Goal: Task Accomplishment & Management: Manage account settings

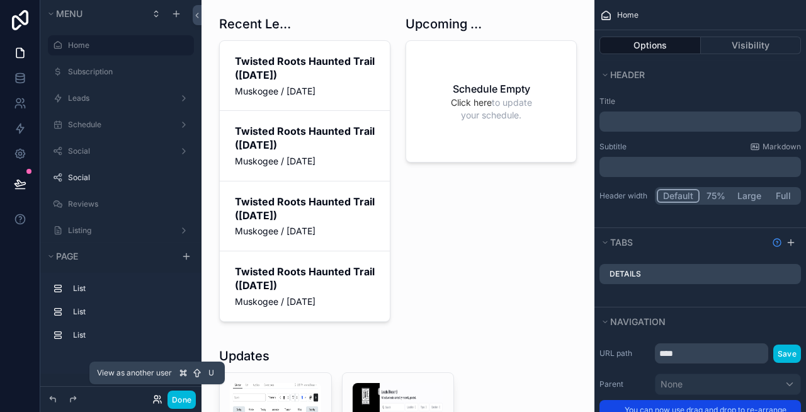
click at [161, 396] on icon at bounding box center [157, 399] width 10 height 10
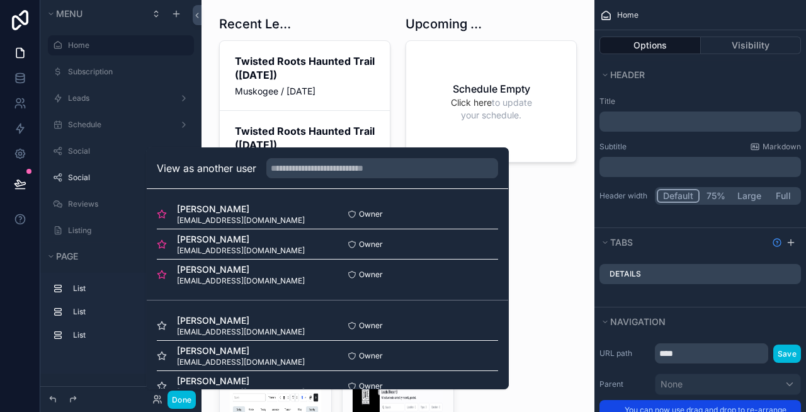
click at [0, 0] on button "Select" at bounding box center [0, 0] width 0 height 0
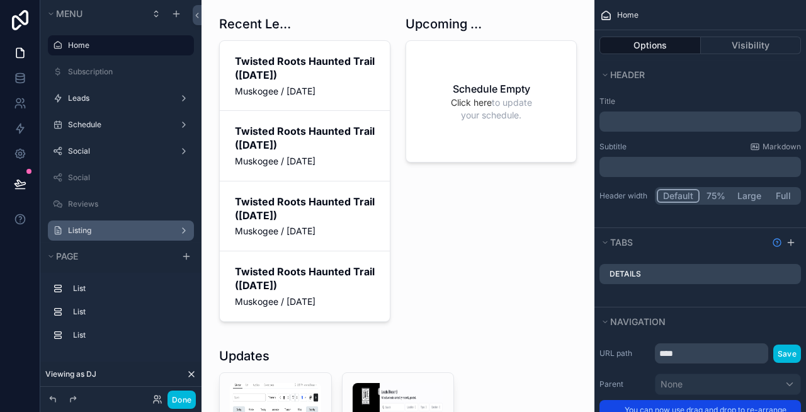
click at [89, 229] on label "Listing" at bounding box center [118, 230] width 101 height 10
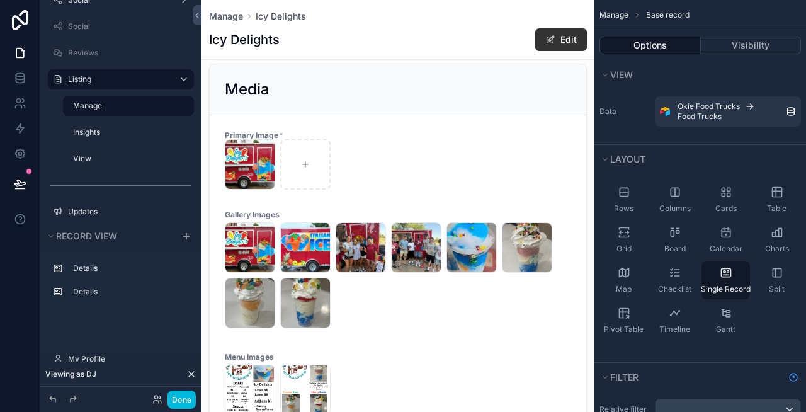
scroll to position [353, 0]
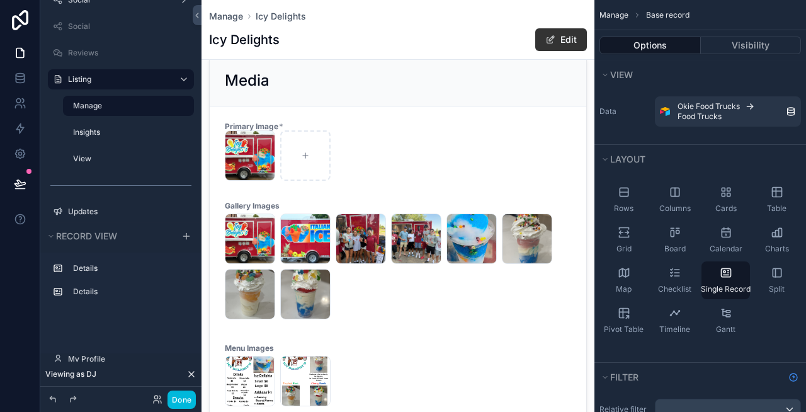
click at [414, 143] on div "scrollable content" at bounding box center [397, 333] width 393 height 1373
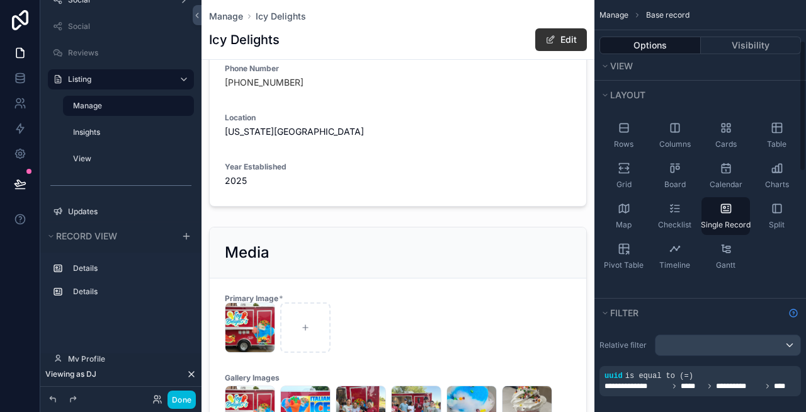
scroll to position [0, 0]
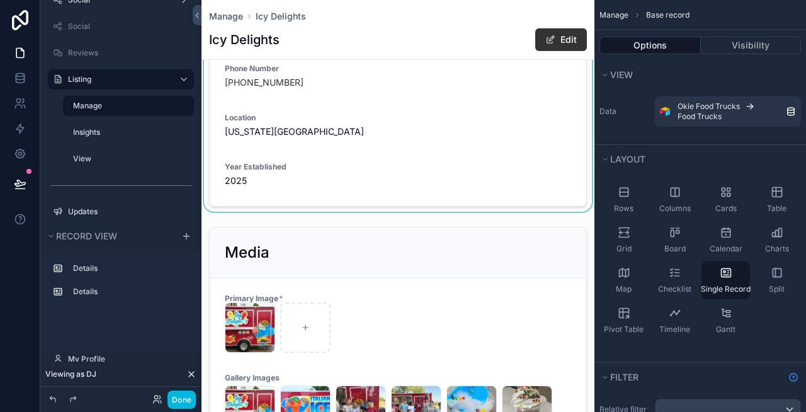
click at [380, 128] on div "scrollable content" at bounding box center [397, 53] width 393 height 318
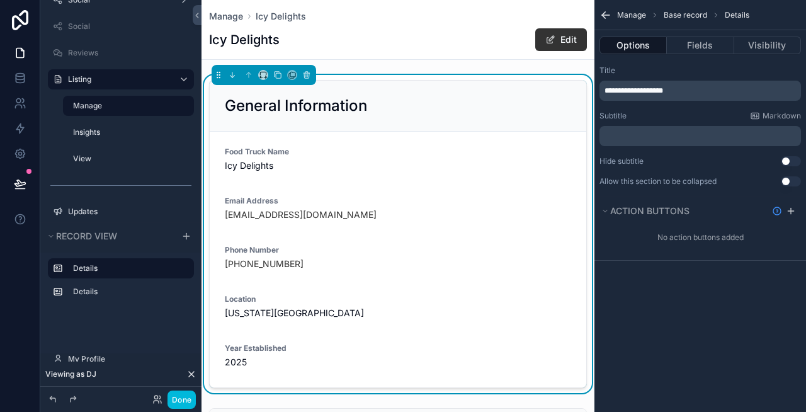
click at [717, 91] on p "**********" at bounding box center [701, 91] width 194 height 10
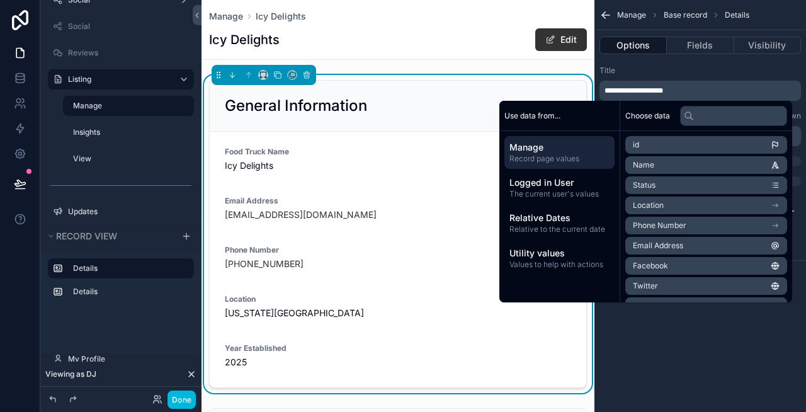
click at [717, 91] on p "**********" at bounding box center [701, 91] width 194 height 10
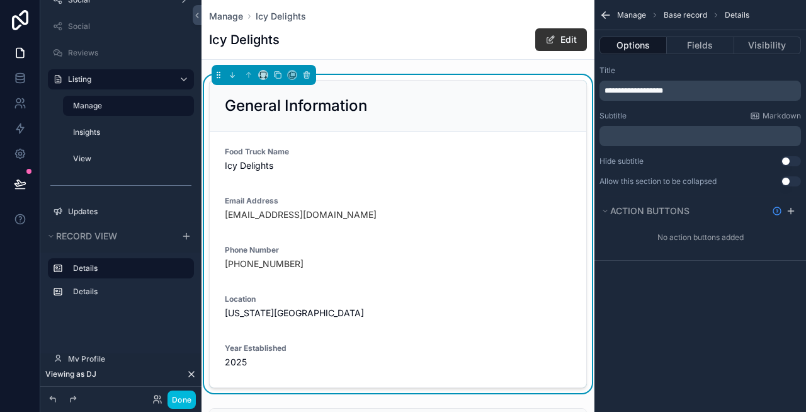
click at [706, 68] on div "Title" at bounding box center [699, 70] width 201 height 10
click at [694, 48] on button "Fields" at bounding box center [700, 46] width 67 height 18
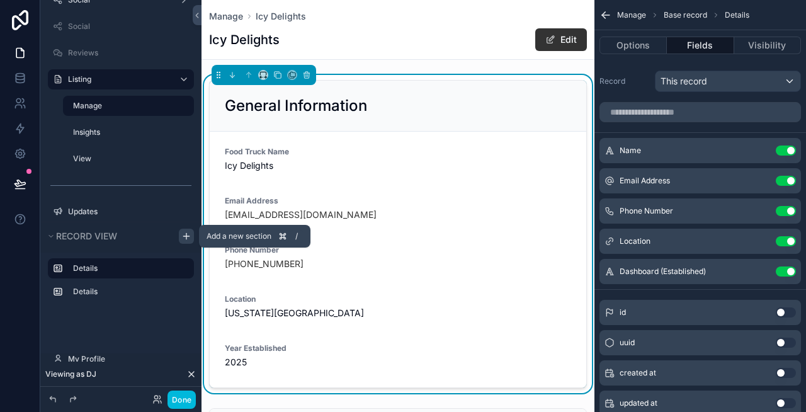
click at [185, 237] on icon "scrollable content" at bounding box center [186, 236] width 10 height 10
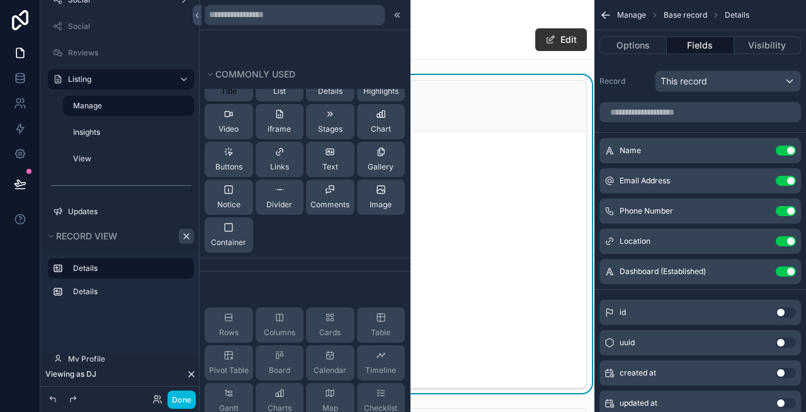
click at [230, 95] on span "Title" at bounding box center [229, 91] width 16 height 10
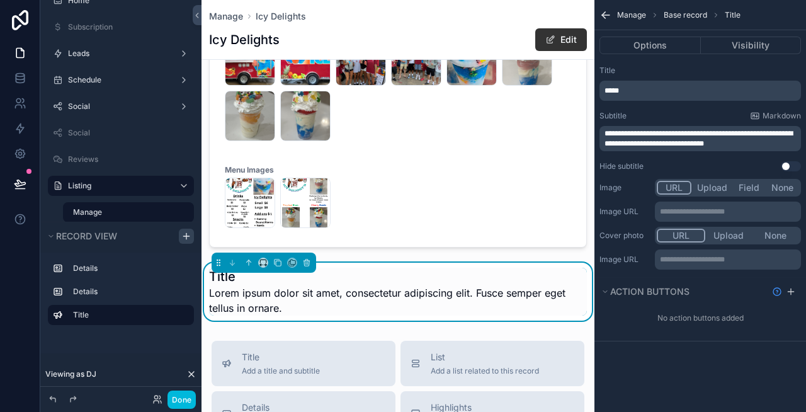
scroll to position [363, 0]
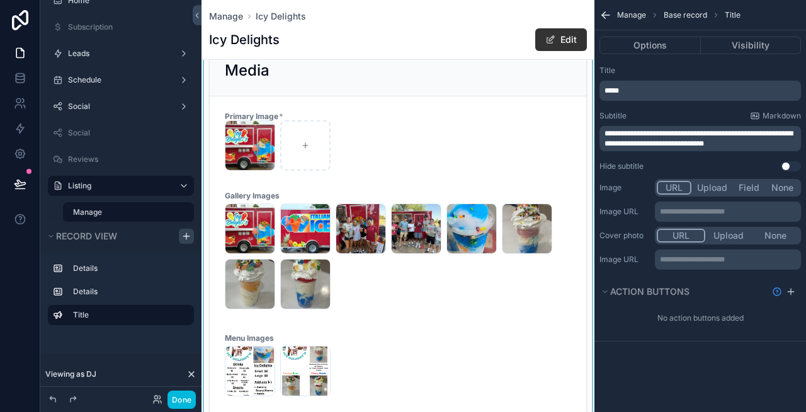
click at [375, 144] on div "scrollable content" at bounding box center [397, 230] width 393 height 381
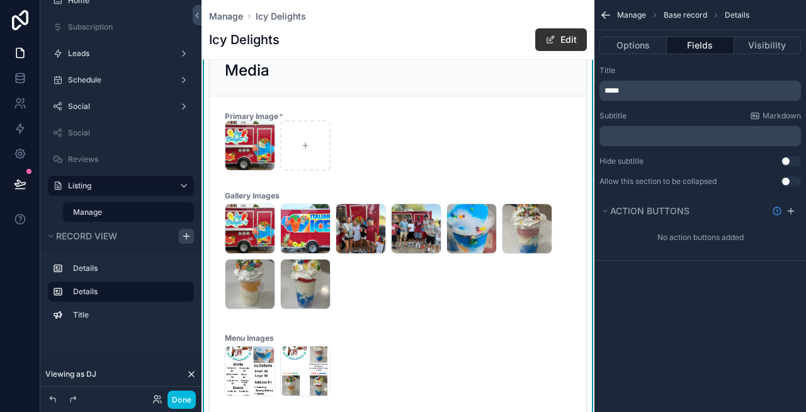
click at [789, 183] on button "Use setting" at bounding box center [791, 181] width 20 height 10
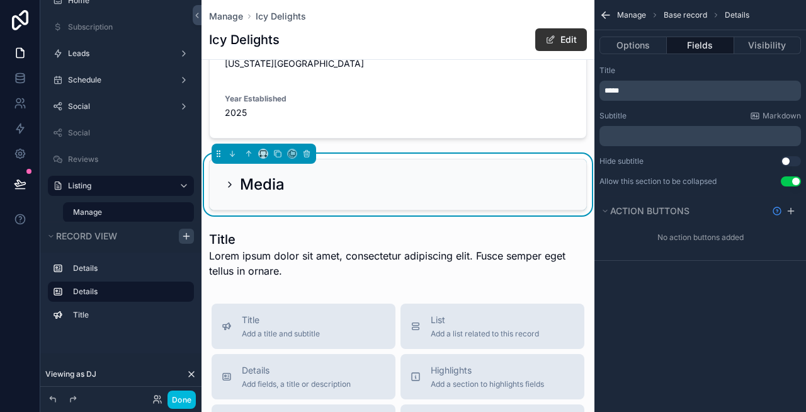
scroll to position [247, 0]
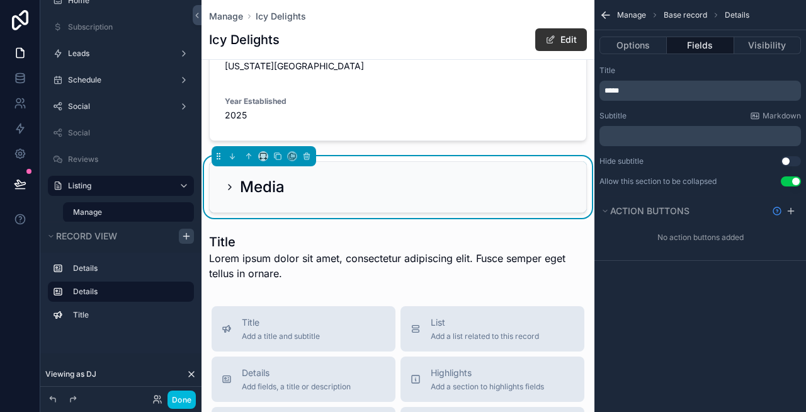
click at [791, 183] on button "Use setting" at bounding box center [791, 181] width 20 height 10
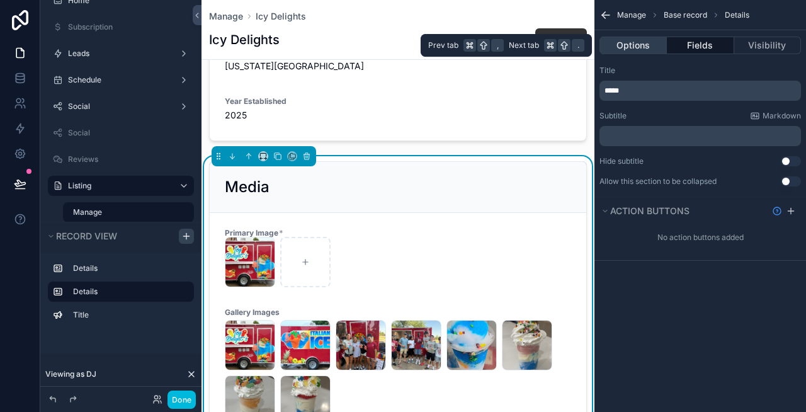
click at [635, 50] on button "Options" at bounding box center [632, 46] width 67 height 18
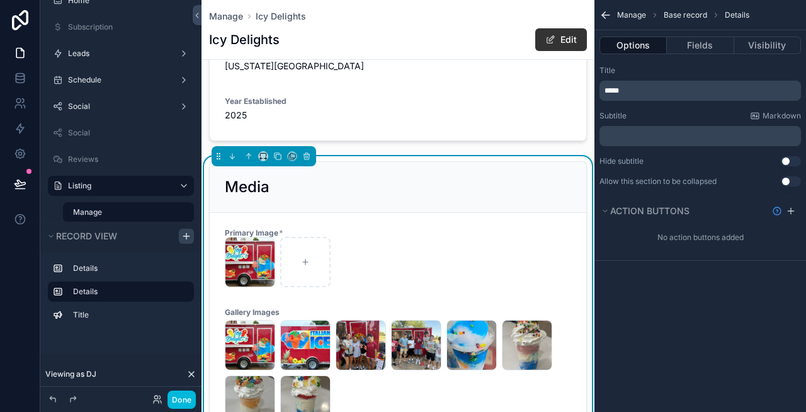
click at [785, 181] on button "Use setting" at bounding box center [791, 181] width 20 height 10
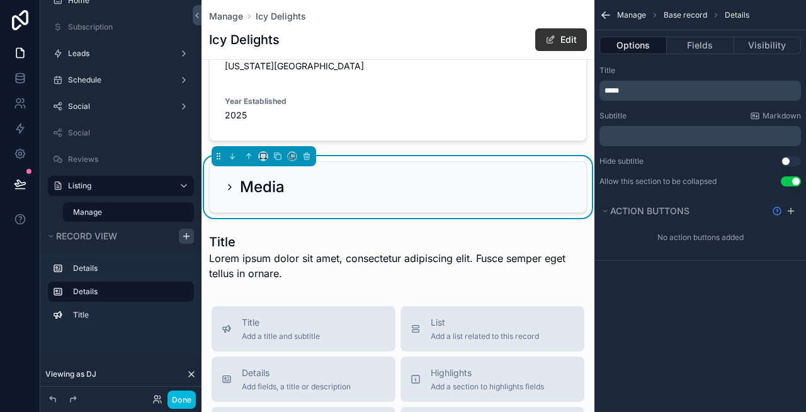
click at [785, 181] on button "Use setting" at bounding box center [791, 181] width 20 height 10
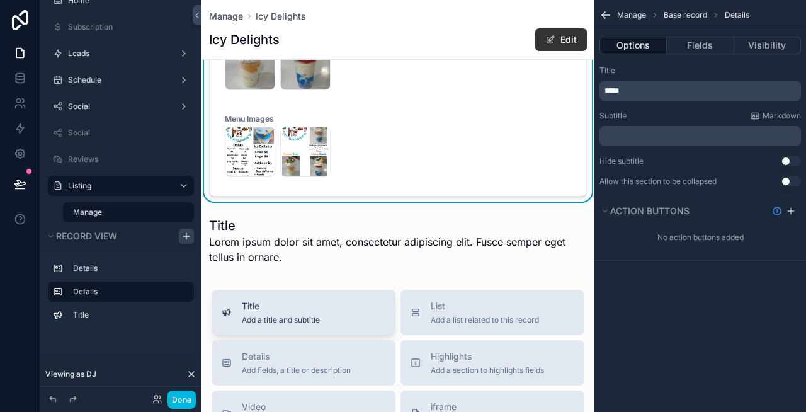
scroll to position [599, 0]
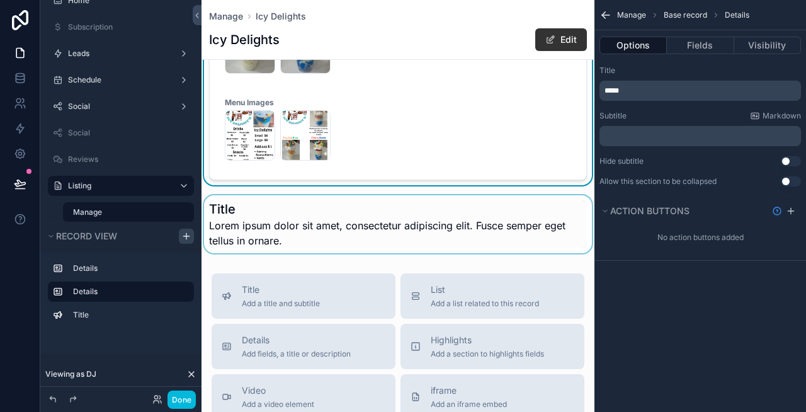
click at [288, 222] on div "scrollable content" at bounding box center [397, 224] width 393 height 58
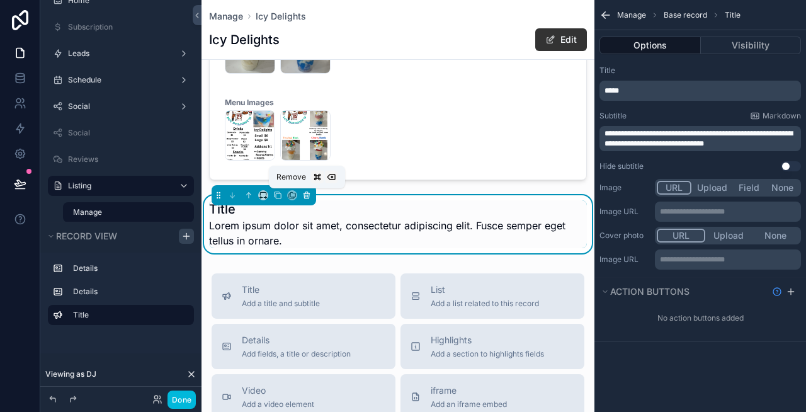
click at [306, 194] on icon "scrollable content" at bounding box center [306, 195] width 9 height 9
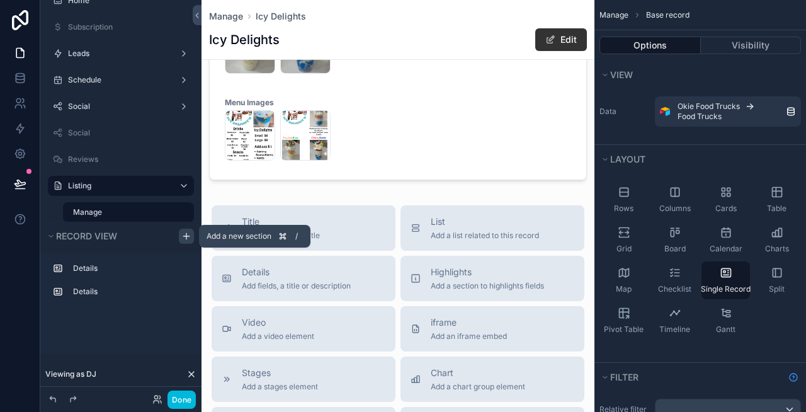
click at [186, 235] on icon "scrollable content" at bounding box center [186, 236] width 10 height 10
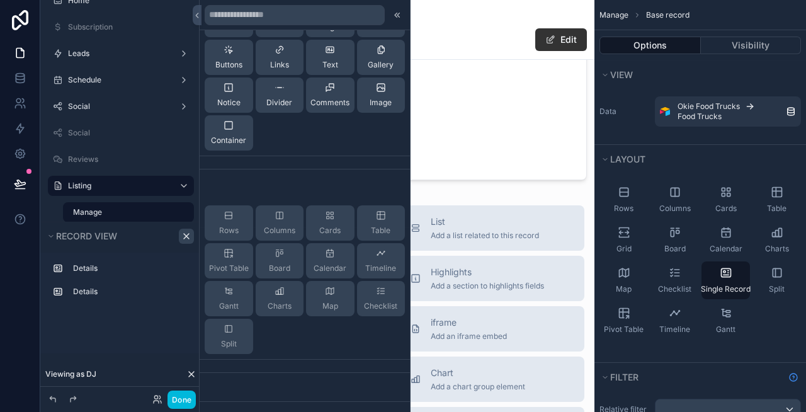
scroll to position [117, 0]
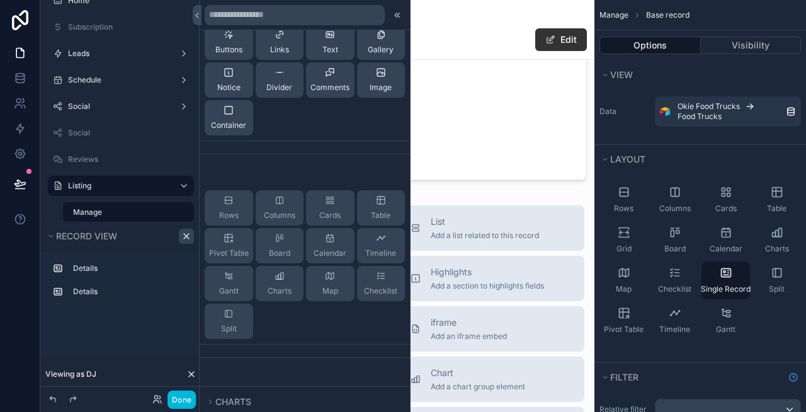
click at [244, 149] on div "Title List Details Highlights Video iframe Stages Chart Buttons Links Text Gall…" at bounding box center [305, 47] width 210 height 212
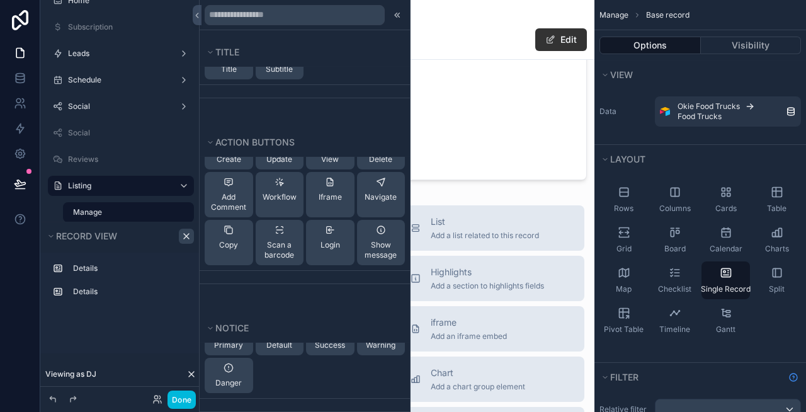
scroll to position [0, 0]
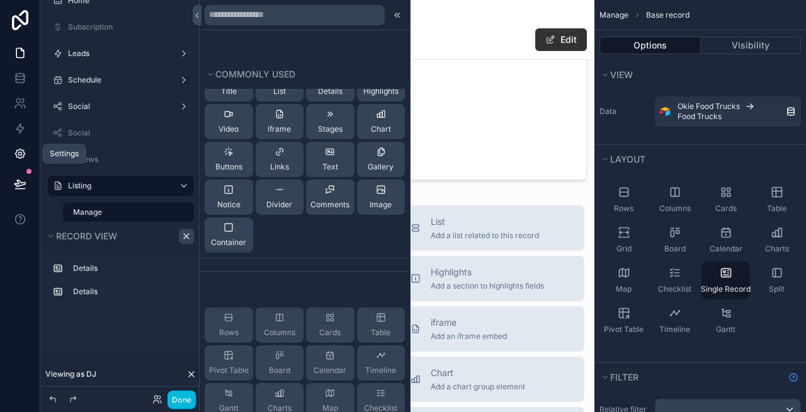
click at [19, 152] on icon at bounding box center [20, 153] width 13 height 13
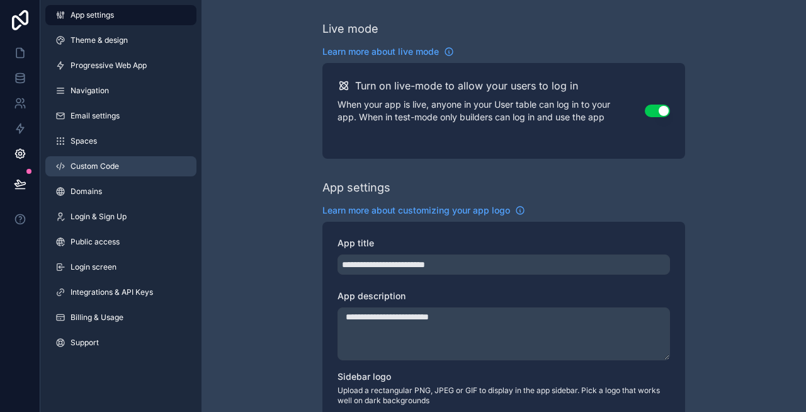
click at [97, 167] on span "Custom Code" at bounding box center [95, 166] width 48 height 10
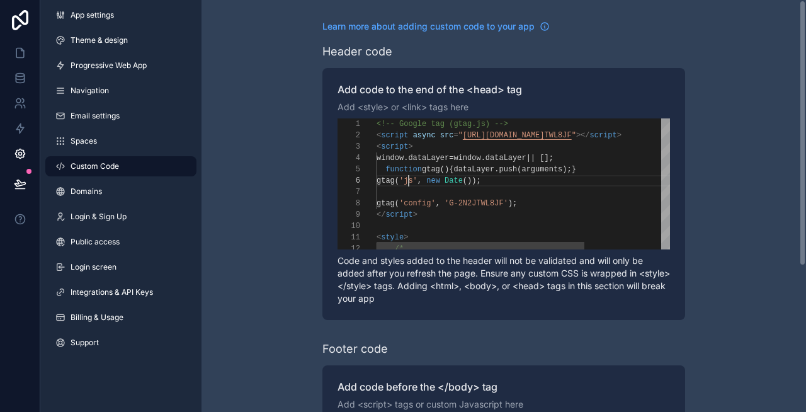
scroll to position [57, 32]
type textarea "**********"
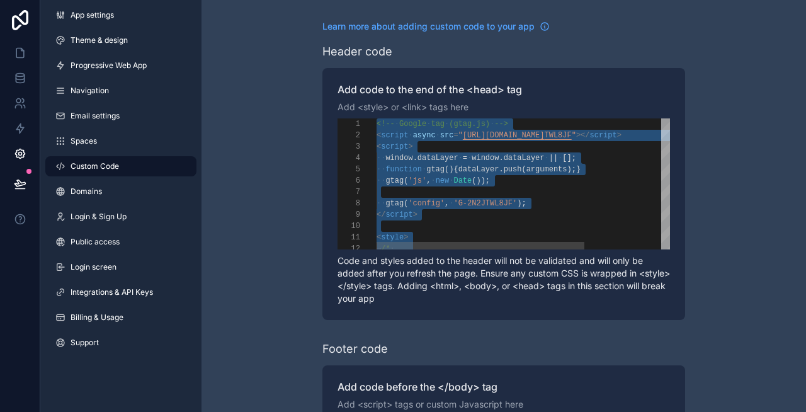
scroll to position [0, 0]
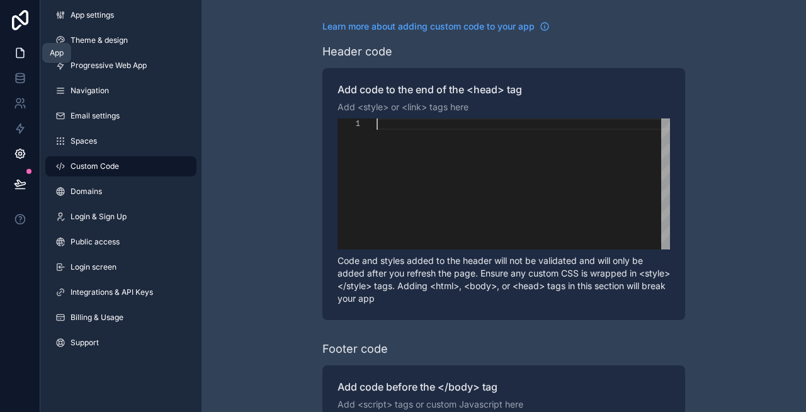
click at [21, 55] on icon at bounding box center [20, 53] width 13 height 13
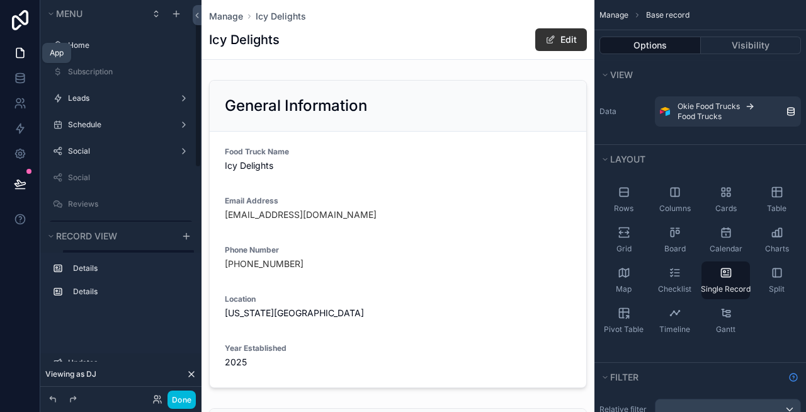
scroll to position [45, 0]
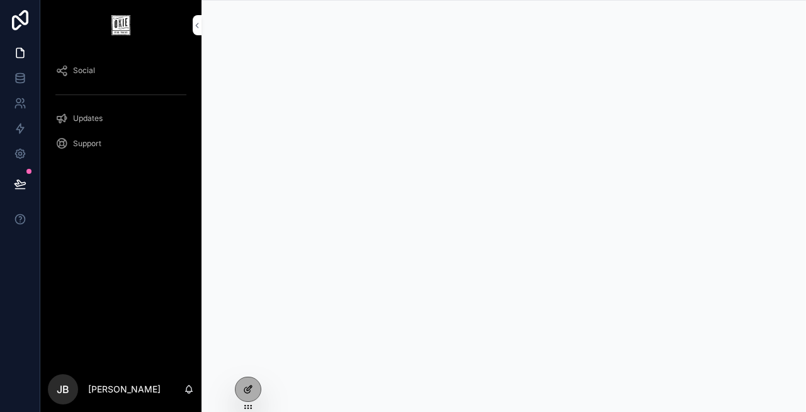
click at [245, 392] on icon at bounding box center [247, 390] width 6 height 6
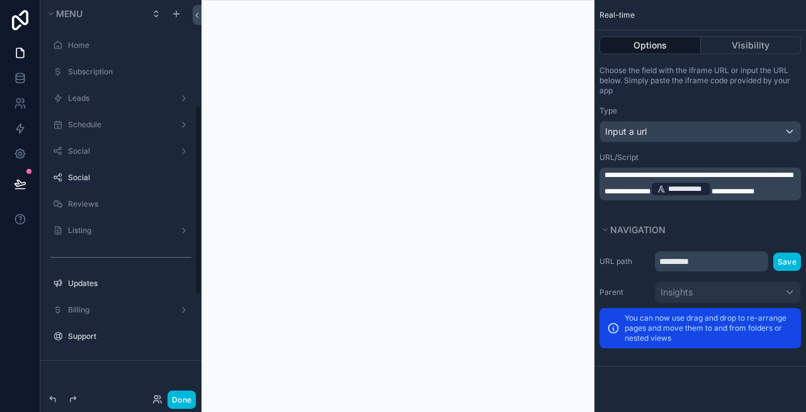
scroll to position [220, 0]
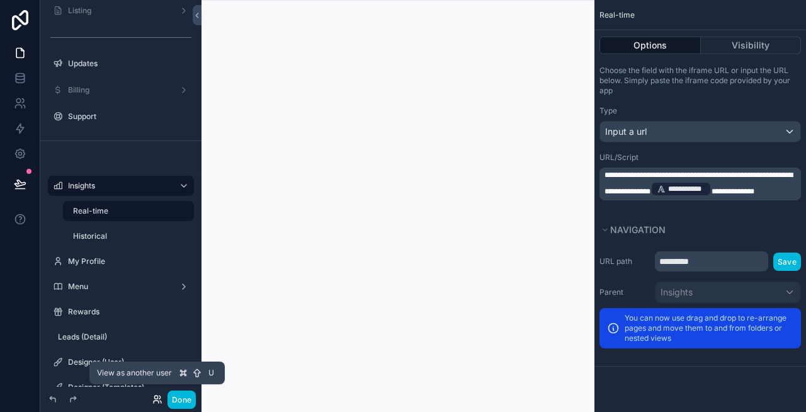
click at [156, 398] on icon at bounding box center [157, 399] width 10 height 10
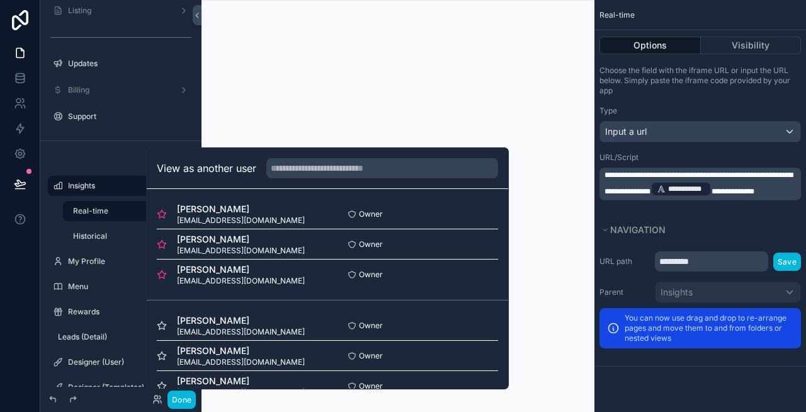
click at [0, 0] on button "Select" at bounding box center [0, 0] width 0 height 0
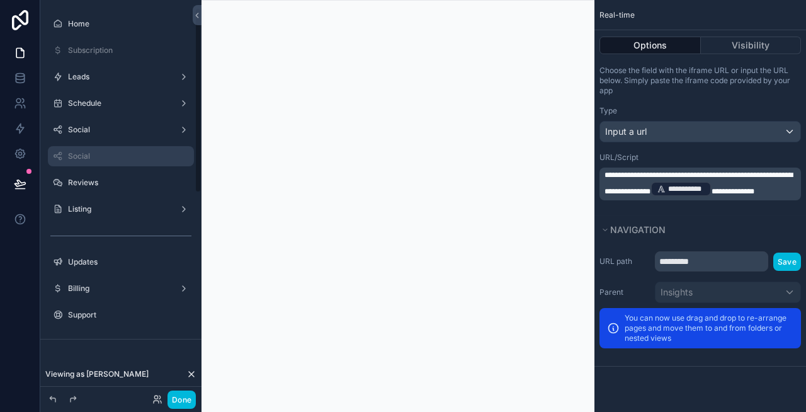
scroll to position [16, 0]
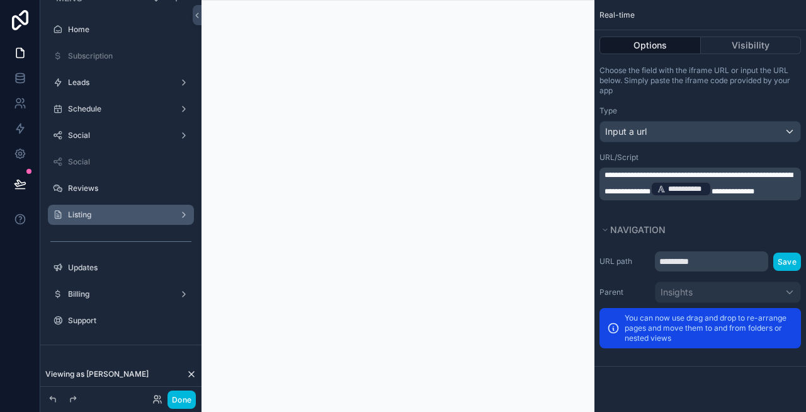
click at [101, 211] on label "Listing" at bounding box center [118, 215] width 101 height 10
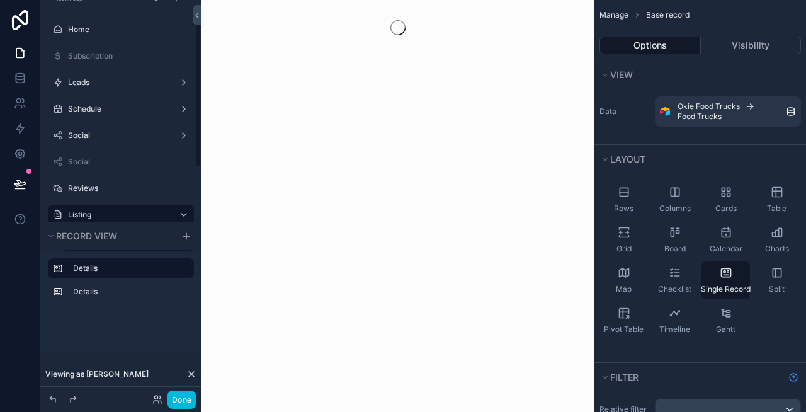
scroll to position [45, 0]
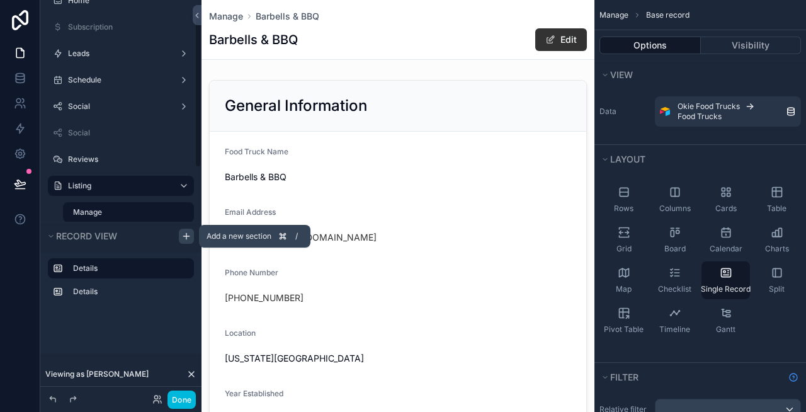
click at [188, 232] on icon "scrollable content" at bounding box center [186, 236] width 10 height 10
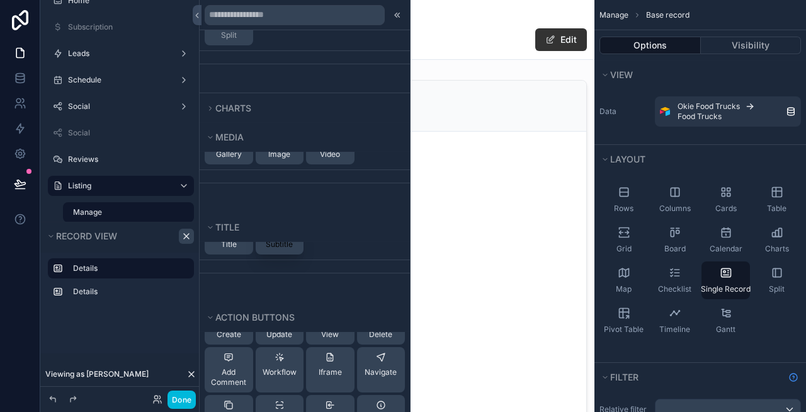
scroll to position [0, 0]
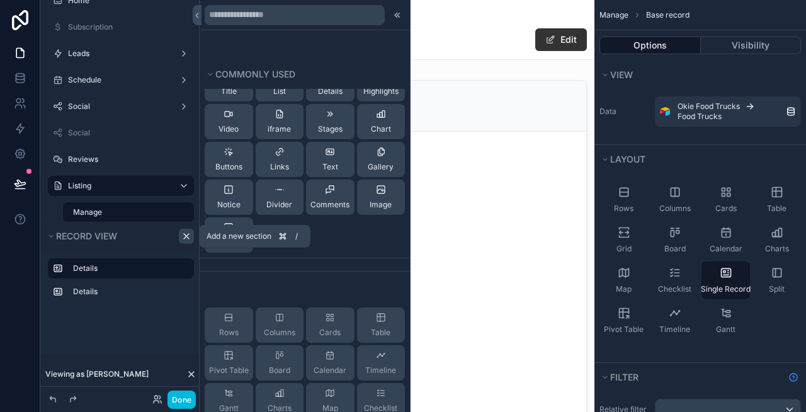
click at [184, 239] on icon "scrollable content" at bounding box center [186, 236] width 10 height 10
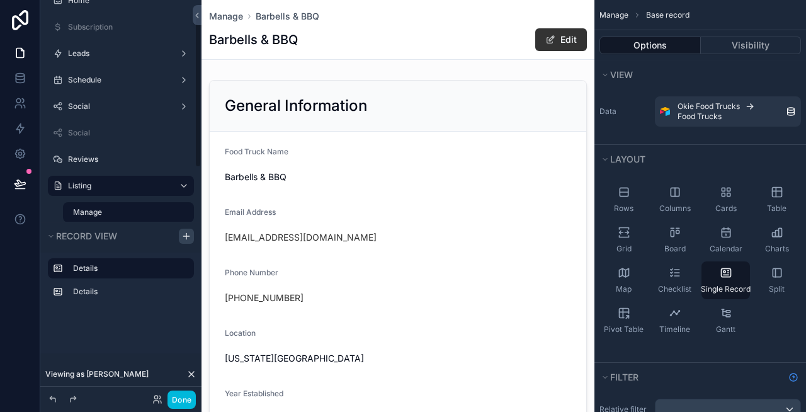
click at [151, 307] on div "Details Details" at bounding box center [120, 283] width 161 height 62
click at [185, 233] on icon "scrollable content" at bounding box center [186, 236] width 10 height 10
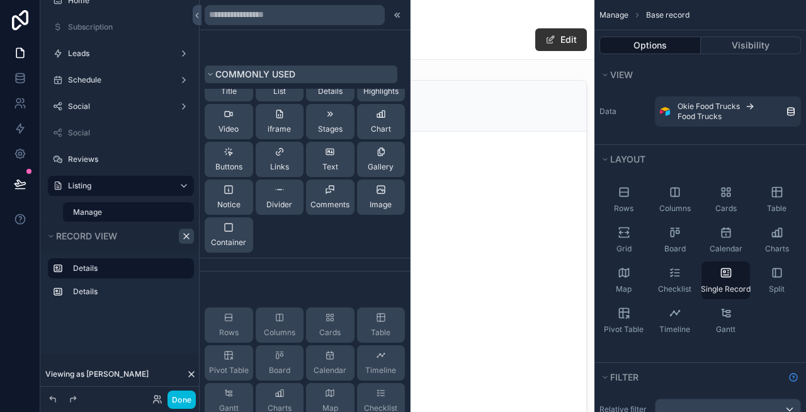
click at [240, 78] on span "Commonly used" at bounding box center [255, 74] width 80 height 11
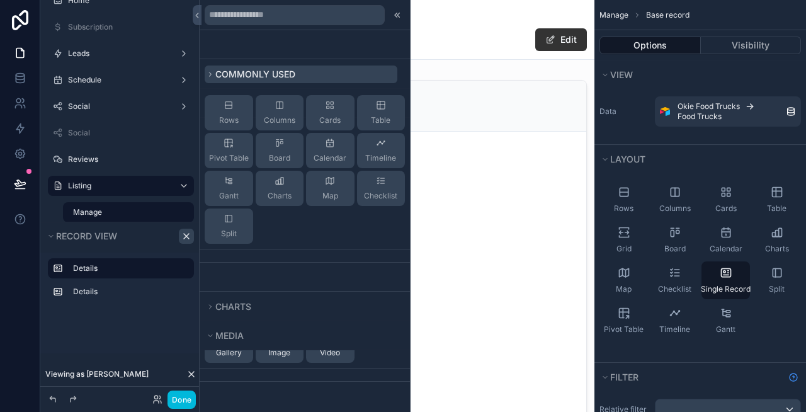
click at [240, 78] on span "Commonly used" at bounding box center [255, 74] width 80 height 11
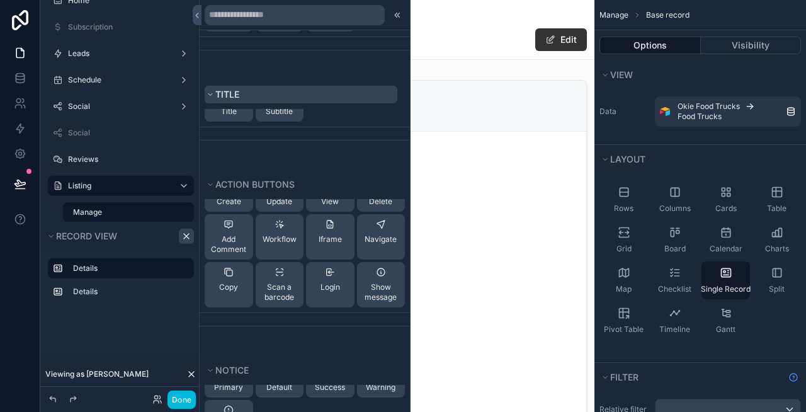
scroll to position [585, 0]
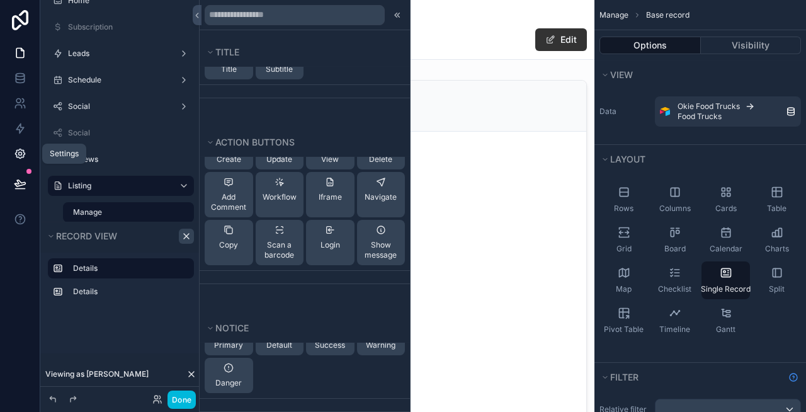
click at [21, 151] on icon at bounding box center [20, 153] width 13 height 13
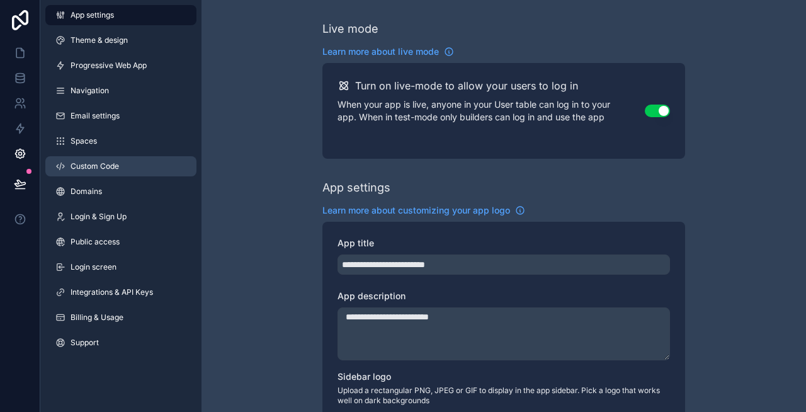
click at [98, 172] on link "Custom Code" at bounding box center [120, 166] width 151 height 20
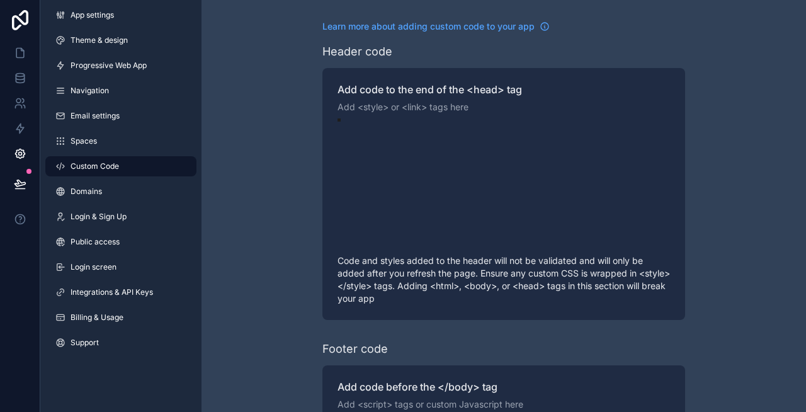
scroll to position [91, 0]
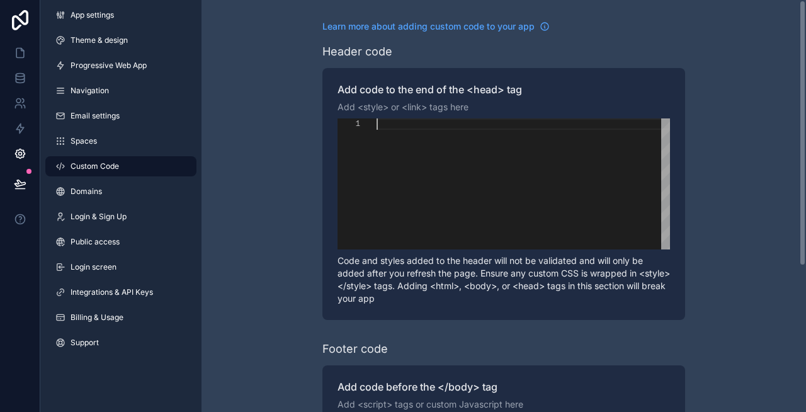
click at [384, 150] on div "scrollable content" at bounding box center [522, 183] width 293 height 131
paste textarea "********"
type textarea "********"
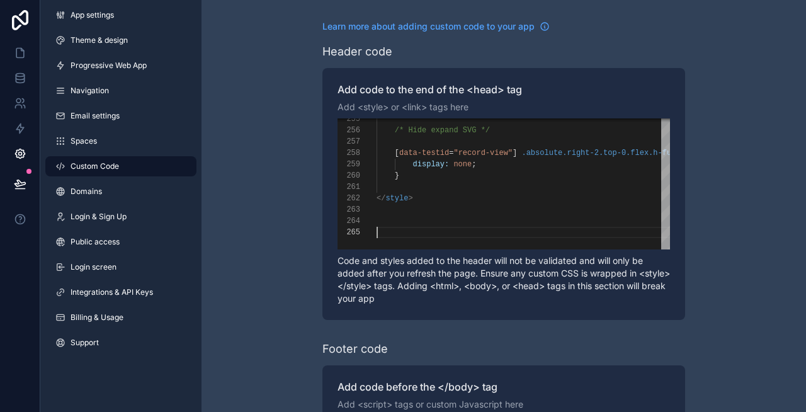
scroll to position [225, 0]
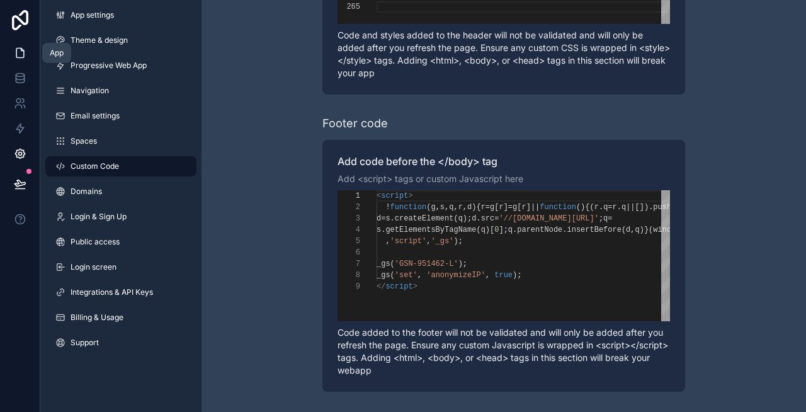
click at [23, 56] on icon at bounding box center [20, 52] width 8 height 9
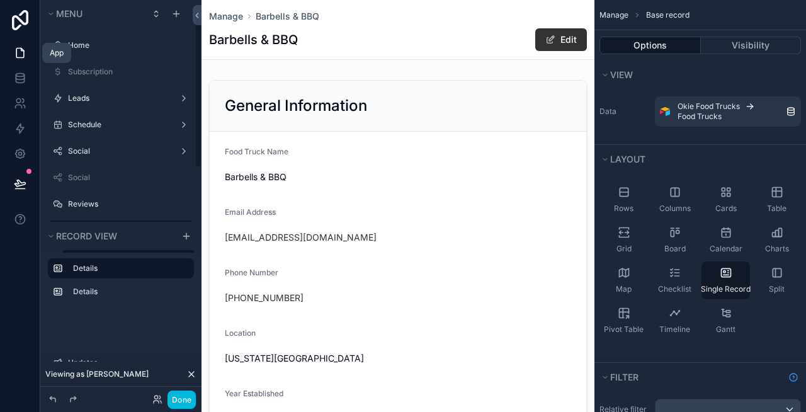
scroll to position [45, 0]
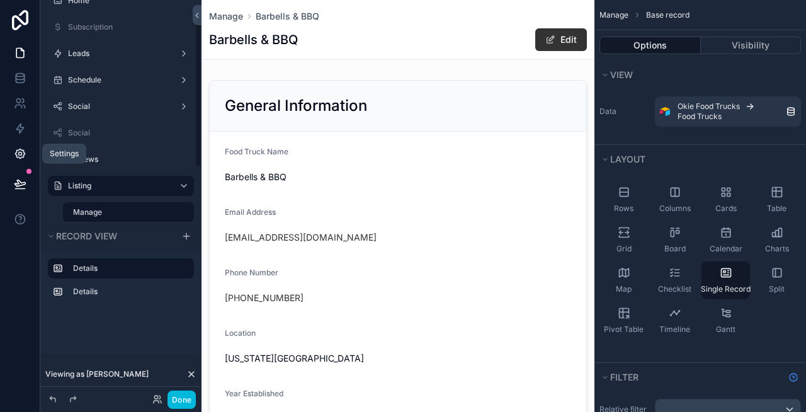
click at [22, 154] on icon at bounding box center [20, 153] width 13 height 13
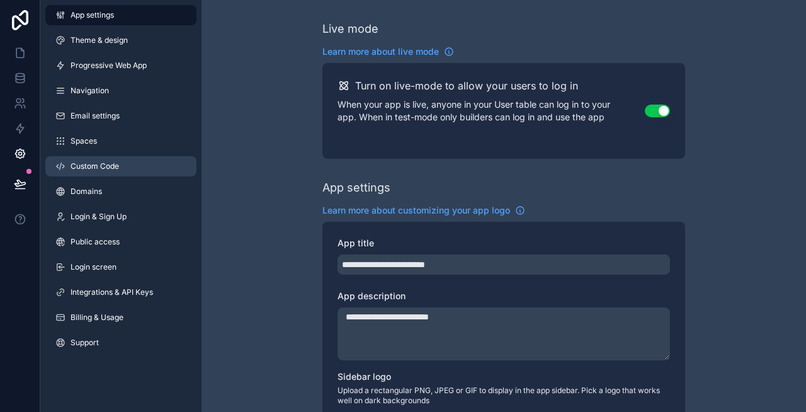
click at [94, 164] on span "Custom Code" at bounding box center [95, 166] width 48 height 10
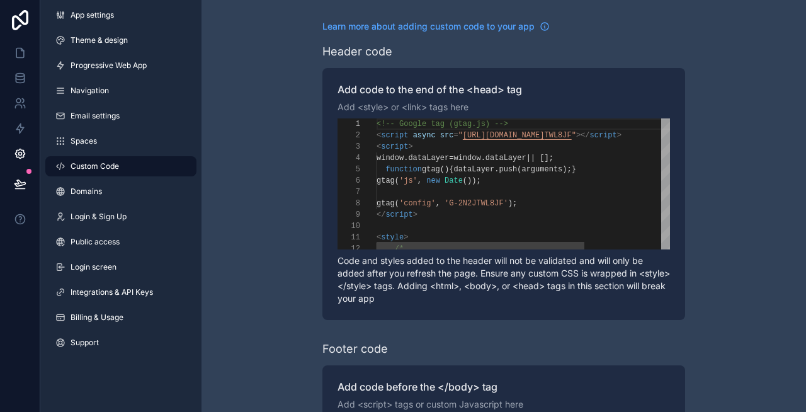
scroll to position [91, 0]
click at [23, 54] on icon at bounding box center [20, 52] width 8 height 9
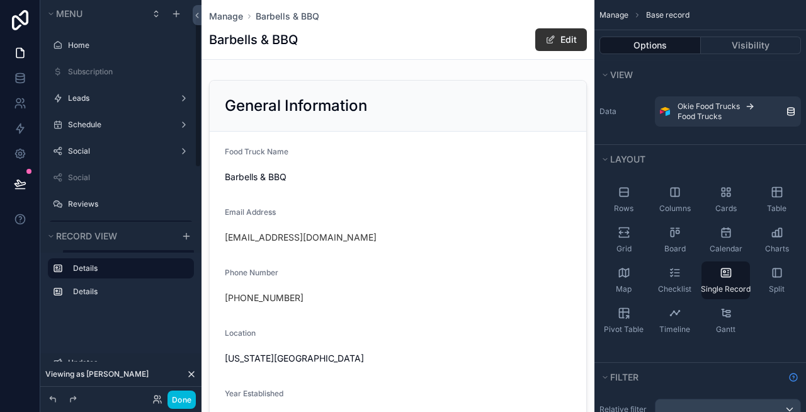
scroll to position [45, 0]
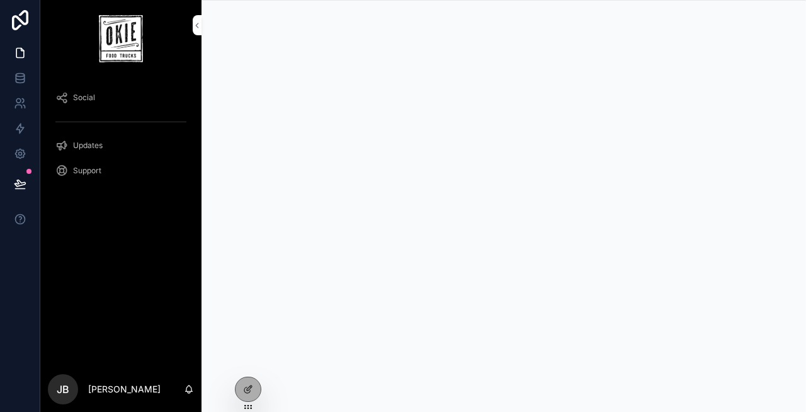
click at [0, 0] on icon at bounding box center [0, 0] width 0 height 0
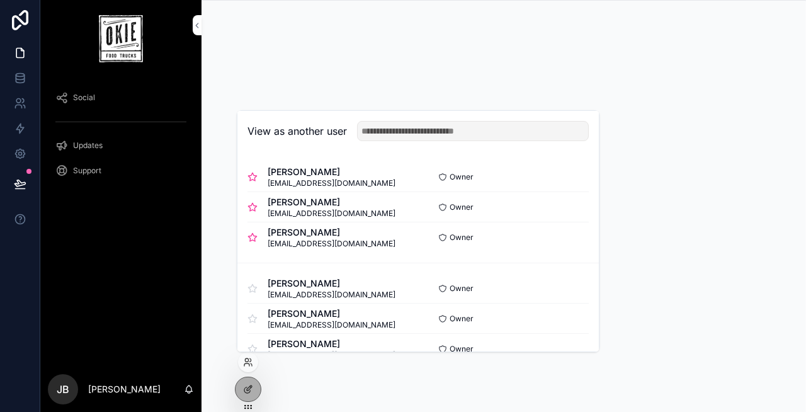
click at [0, 0] on button "Select" at bounding box center [0, 0] width 0 height 0
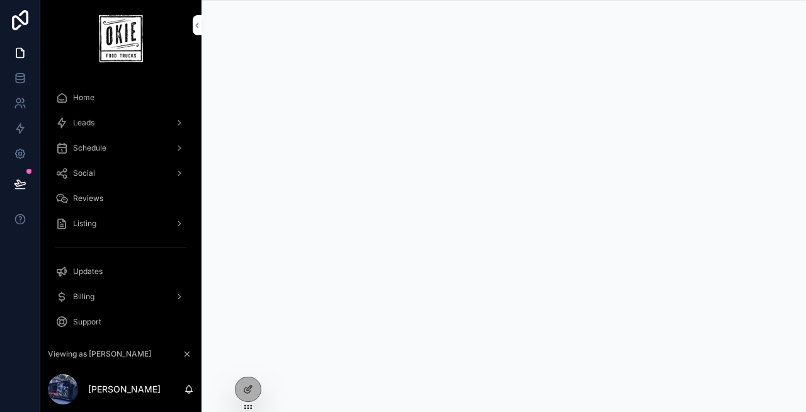
click at [96, 225] on span "Listing" at bounding box center [84, 223] width 23 height 10
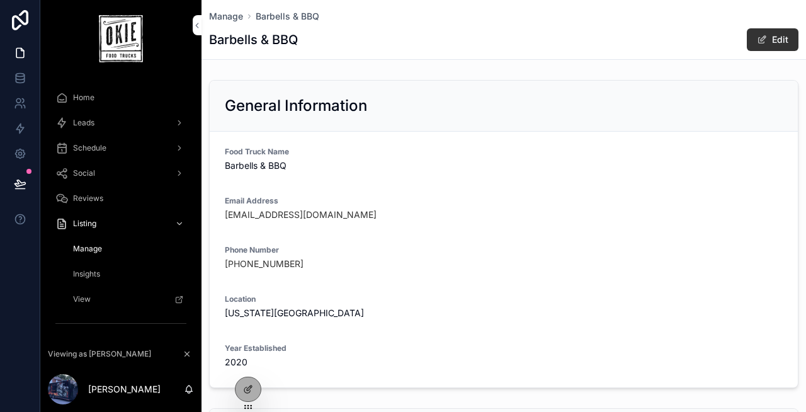
click at [127, 105] on div "Home" at bounding box center [120, 98] width 131 height 20
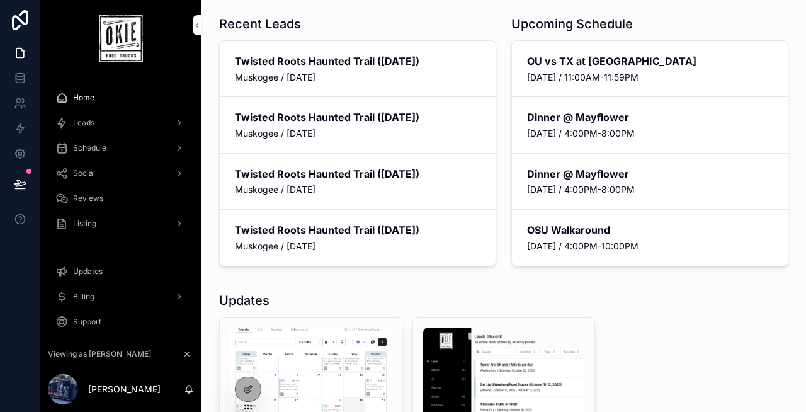
click at [119, 120] on div "Leads" at bounding box center [120, 123] width 131 height 20
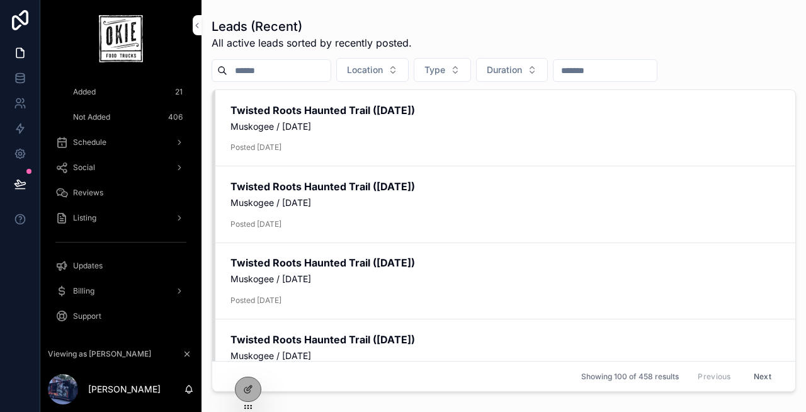
scroll to position [133, 0]
click at [91, 216] on span "Listing" at bounding box center [84, 216] width 23 height 10
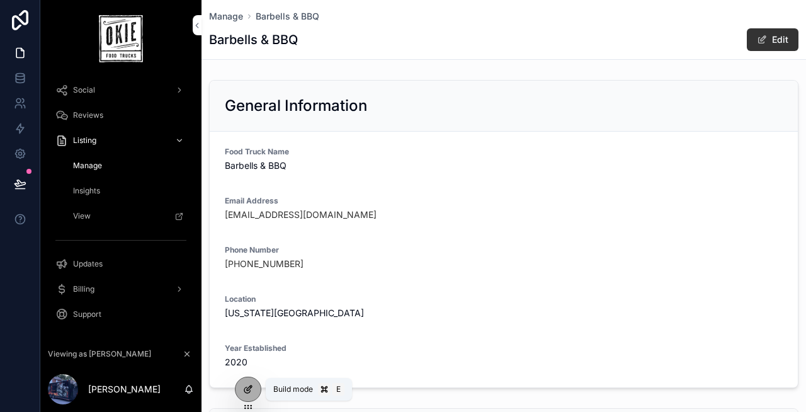
click at [244, 387] on icon at bounding box center [248, 389] width 10 height 10
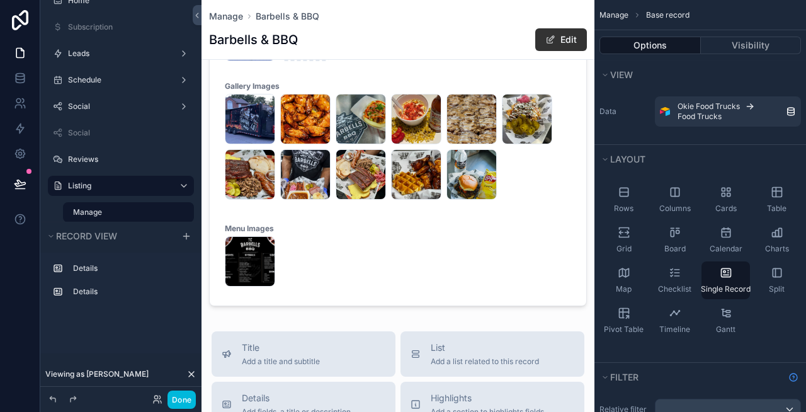
scroll to position [652, 0]
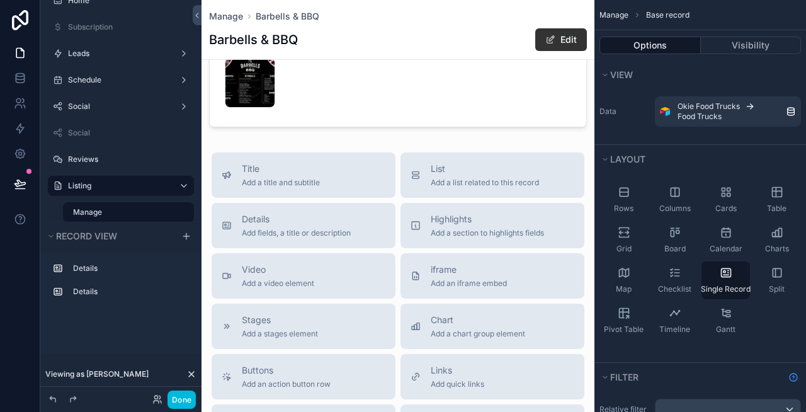
click at [353, 144] on div "scrollable content" at bounding box center [397, 34] width 393 height 1373
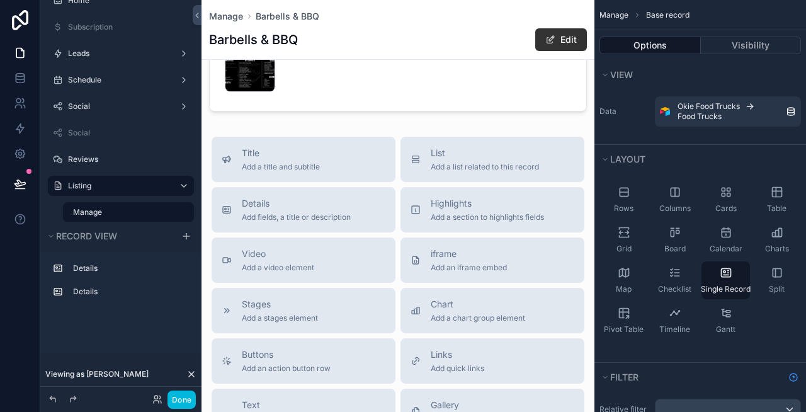
scroll to position [648, 0]
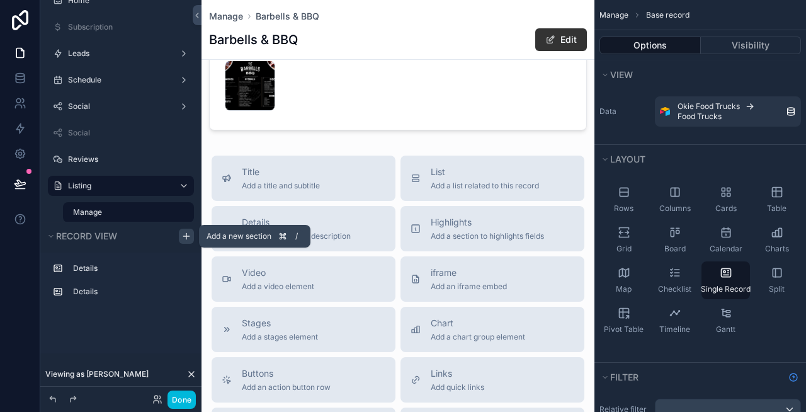
click at [184, 238] on icon "scrollable content" at bounding box center [186, 236] width 10 height 10
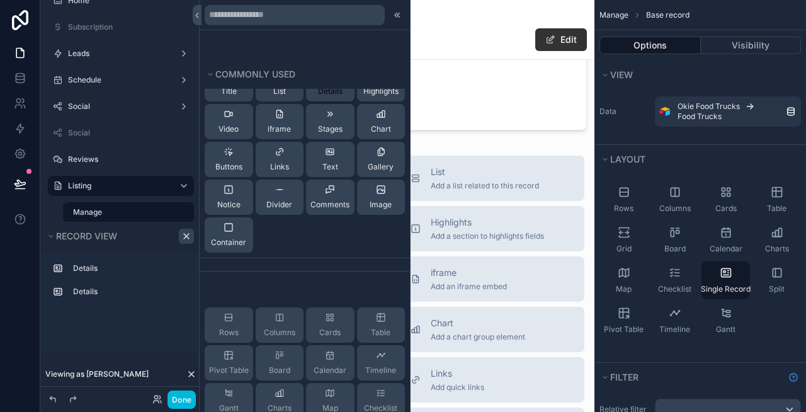
click at [330, 94] on span "Details" at bounding box center [330, 91] width 25 height 10
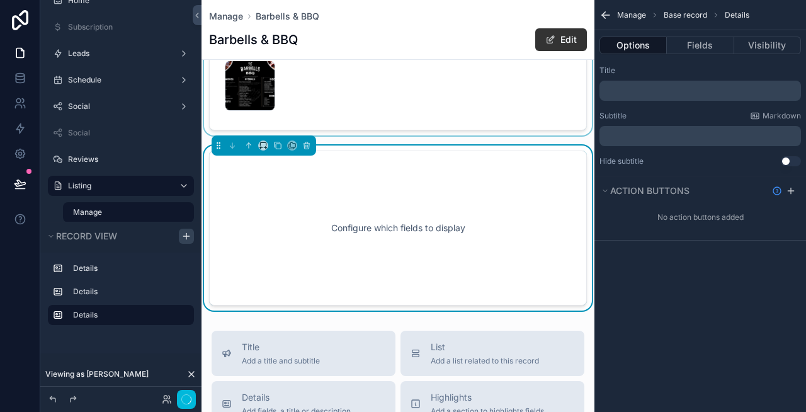
scroll to position [670, 0]
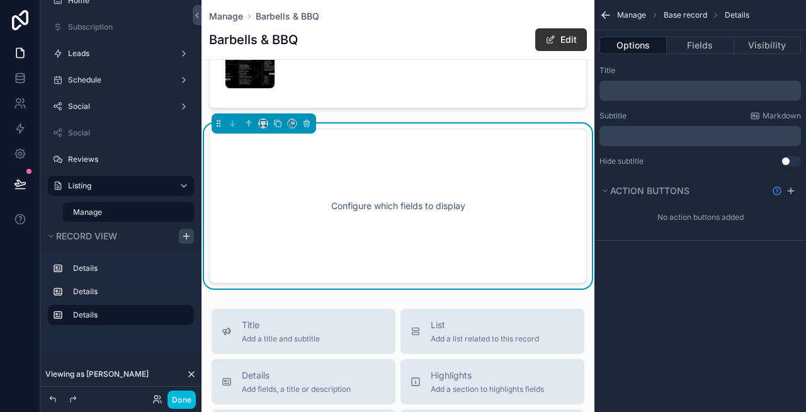
click at [655, 86] on p "﻿" at bounding box center [701, 91] width 194 height 10
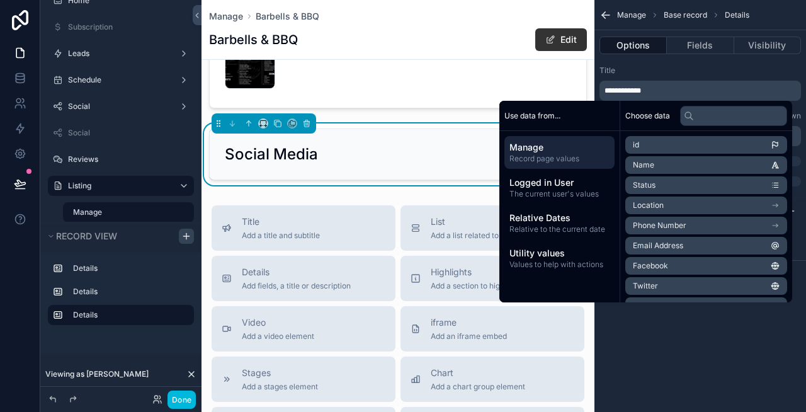
click at [698, 68] on div "Title" at bounding box center [699, 70] width 201 height 10
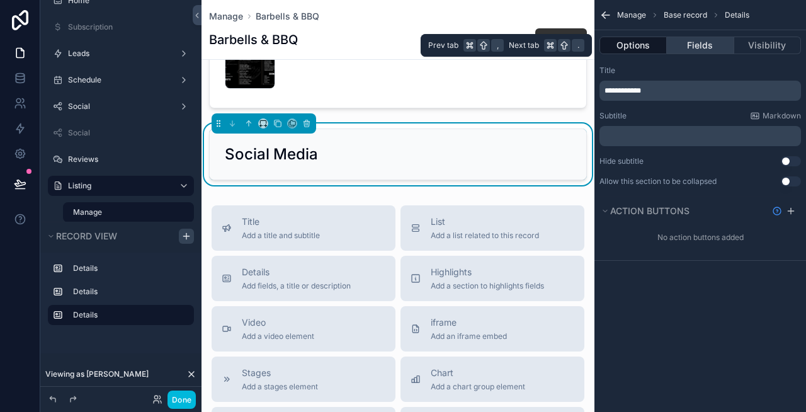
click at [695, 50] on button "Fields" at bounding box center [700, 46] width 67 height 18
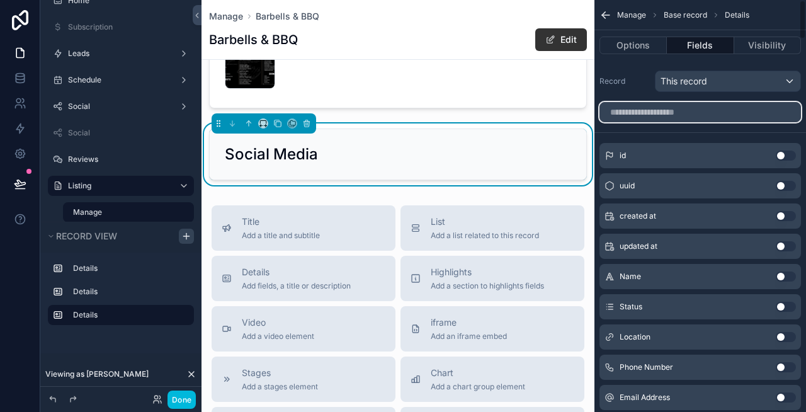
click at [670, 112] on input "scrollable content" at bounding box center [699, 112] width 201 height 20
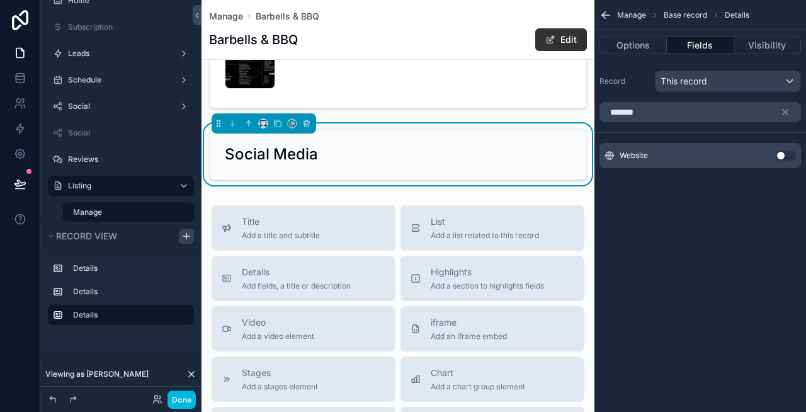
click at [781, 154] on button "Use setting" at bounding box center [786, 155] width 20 height 10
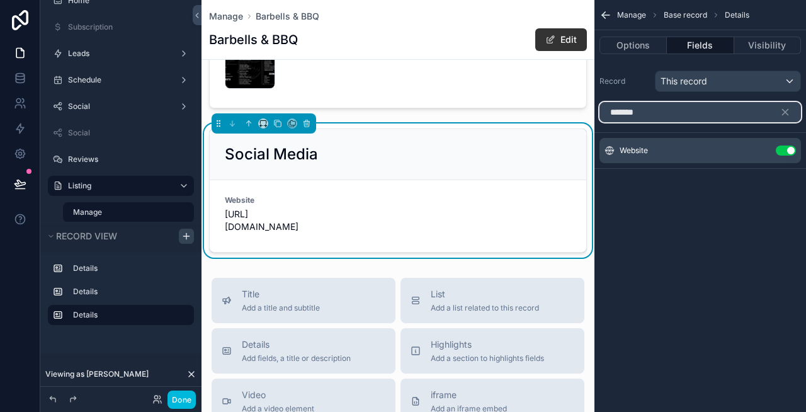
click at [696, 109] on input "*******" at bounding box center [699, 112] width 201 height 20
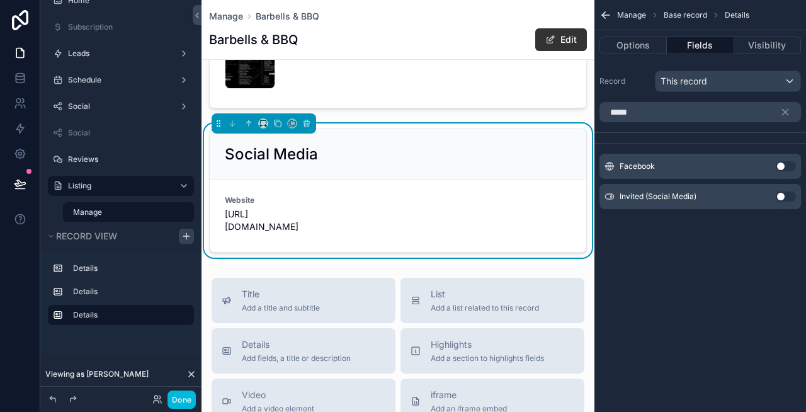
click at [784, 166] on button "Use setting" at bounding box center [786, 166] width 20 height 10
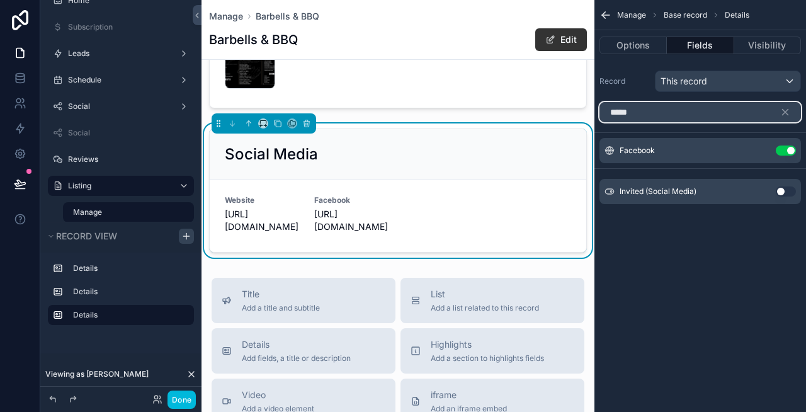
click at [674, 116] on input "*****" at bounding box center [699, 112] width 201 height 20
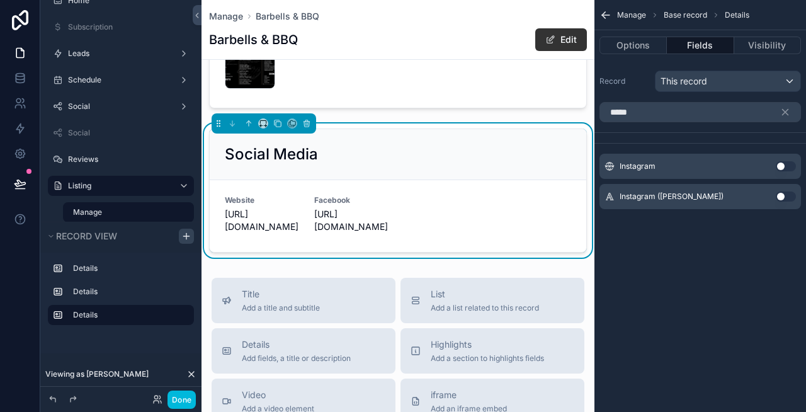
click at [780, 167] on button "Use setting" at bounding box center [786, 166] width 20 height 10
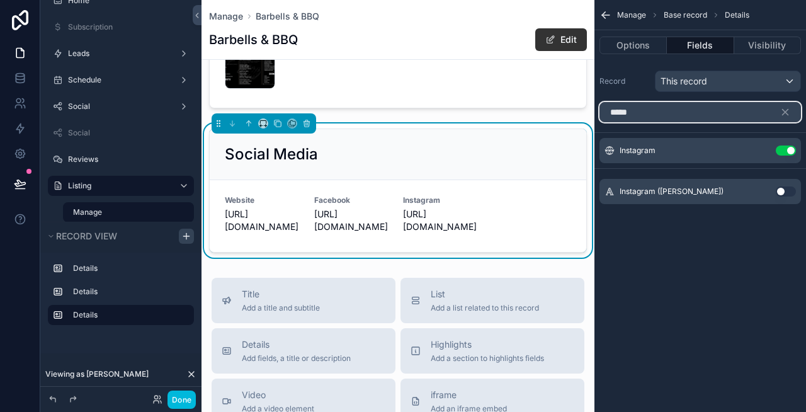
click at [658, 115] on input "*****" at bounding box center [699, 112] width 201 height 20
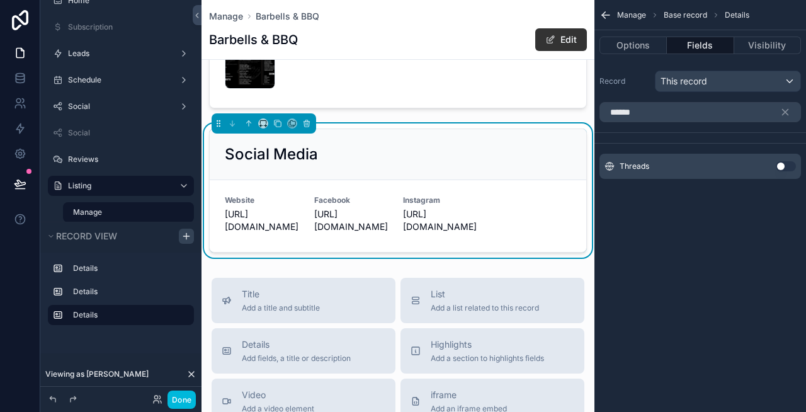
click at [786, 164] on button "Use setting" at bounding box center [786, 166] width 20 height 10
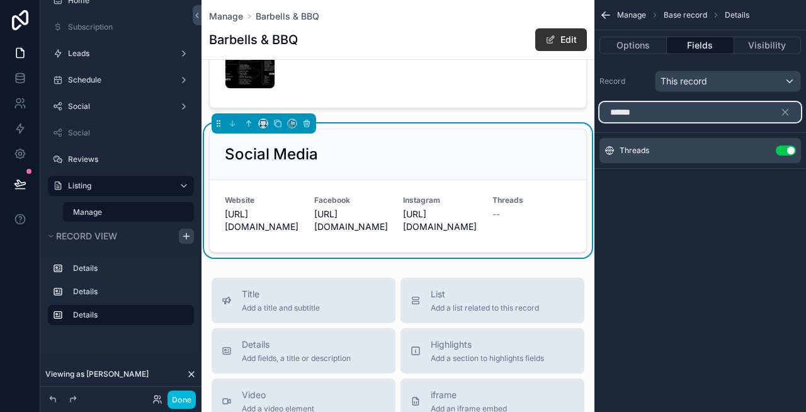
click at [649, 115] on input "******" at bounding box center [699, 112] width 201 height 20
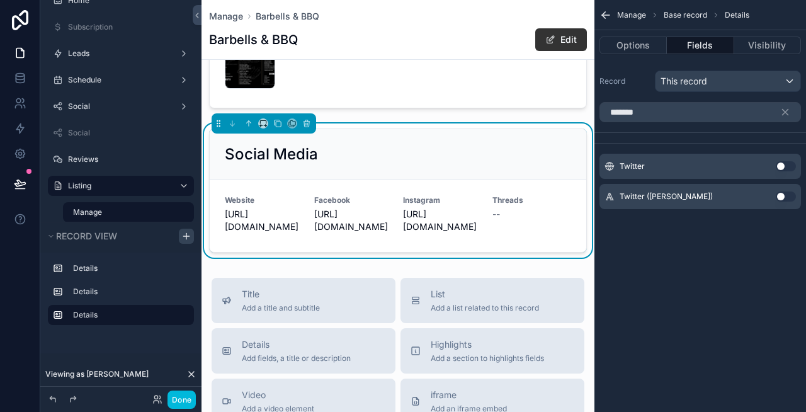
click at [780, 164] on button "Use setting" at bounding box center [786, 166] width 20 height 10
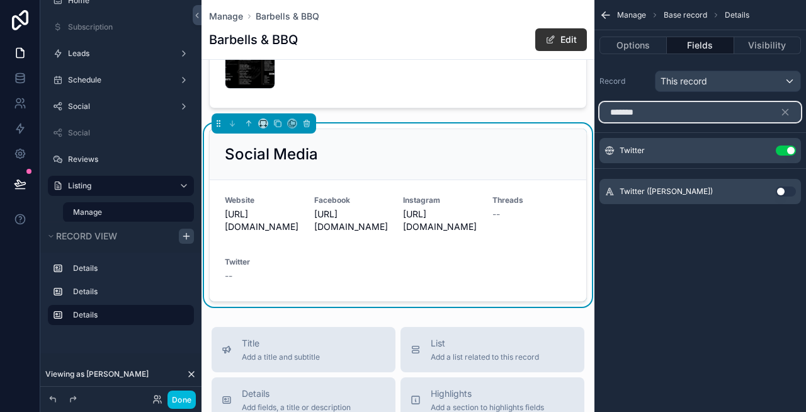
click at [664, 113] on input "*******" at bounding box center [699, 112] width 201 height 20
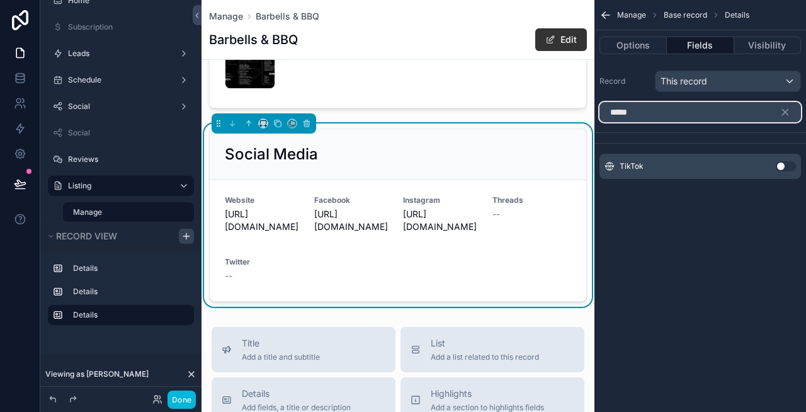
type input "*****"
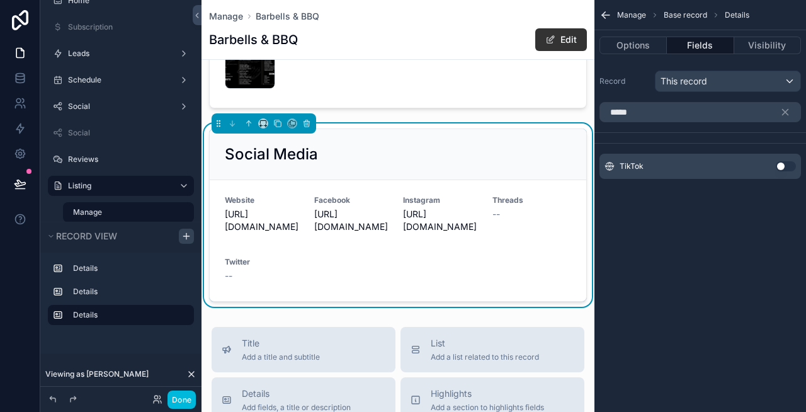
click at [786, 164] on button "Use setting" at bounding box center [786, 166] width 20 height 10
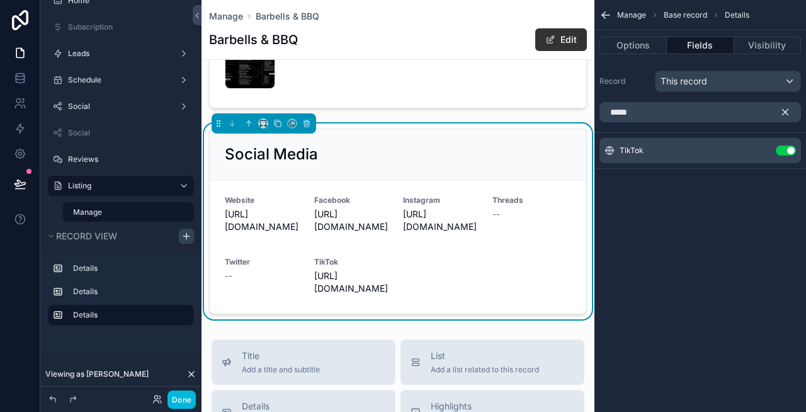
click at [786, 113] on icon "scrollable content" at bounding box center [785, 113] width 6 height 6
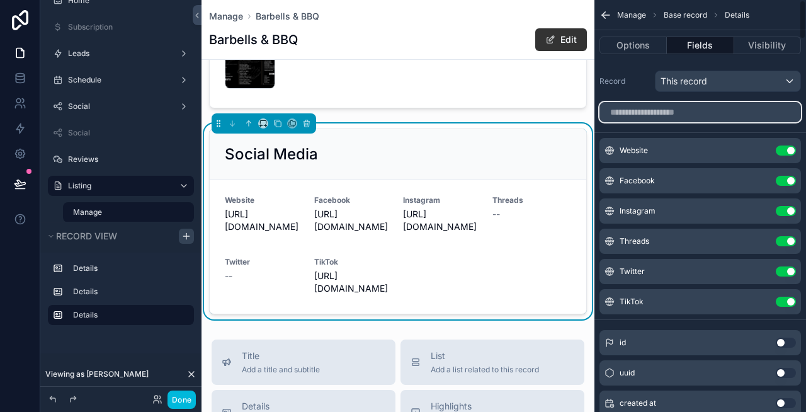
click at [716, 116] on input "scrollable content" at bounding box center [699, 112] width 201 height 20
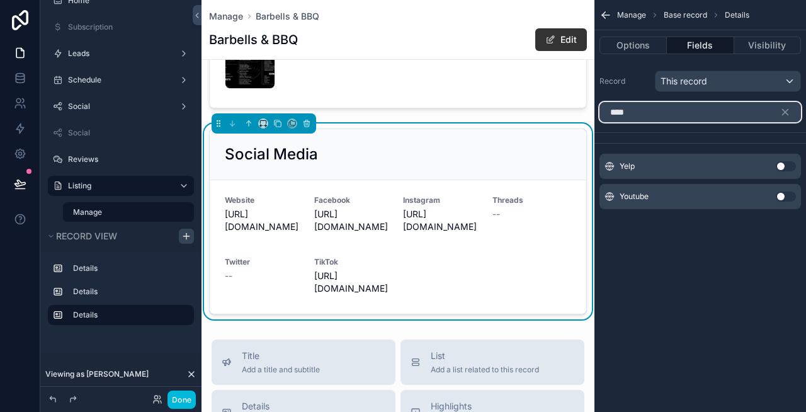
type input "****"
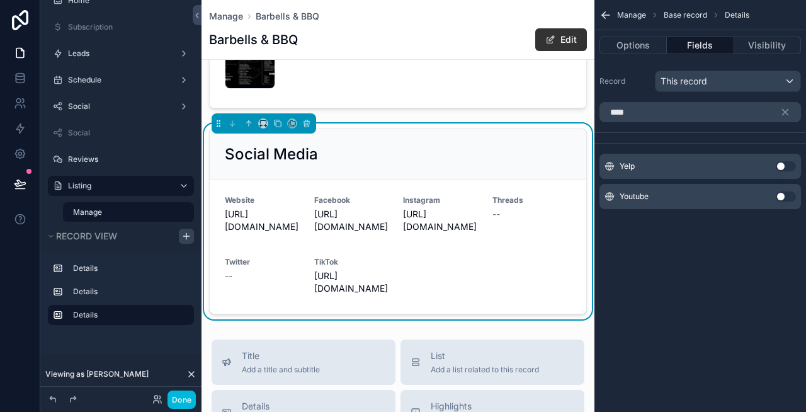
click at [788, 166] on button "Use setting" at bounding box center [786, 166] width 20 height 10
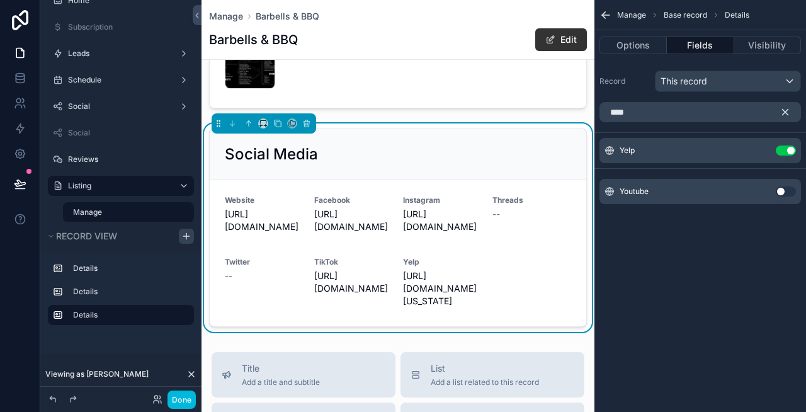
click at [785, 110] on icon "scrollable content" at bounding box center [784, 111] width 11 height 11
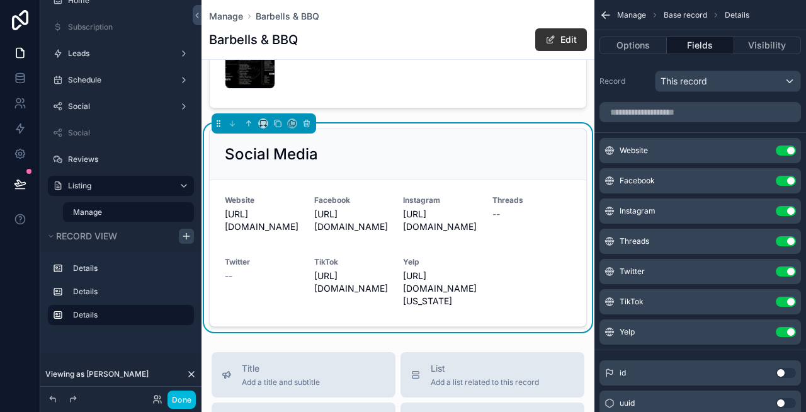
click at [0, 0] on icon "scrollable content" at bounding box center [0, 0] width 0 height 0
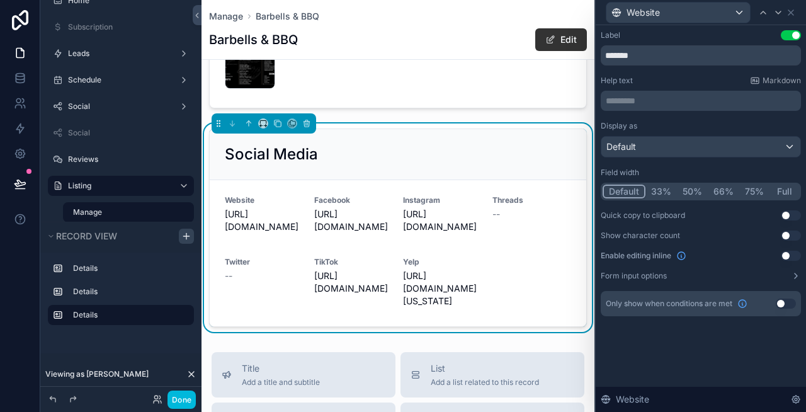
click at [781, 190] on button "Full" at bounding box center [784, 191] width 30 height 14
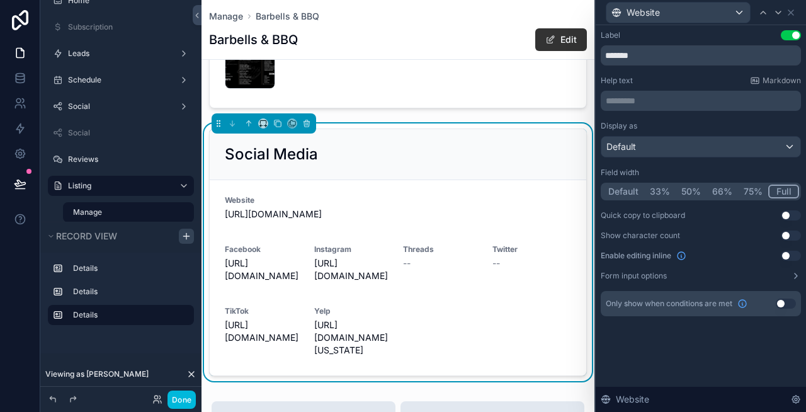
click at [688, 134] on div "Display as Default" at bounding box center [701, 139] width 200 height 37
click at [677, 147] on div "Default" at bounding box center [700, 147] width 199 height 20
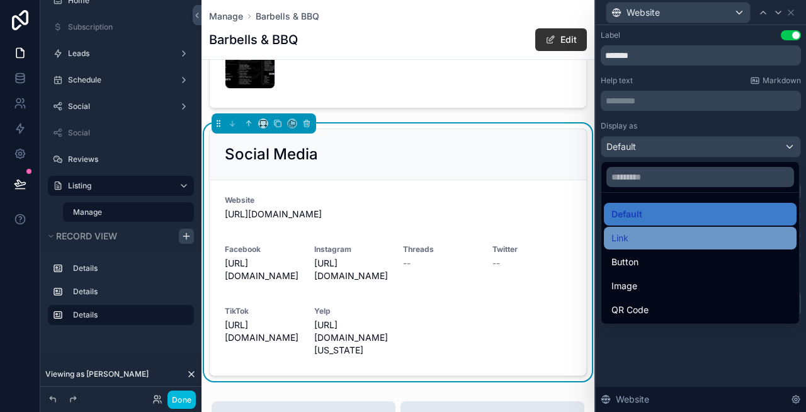
click at [658, 233] on div "Link" at bounding box center [700, 237] width 178 height 15
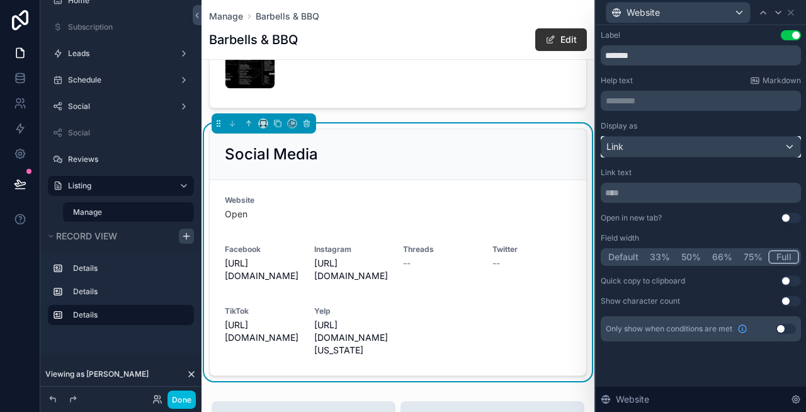
click at [650, 149] on div "Link" at bounding box center [700, 147] width 199 height 20
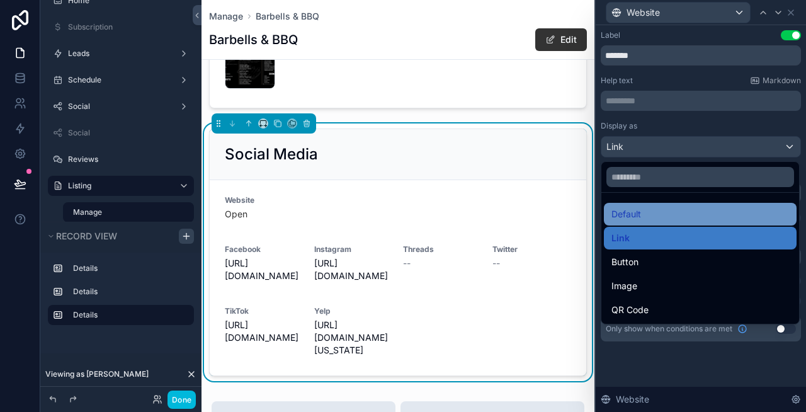
click at [635, 210] on span "Default" at bounding box center [626, 213] width 30 height 15
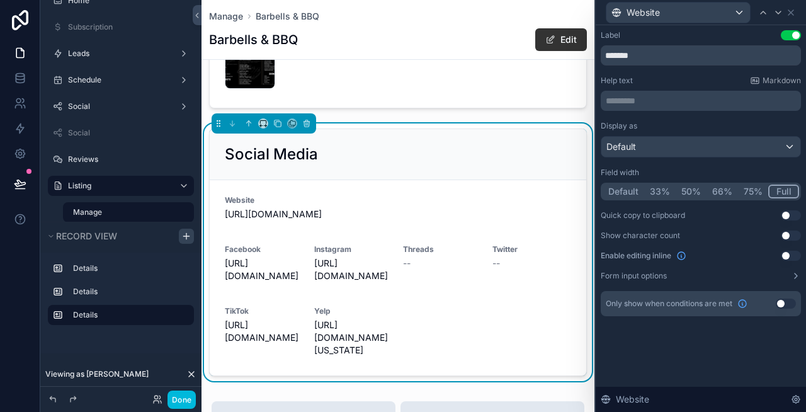
click at [312, 218] on span "https://barbellsandbbq.com/" at bounding box center [398, 214] width 346 height 13
click at [788, 274] on button "Form input options" at bounding box center [701, 276] width 200 height 10
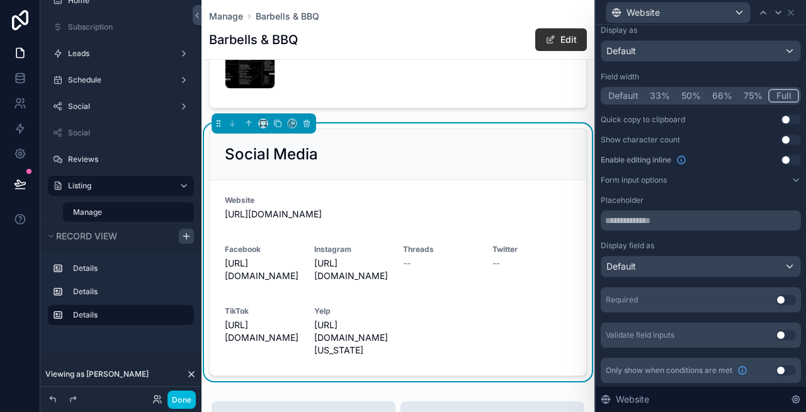
scroll to position [97, 0]
click at [728, 266] on div "Default" at bounding box center [700, 265] width 199 height 20
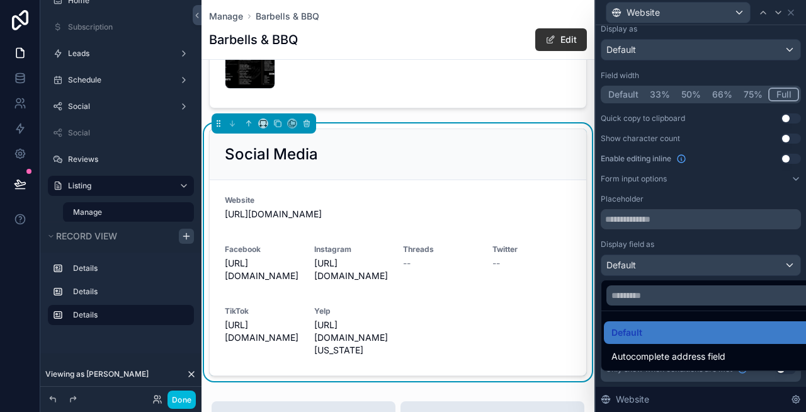
click at [723, 244] on div at bounding box center [701, 206] width 210 height 412
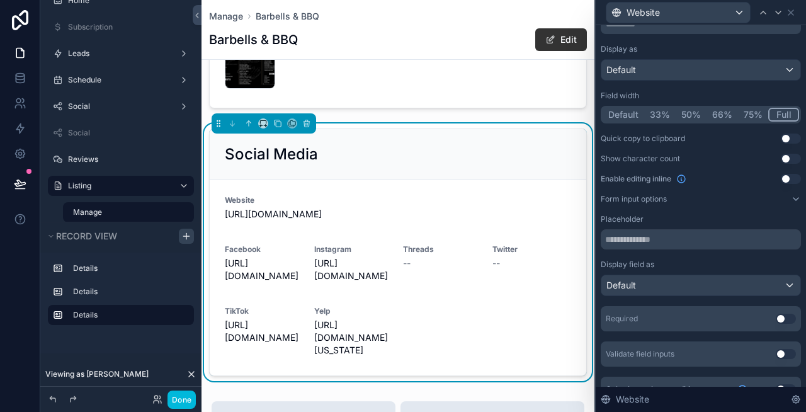
scroll to position [0, 0]
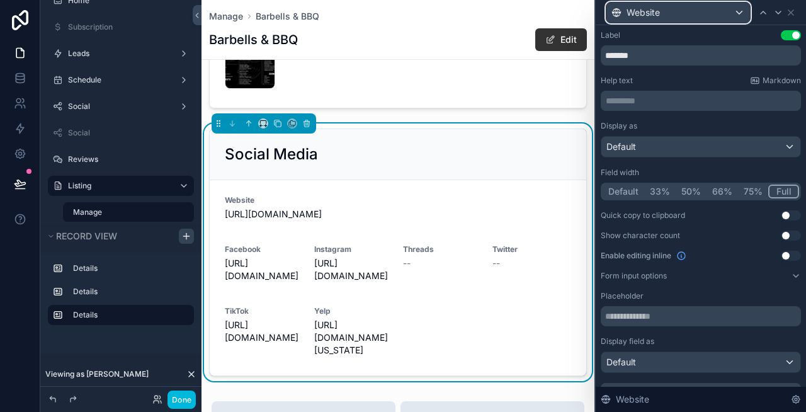
click at [698, 14] on div "Website" at bounding box center [678, 13] width 144 height 20
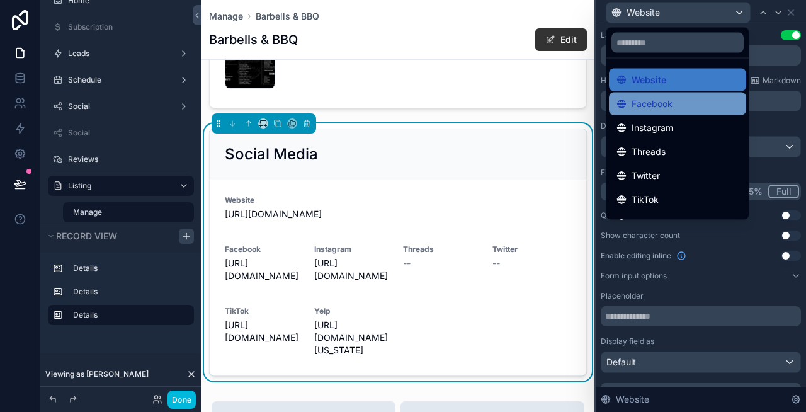
click at [674, 100] on div "Facebook" at bounding box center [677, 103] width 122 height 15
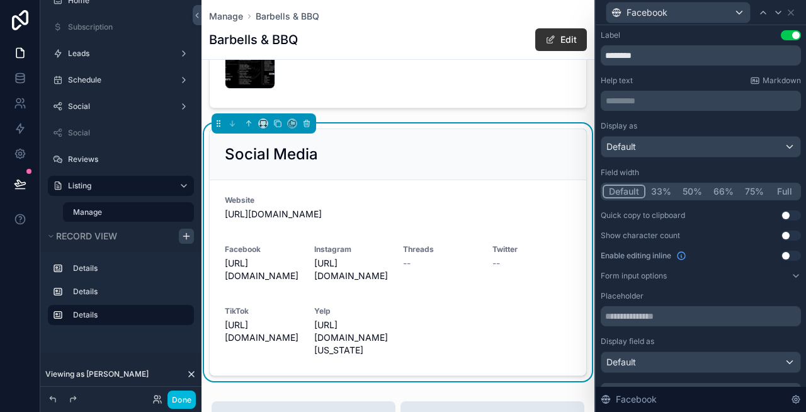
click at [779, 191] on button "Full" at bounding box center [784, 191] width 30 height 14
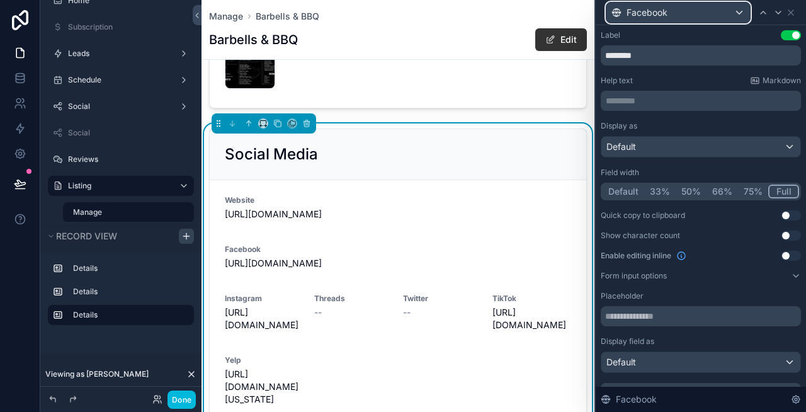
click at [673, 9] on div "Facebook" at bounding box center [678, 13] width 144 height 20
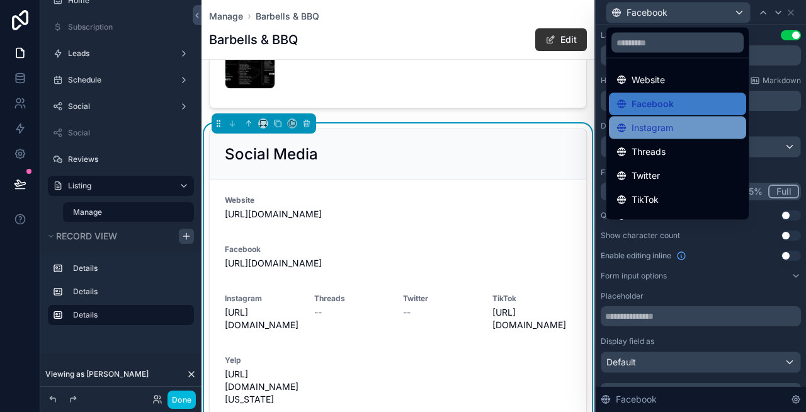
click at [672, 125] on span "Instagram" at bounding box center [652, 127] width 42 height 15
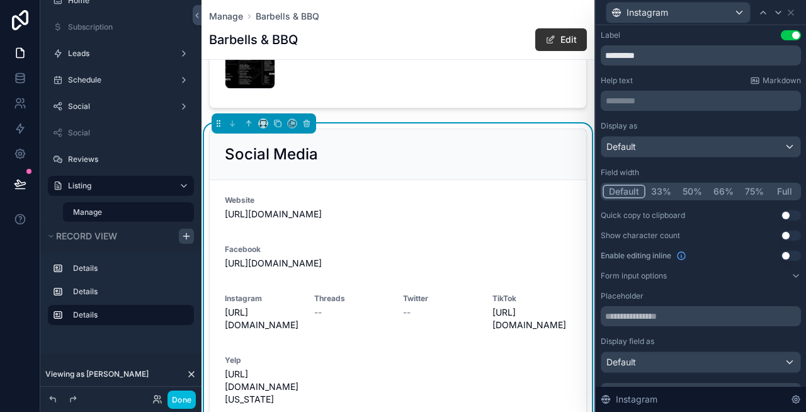
click at [781, 188] on button "Full" at bounding box center [784, 191] width 30 height 14
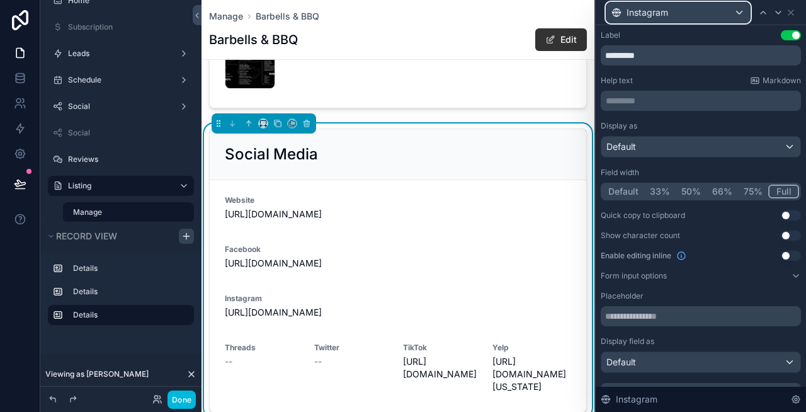
click at [673, 13] on div "Instagram" at bounding box center [678, 13] width 144 height 20
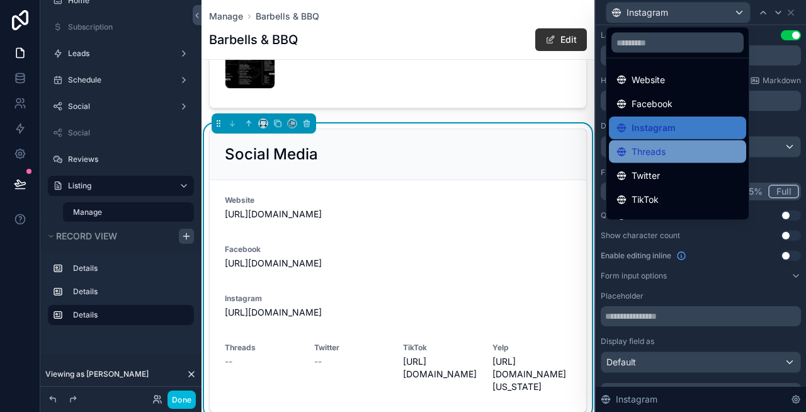
click at [669, 147] on div "Threads" at bounding box center [677, 151] width 122 height 15
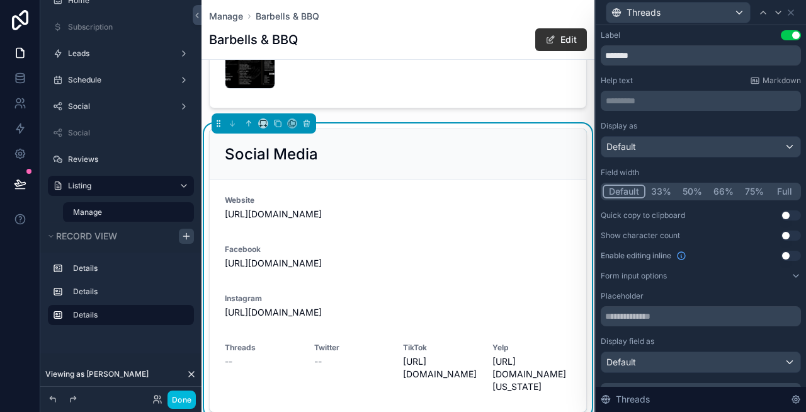
click at [779, 192] on button "Full" at bounding box center [784, 191] width 30 height 14
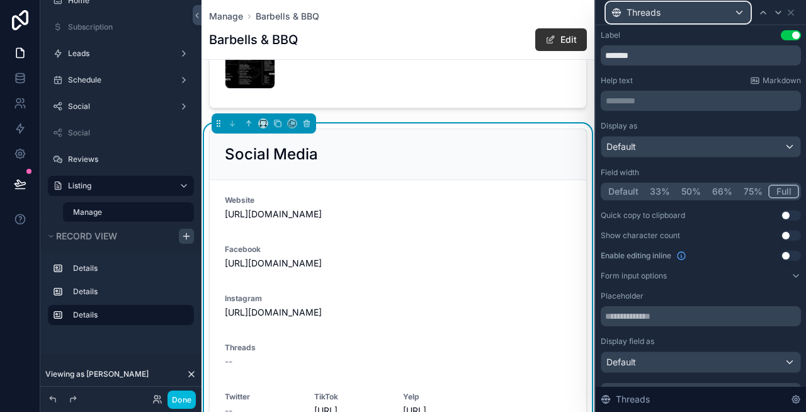
click at [650, 9] on span "Threads" at bounding box center [643, 12] width 34 height 13
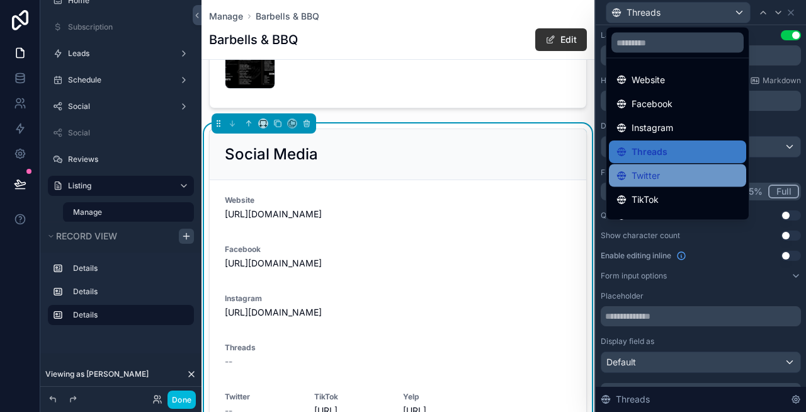
click at [668, 172] on div "Twitter" at bounding box center [677, 175] width 122 height 15
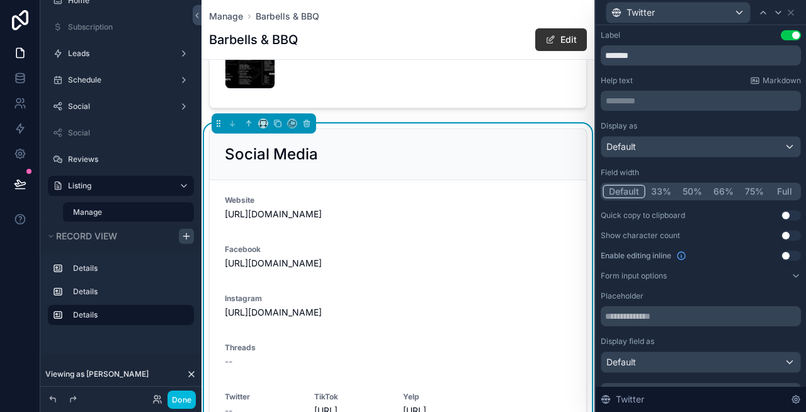
click at [782, 193] on button "Full" at bounding box center [784, 191] width 30 height 14
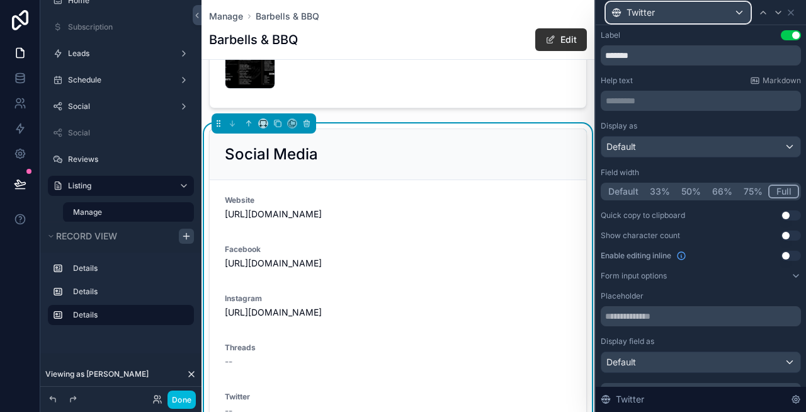
click at [643, 13] on span "Twitter" at bounding box center [640, 12] width 28 height 13
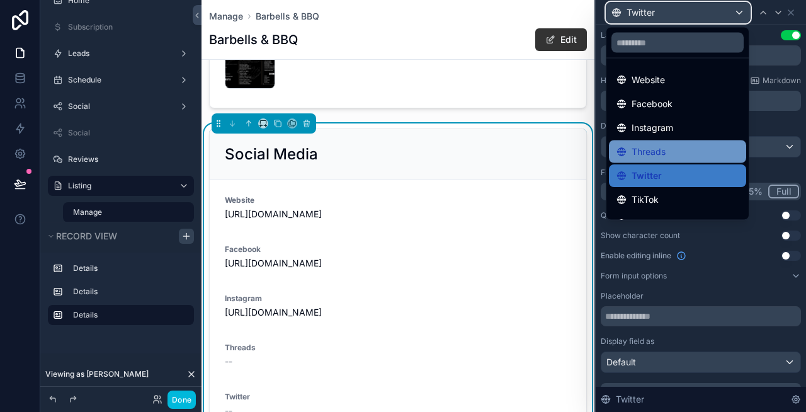
scroll to position [18, 0]
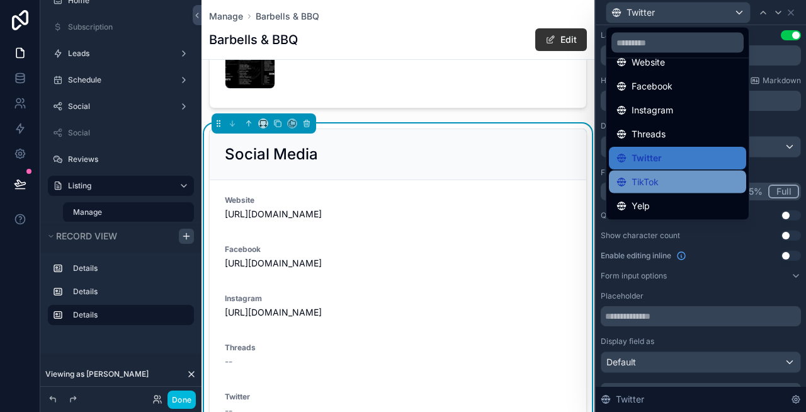
click at [641, 181] on span "TikTok" at bounding box center [644, 181] width 27 height 15
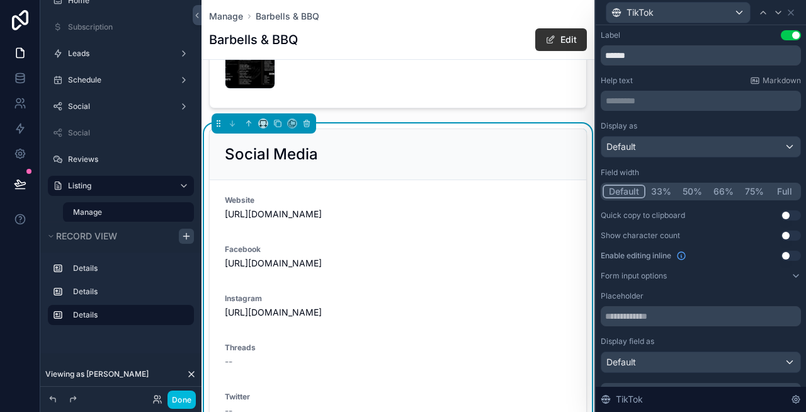
click at [786, 192] on button "Full" at bounding box center [784, 191] width 30 height 14
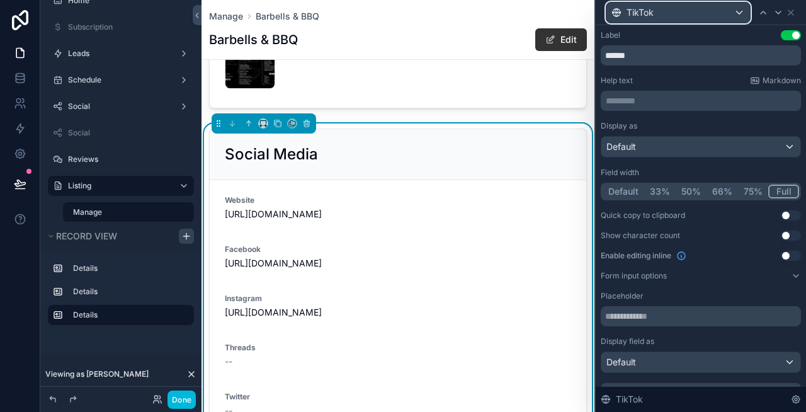
click at [630, 16] on span "TikTok" at bounding box center [639, 12] width 27 height 13
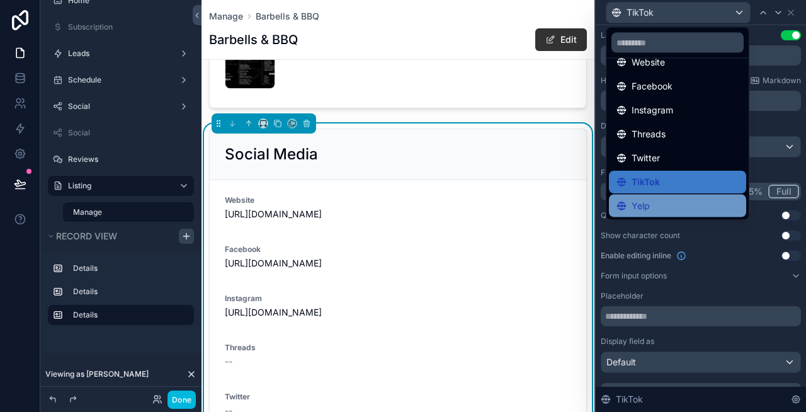
click at [643, 205] on span "Yelp" at bounding box center [640, 205] width 18 height 15
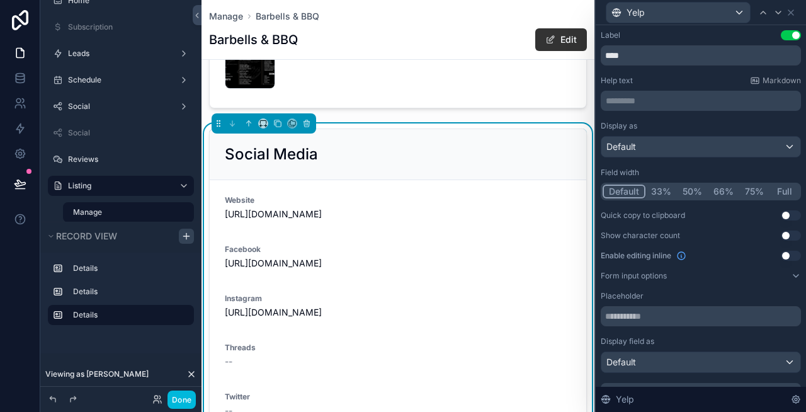
click at [786, 188] on button "Full" at bounding box center [784, 191] width 30 height 14
click at [331, 170] on div "Social Media" at bounding box center [398, 154] width 376 height 51
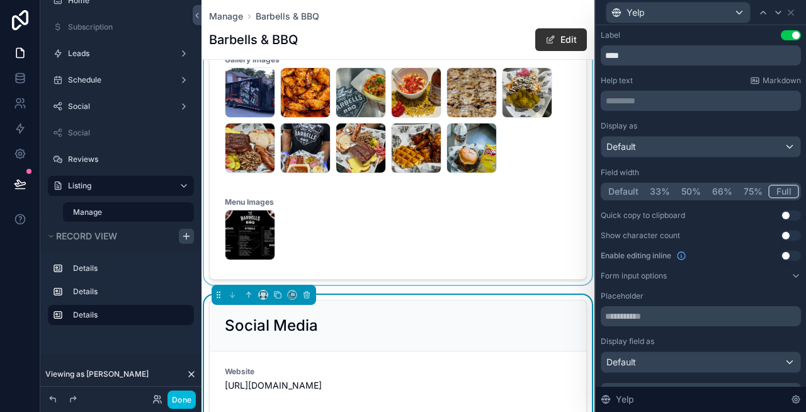
scroll to position [489, 0]
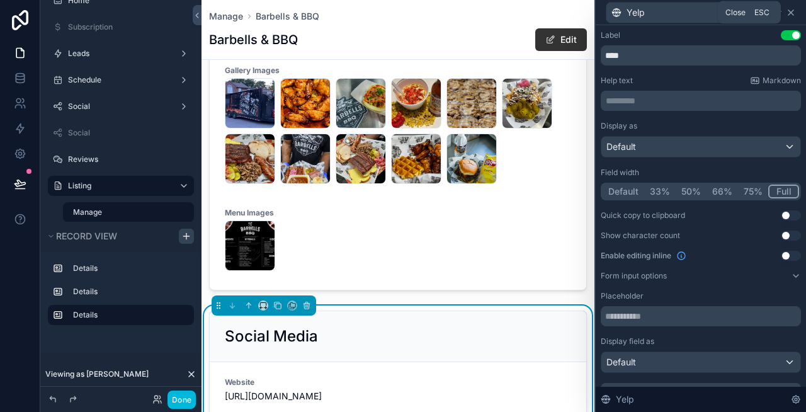
click at [791, 14] on icon at bounding box center [791, 13] width 10 height 10
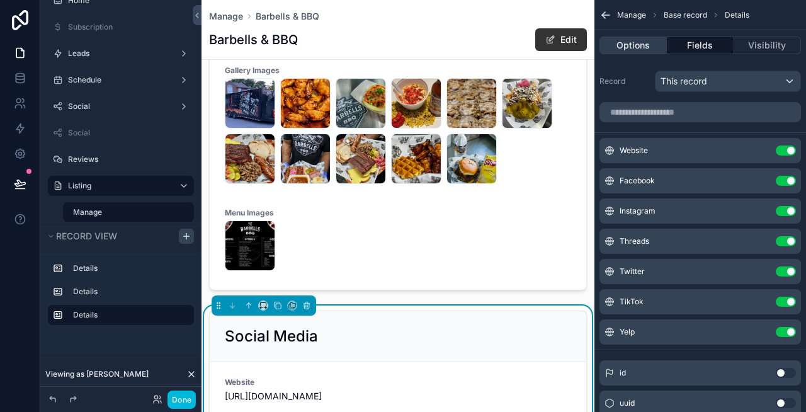
click at [621, 43] on button "Options" at bounding box center [632, 46] width 67 height 18
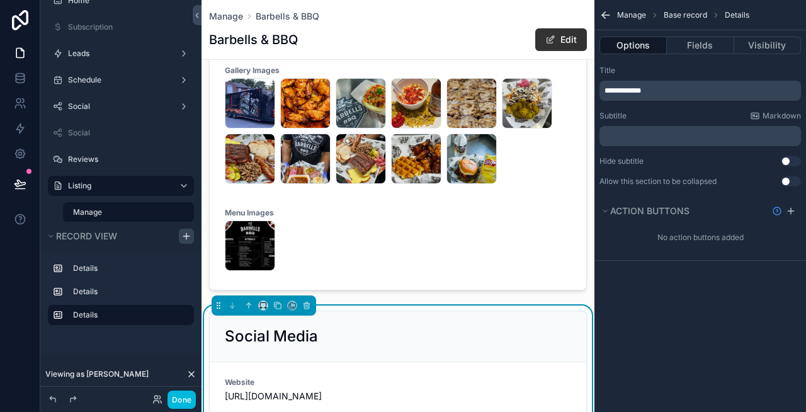
click at [668, 95] on p "**********" at bounding box center [701, 91] width 194 height 10
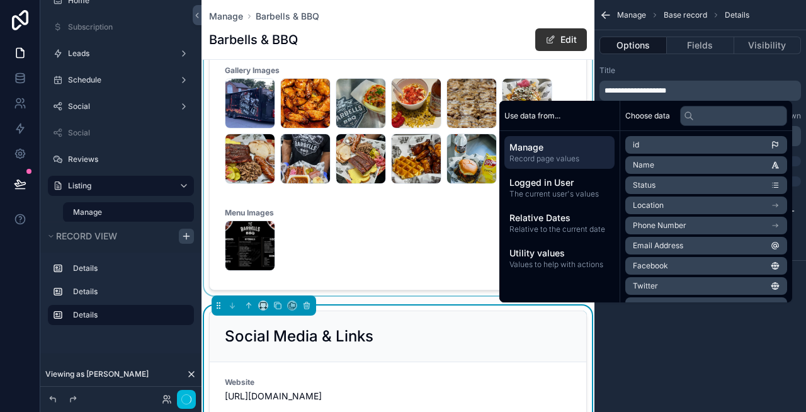
click at [395, 259] on div "scrollable content" at bounding box center [397, 104] width 393 height 381
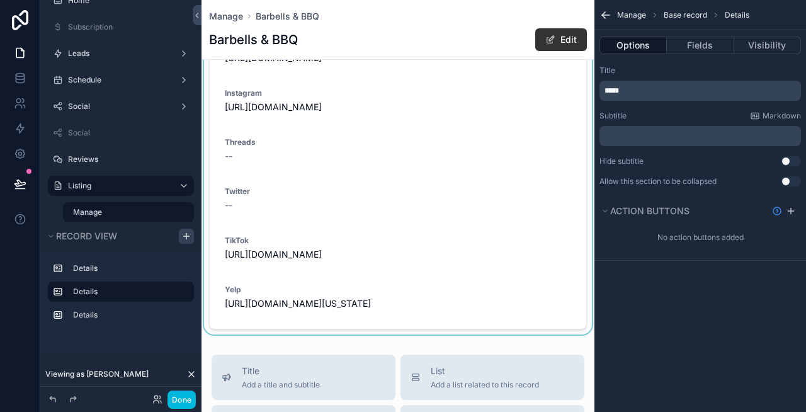
scroll to position [1113, 0]
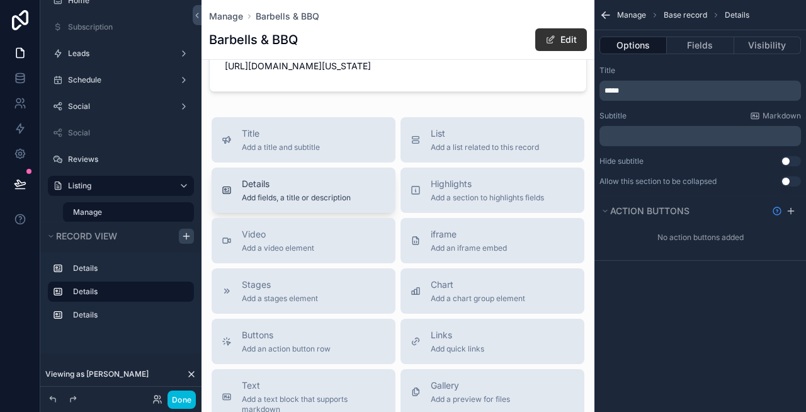
click at [272, 180] on span "Details" at bounding box center [296, 184] width 109 height 13
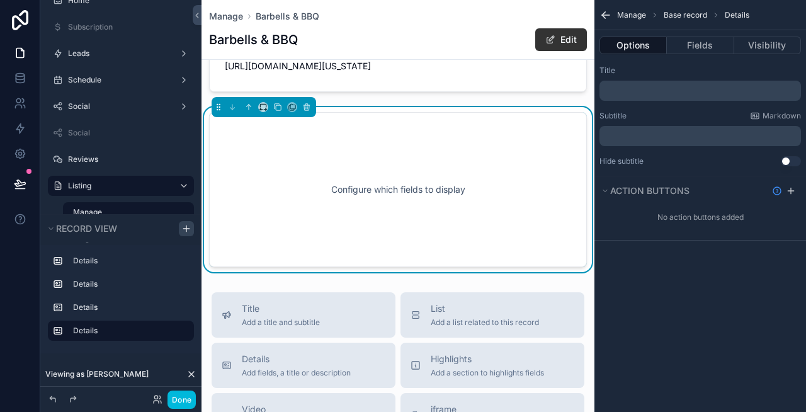
scroll to position [1097, 0]
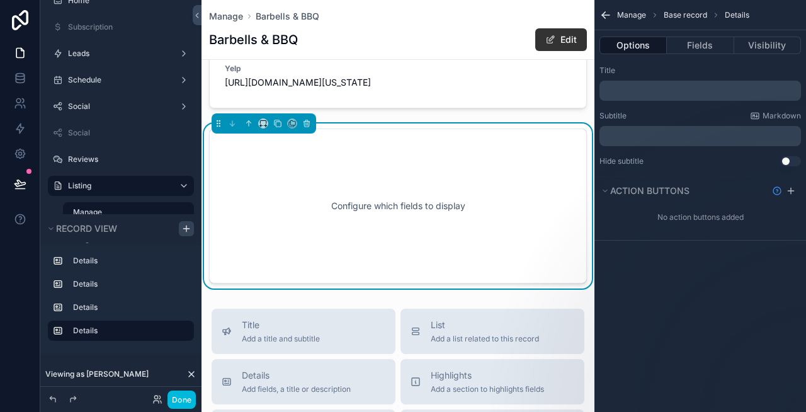
click at [650, 93] on p "﻿" at bounding box center [701, 91] width 194 height 10
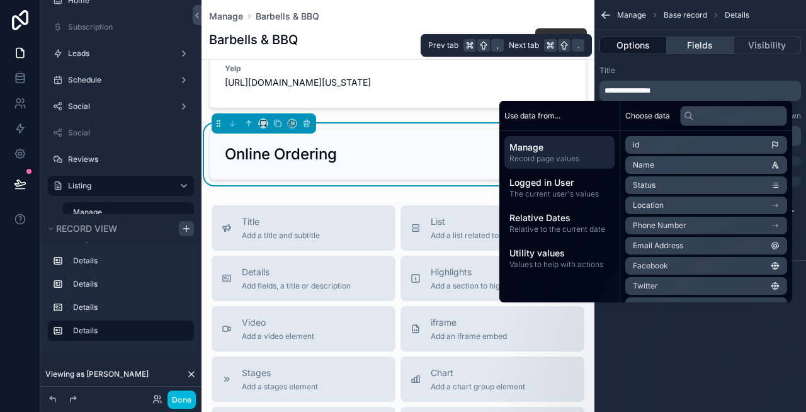
click at [703, 43] on button "Fields" at bounding box center [700, 46] width 67 height 18
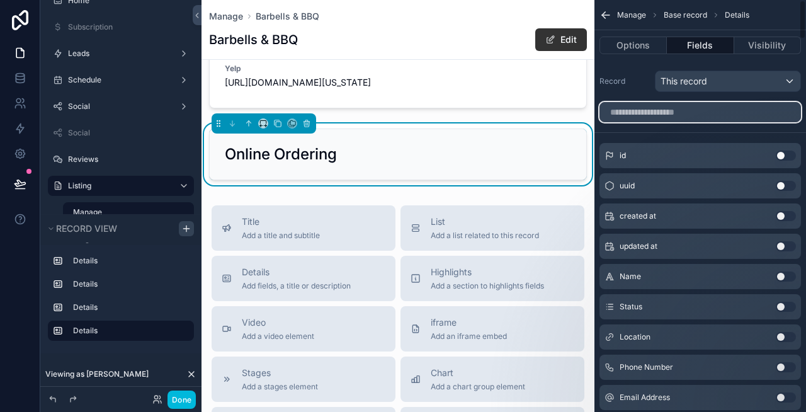
click at [672, 116] on input "scrollable content" at bounding box center [699, 112] width 201 height 20
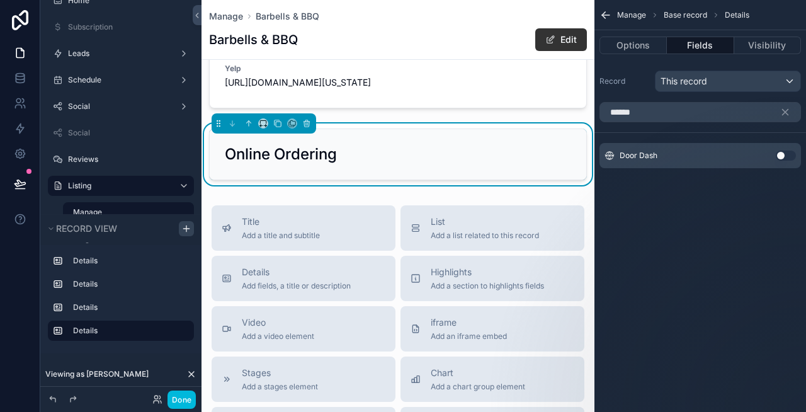
click at [783, 152] on button "Use setting" at bounding box center [786, 155] width 20 height 10
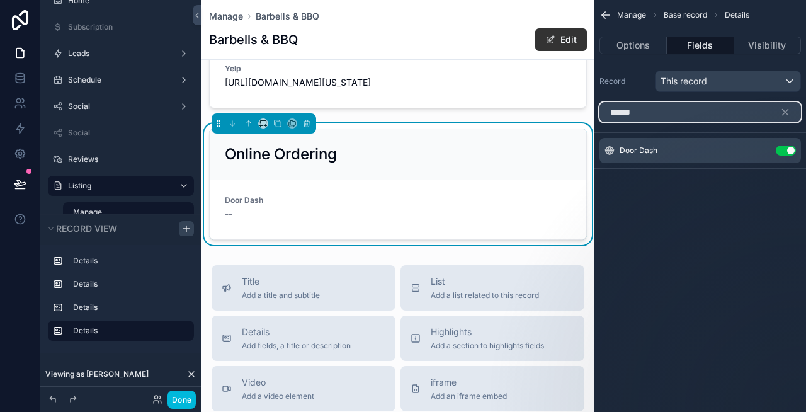
click at [695, 111] on input "******" at bounding box center [699, 112] width 201 height 20
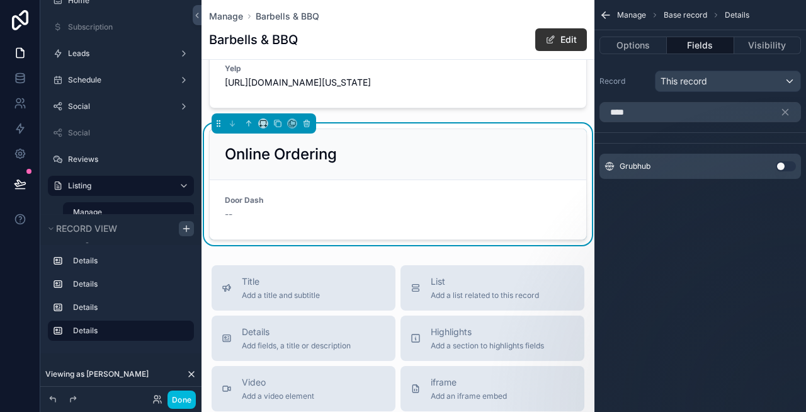
click at [784, 164] on button "Use setting" at bounding box center [786, 166] width 20 height 10
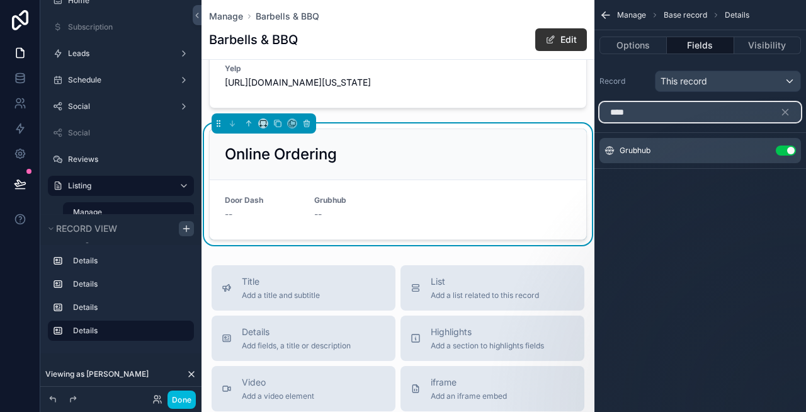
click at [658, 113] on input "****" at bounding box center [699, 112] width 201 height 20
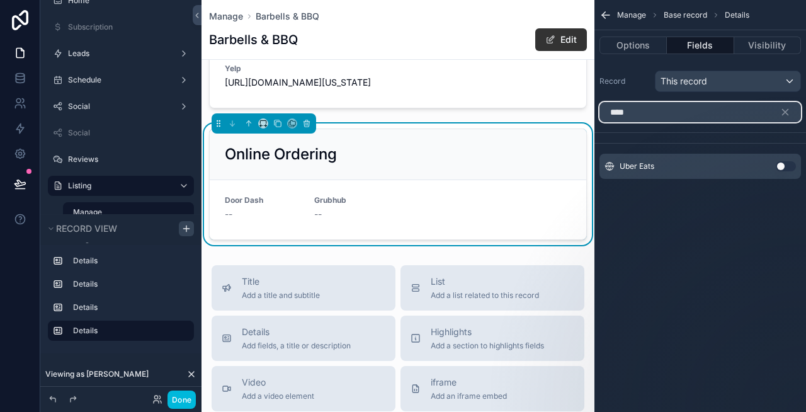
type input "****"
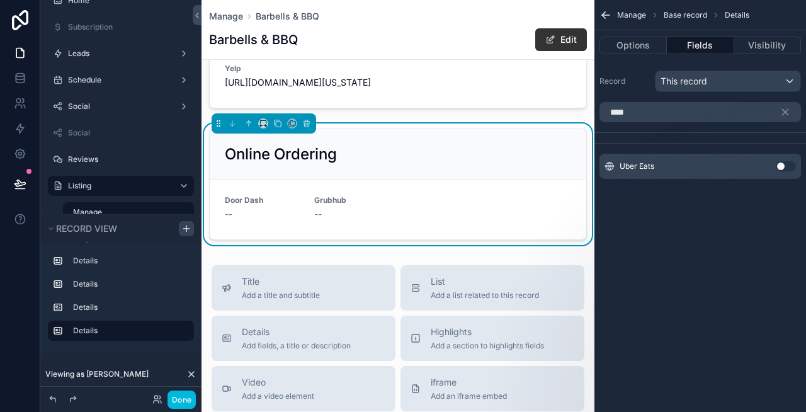
click at [783, 167] on button "Use setting" at bounding box center [786, 166] width 20 height 10
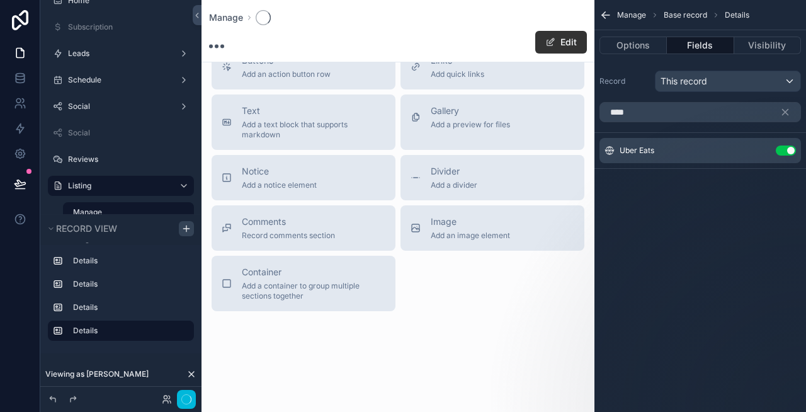
scroll to position [454, 0]
click at [787, 111] on icon "scrollable content" at bounding box center [784, 111] width 11 height 11
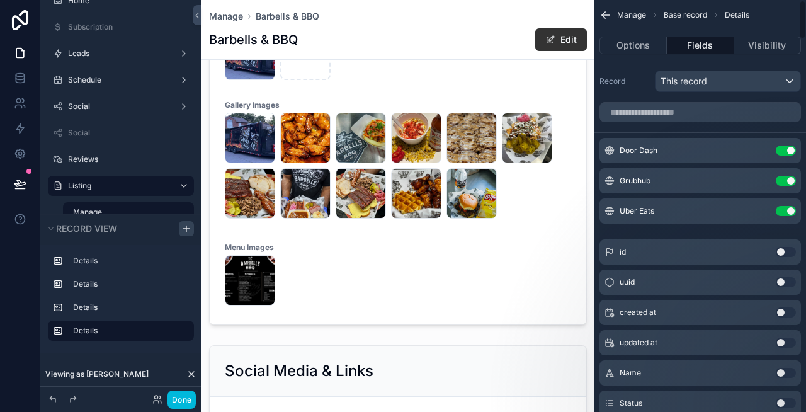
scroll to position [1097, 0]
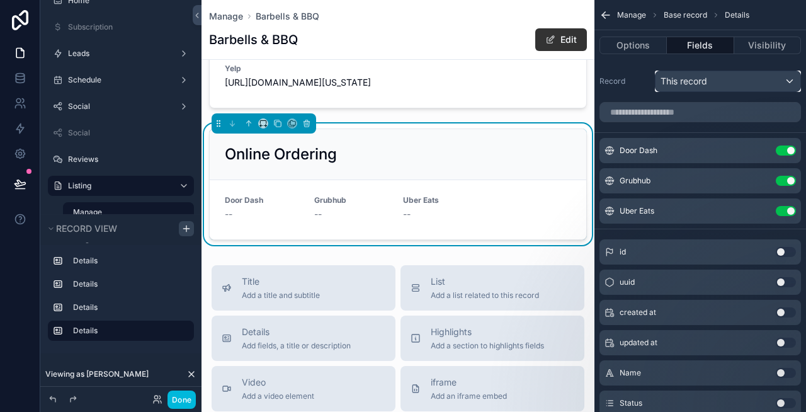
click at [709, 81] on div "This record" at bounding box center [727, 81] width 145 height 20
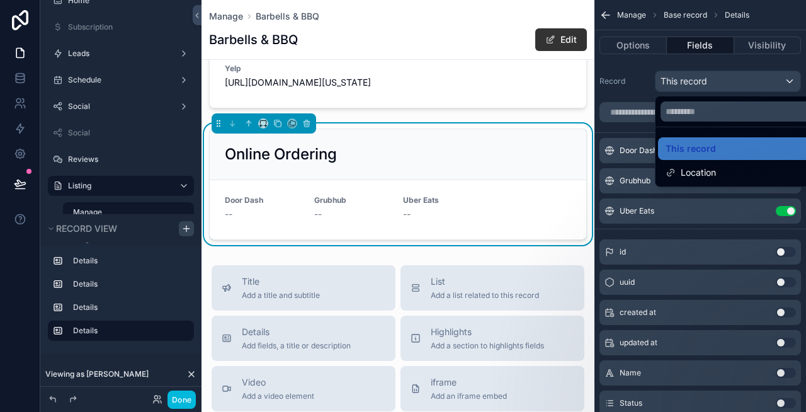
click at [709, 81] on div "scrollable content" at bounding box center [403, 206] width 806 height 412
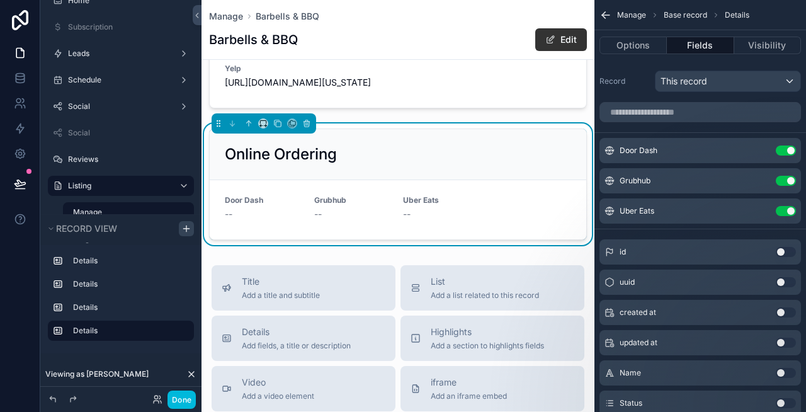
click at [0, 0] on icon "scrollable content" at bounding box center [0, 0] width 0 height 0
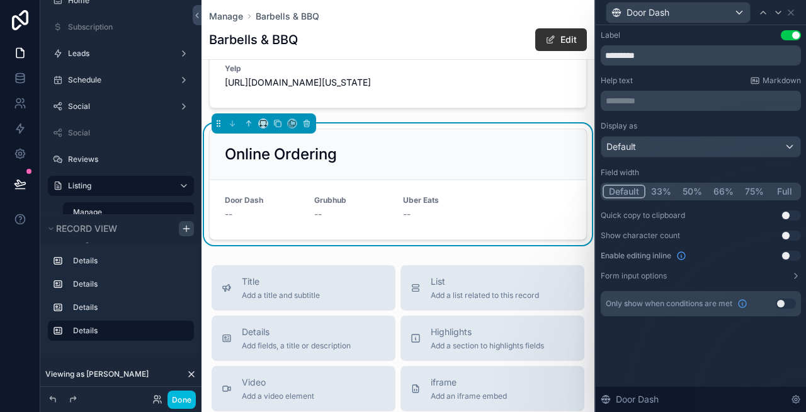
click at [783, 192] on button "Full" at bounding box center [784, 191] width 30 height 14
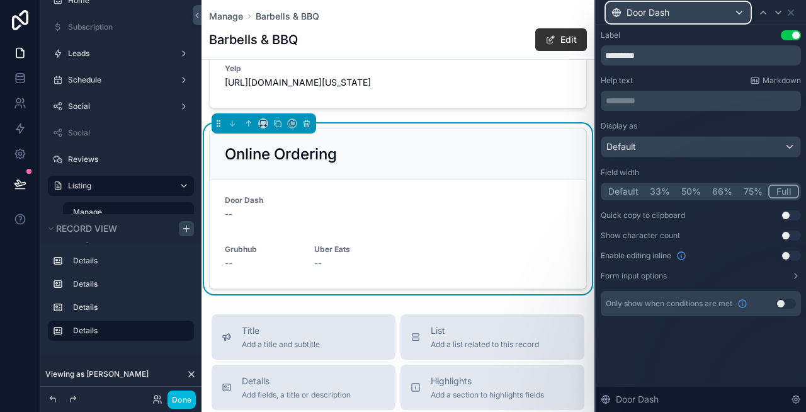
click at [711, 13] on div "Door Dash" at bounding box center [678, 13] width 144 height 20
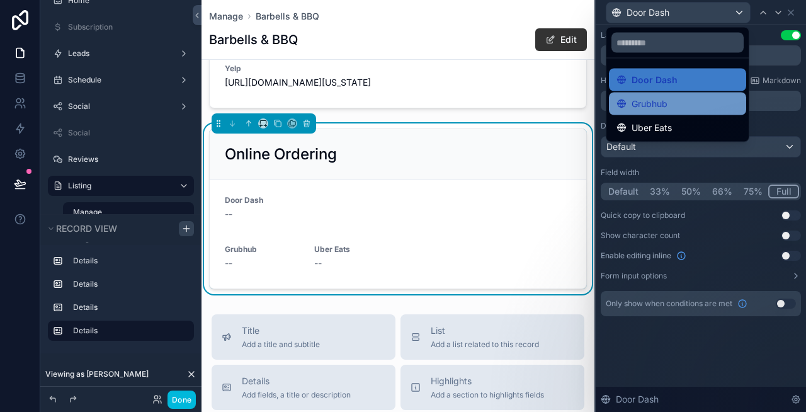
click at [686, 98] on div "Grubhub" at bounding box center [677, 103] width 122 height 15
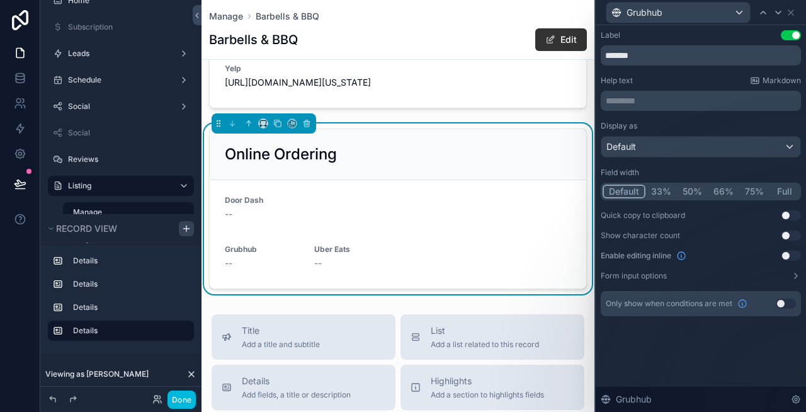
click at [781, 190] on button "Full" at bounding box center [784, 191] width 30 height 14
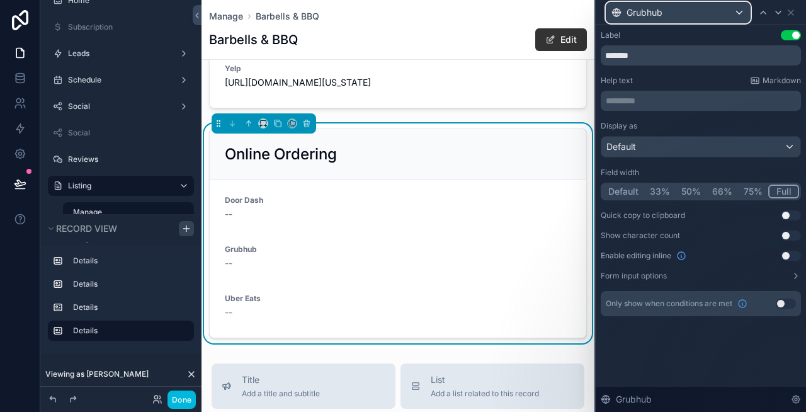
click at [647, 13] on span "Grubhub" at bounding box center [644, 12] width 36 height 13
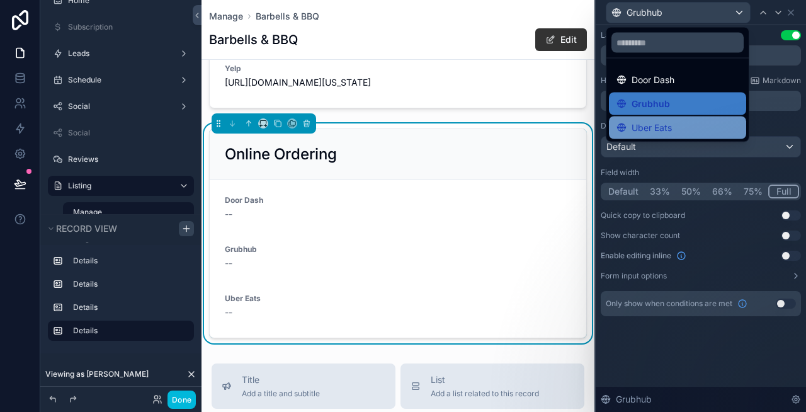
click at [660, 130] on span "Uber Eats" at bounding box center [651, 127] width 40 height 15
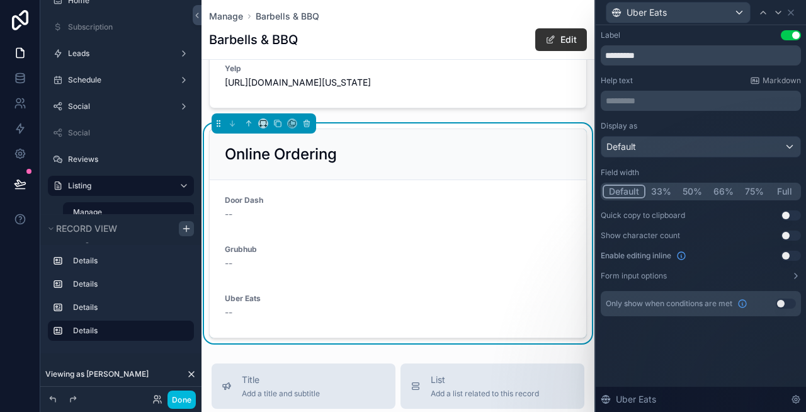
click at [780, 191] on button "Full" at bounding box center [784, 191] width 30 height 14
click at [679, 147] on div "Default" at bounding box center [700, 147] width 199 height 20
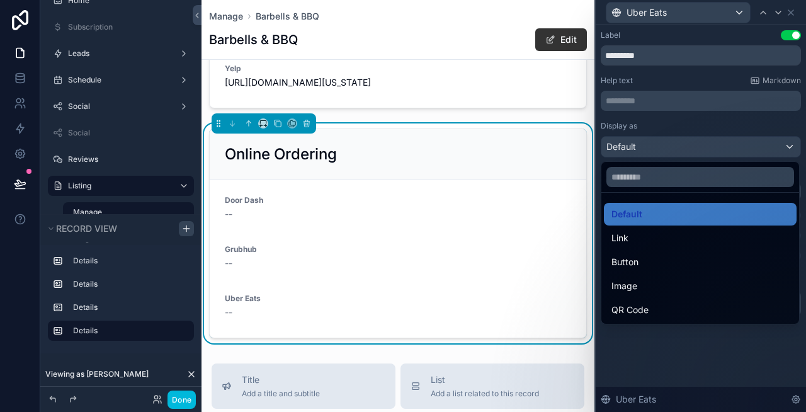
click at [679, 124] on div at bounding box center [701, 206] width 210 height 412
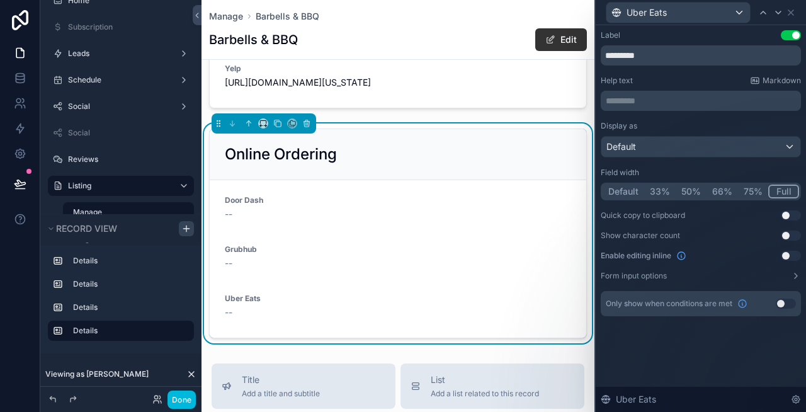
click at [661, 99] on p "********* ﻿" at bounding box center [702, 100] width 193 height 13
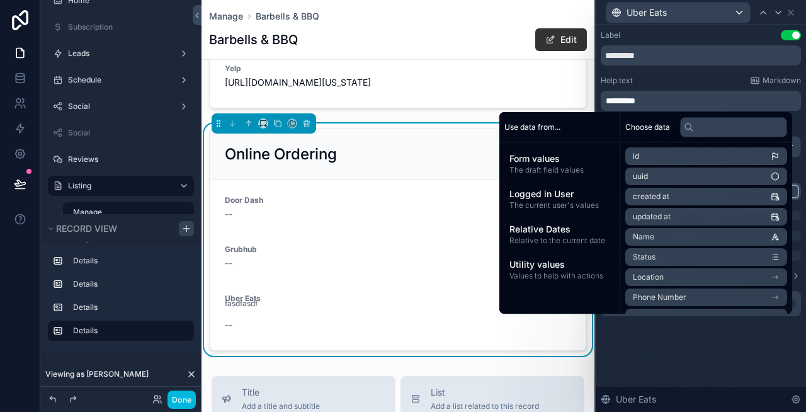
click at [661, 99] on p "*********" at bounding box center [702, 100] width 193 height 13
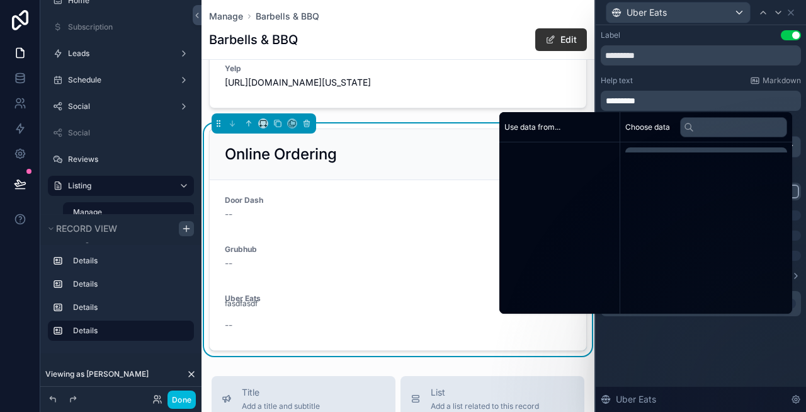
click at [661, 99] on p "*********" at bounding box center [702, 100] width 193 height 13
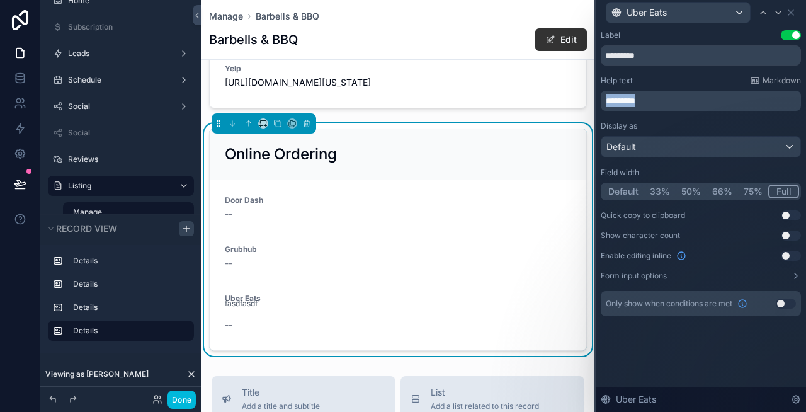
click at [661, 99] on p "*********" at bounding box center [702, 100] width 193 height 13
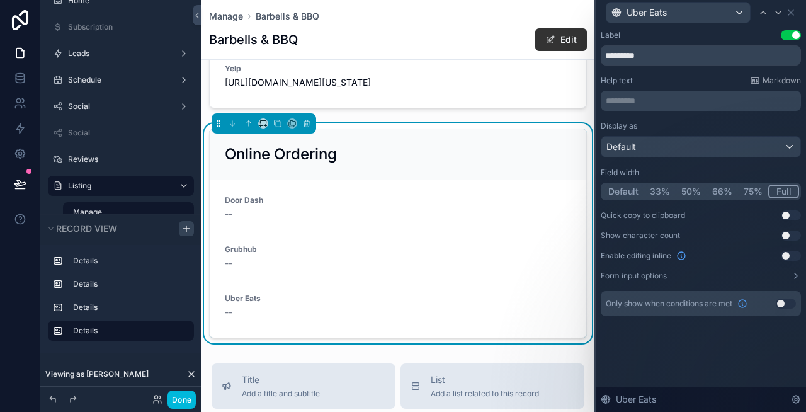
click at [687, 80] on div "Help text Markdown" at bounding box center [701, 81] width 200 height 10
click at [790, 9] on icon at bounding box center [791, 13] width 10 height 10
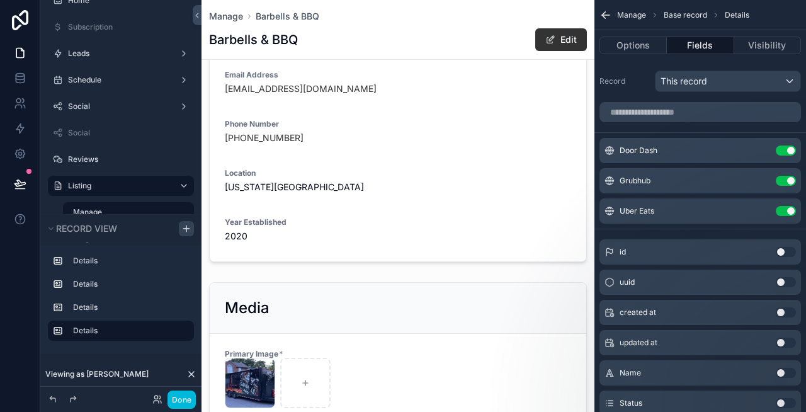
scroll to position [0, 0]
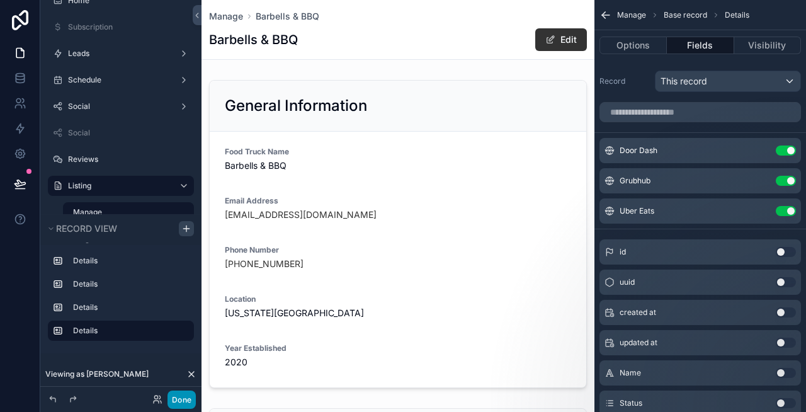
click at [182, 404] on button "Done" at bounding box center [181, 399] width 28 height 18
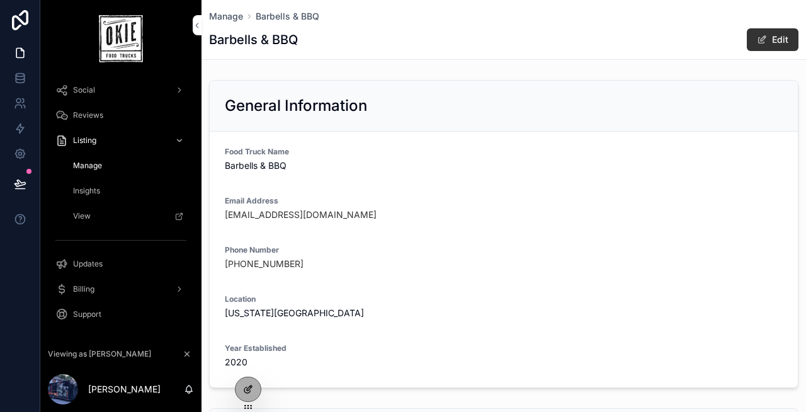
click at [249, 391] on icon at bounding box center [248, 389] width 10 height 10
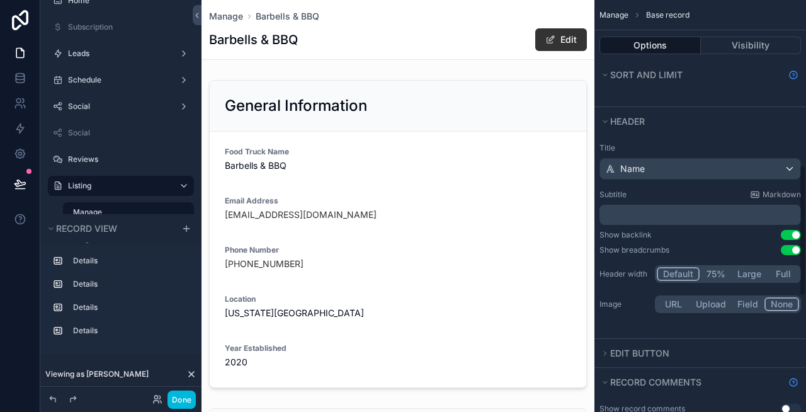
scroll to position [520, 0]
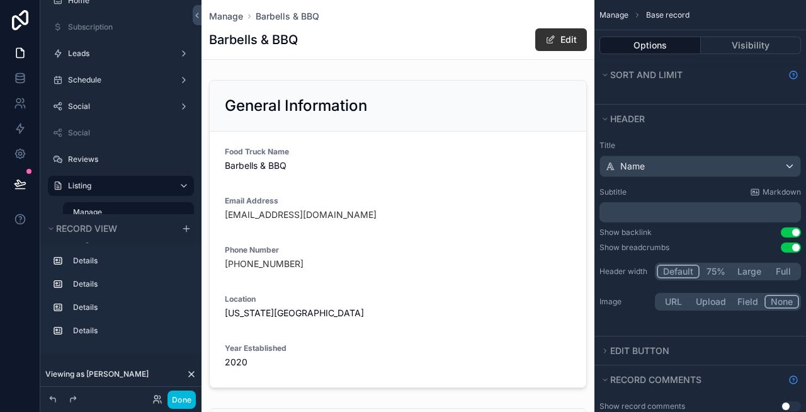
click at [787, 230] on button "Use setting" at bounding box center [791, 232] width 20 height 10
click at [791, 251] on button "Use setting" at bounding box center [791, 247] width 20 height 10
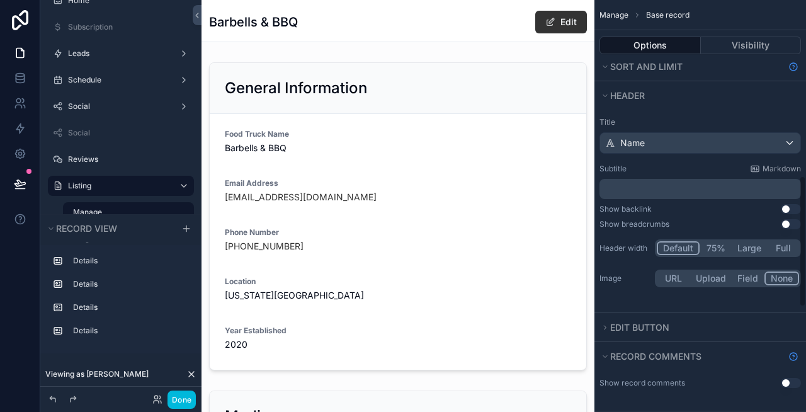
scroll to position [559, 0]
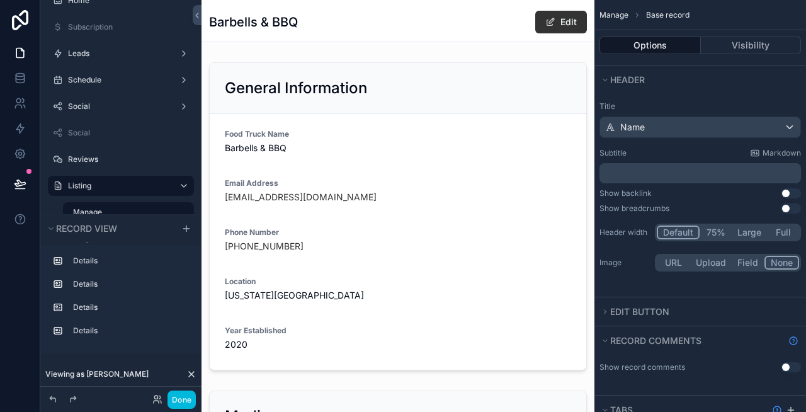
click at [781, 231] on button "Full" at bounding box center [783, 232] width 32 height 14
click at [755, 232] on button "Large" at bounding box center [747, 232] width 35 height 14
click at [716, 235] on button "75%" at bounding box center [714, 232] width 32 height 14
click at [785, 230] on button "Full" at bounding box center [783, 232] width 32 height 14
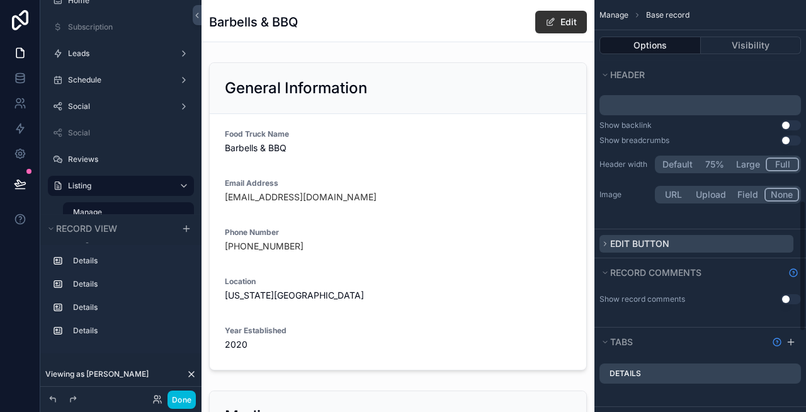
click at [602, 242] on icon "scrollable content" at bounding box center [605, 244] width 8 height 8
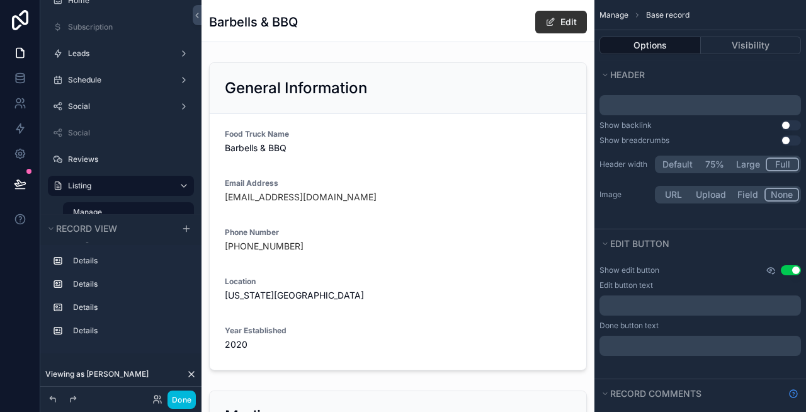
click at [772, 272] on icon "scrollable content" at bounding box center [770, 270] width 10 height 10
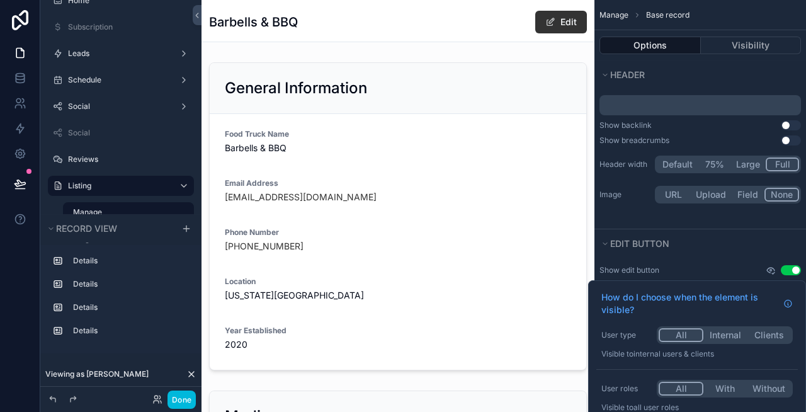
click at [772, 272] on icon "scrollable content" at bounding box center [770, 270] width 10 height 10
click at [726, 249] on button "Edit button" at bounding box center [696, 244] width 194 height 18
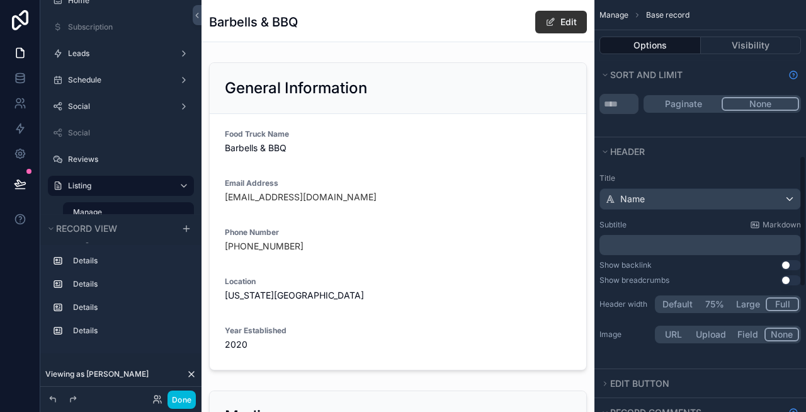
scroll to position [601, 0]
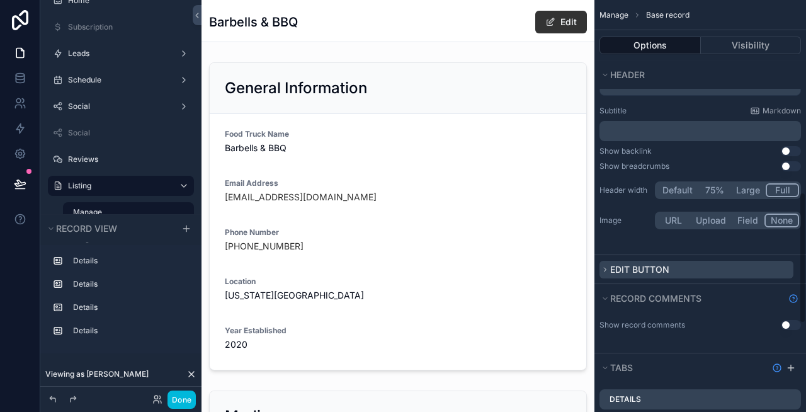
click at [674, 267] on button "Edit button" at bounding box center [696, 270] width 194 height 18
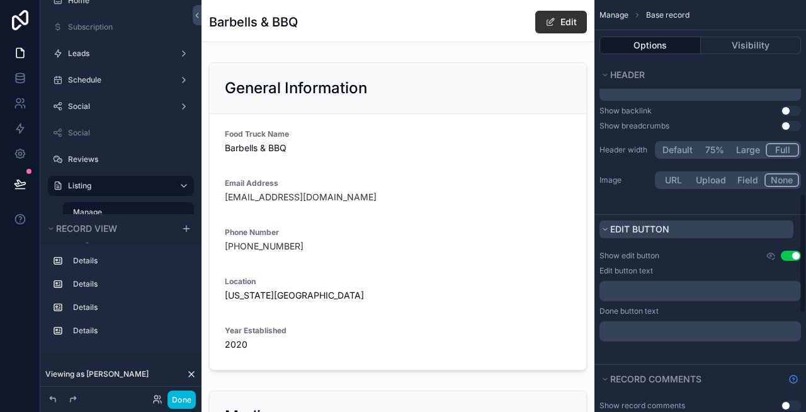
scroll to position [679, 0]
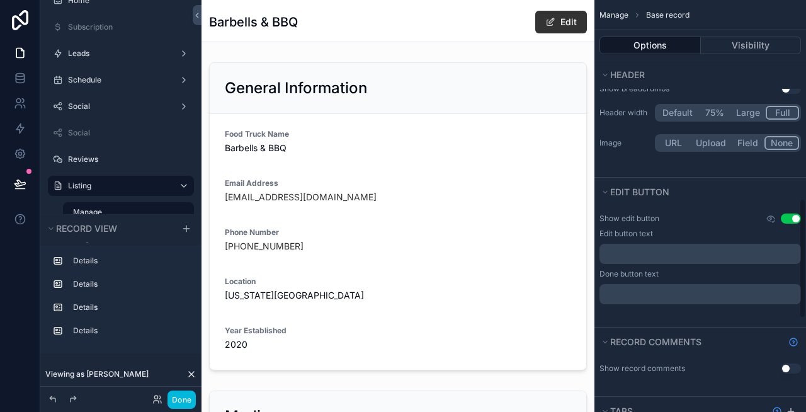
click at [669, 249] on p "﻿" at bounding box center [701, 254] width 194 height 10
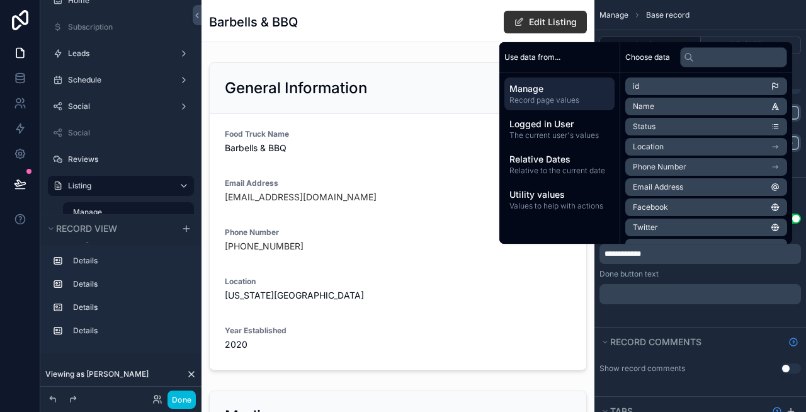
click at [720, 275] on div "Done button text" at bounding box center [699, 274] width 201 height 10
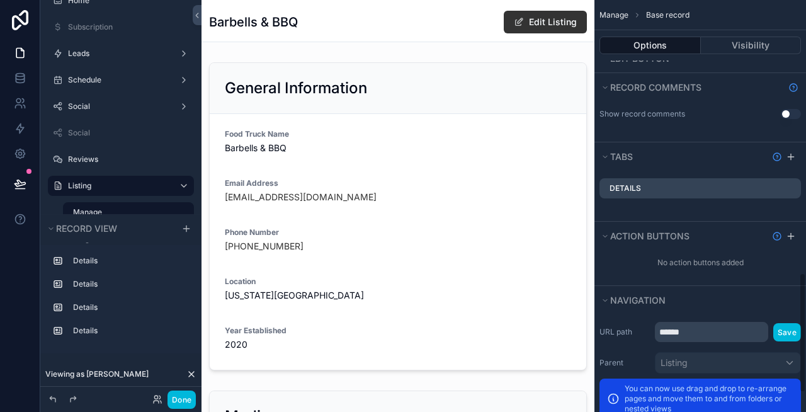
scroll to position [934, 0]
click at [793, 237] on icon "scrollable content" at bounding box center [791, 235] width 10 height 10
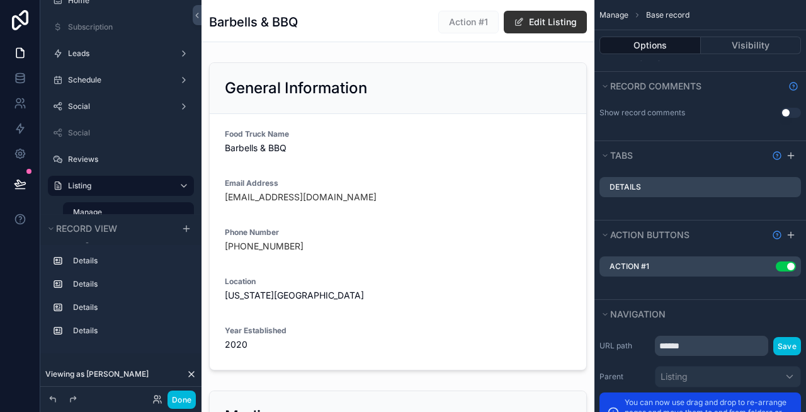
click at [0, 0] on icon "scrollable content" at bounding box center [0, 0] width 0 height 0
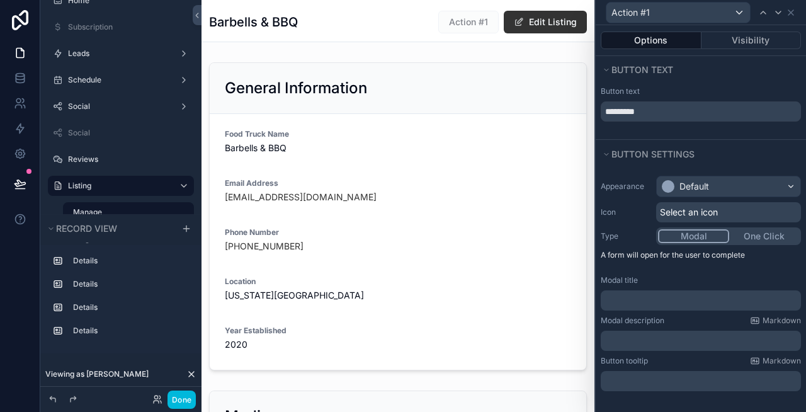
click at [637, 300] on p "﻿" at bounding box center [702, 300] width 193 height 13
click at [766, 74] on button "Button text" at bounding box center [697, 70] width 193 height 18
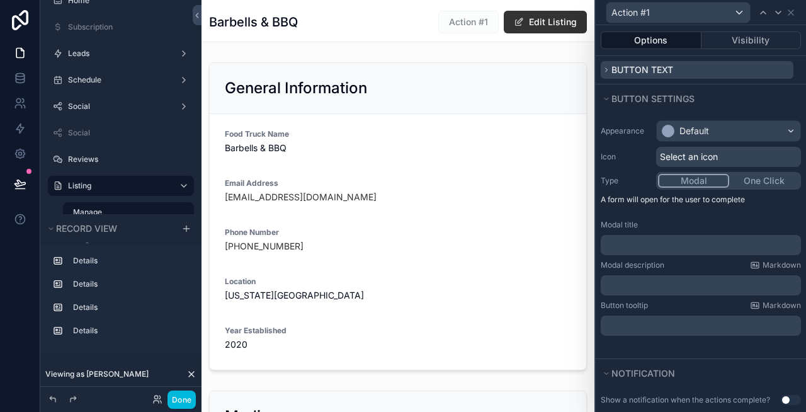
click at [668, 69] on span "Button text" at bounding box center [642, 69] width 62 height 11
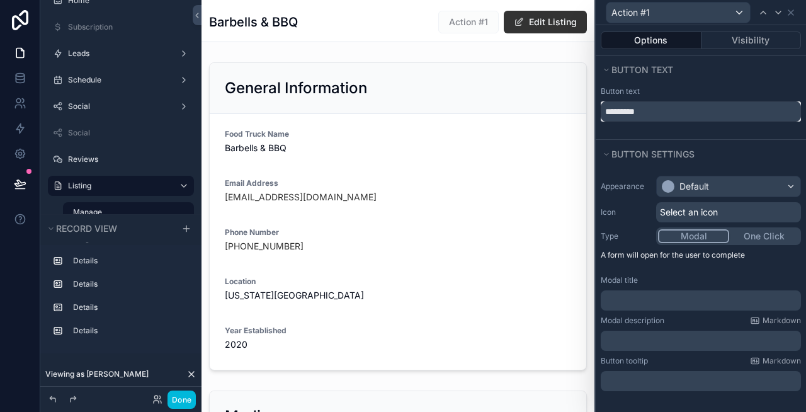
click at [661, 103] on input "*********" at bounding box center [701, 111] width 200 height 20
type input "**********"
click at [793, 12] on icon at bounding box center [791, 13] width 10 height 10
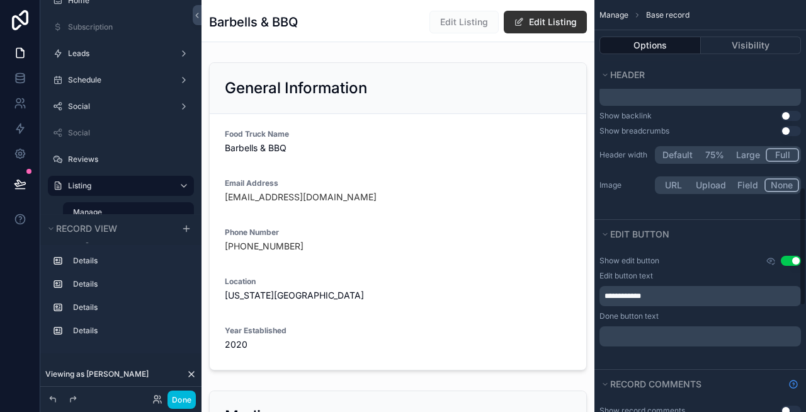
scroll to position [609, 0]
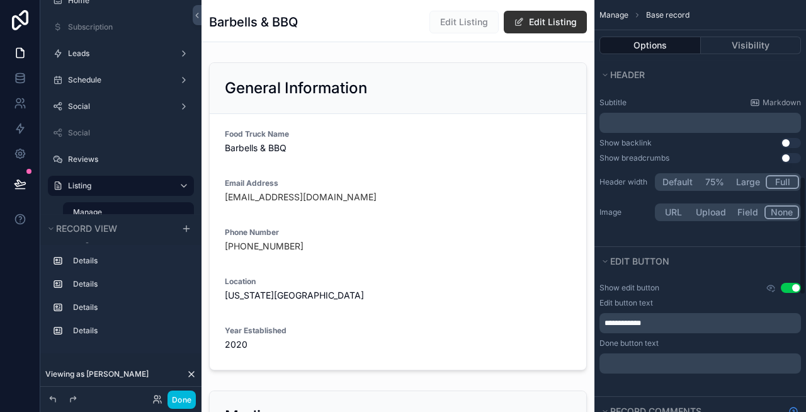
click at [789, 287] on button "Use setting" at bounding box center [791, 288] width 20 height 10
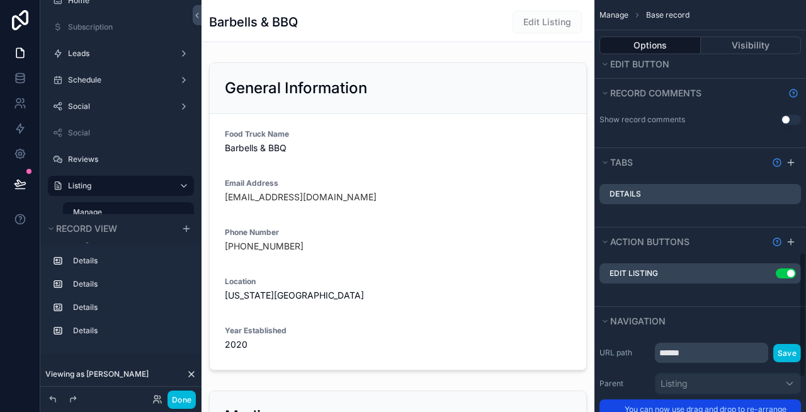
scroll to position [938, 0]
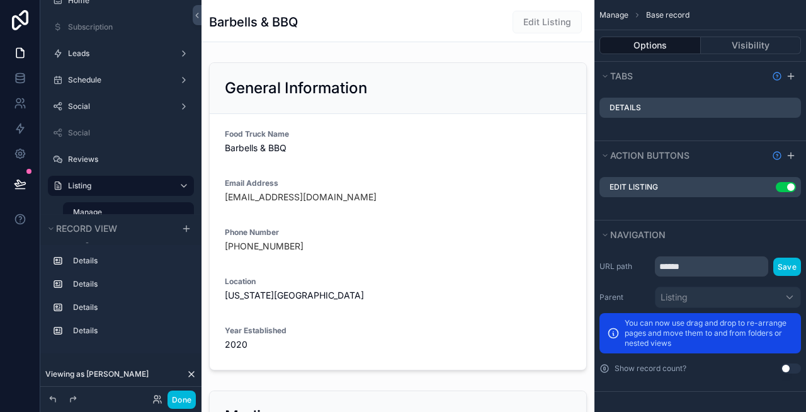
click at [0, 0] on icon "scrollable content" at bounding box center [0, 0] width 0 height 0
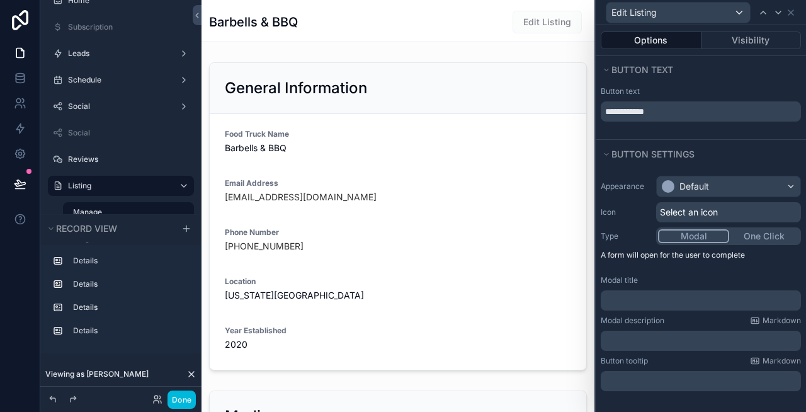
click at [691, 215] on span "Select an icon" at bounding box center [689, 212] width 58 height 13
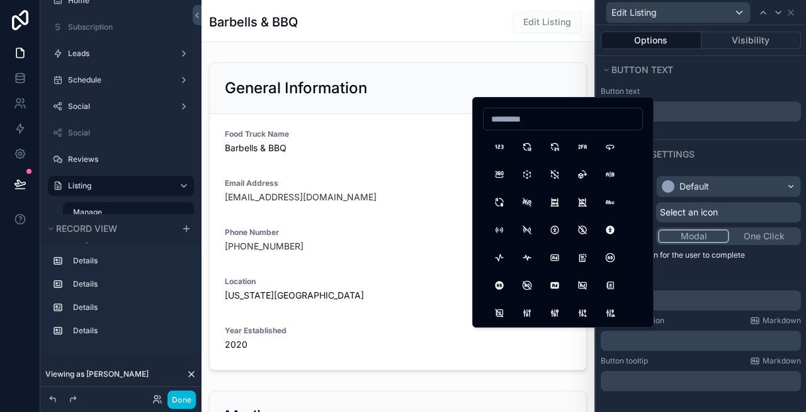
click at [519, 127] on input at bounding box center [562, 119] width 159 height 18
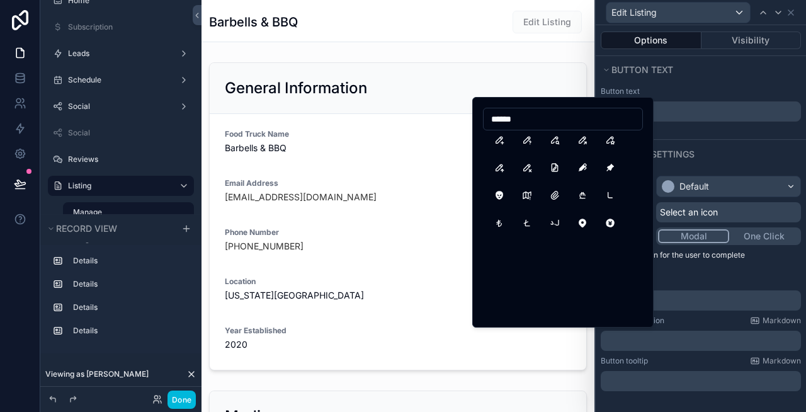
scroll to position [0, 0]
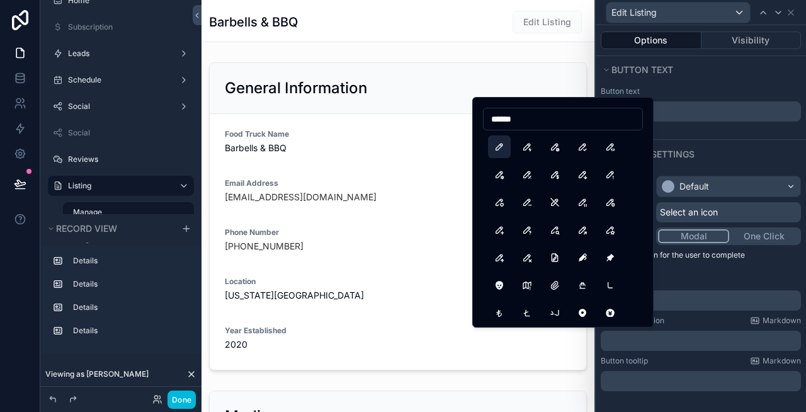
type input "******"
click at [500, 146] on button "Pencil" at bounding box center [499, 146] width 23 height 23
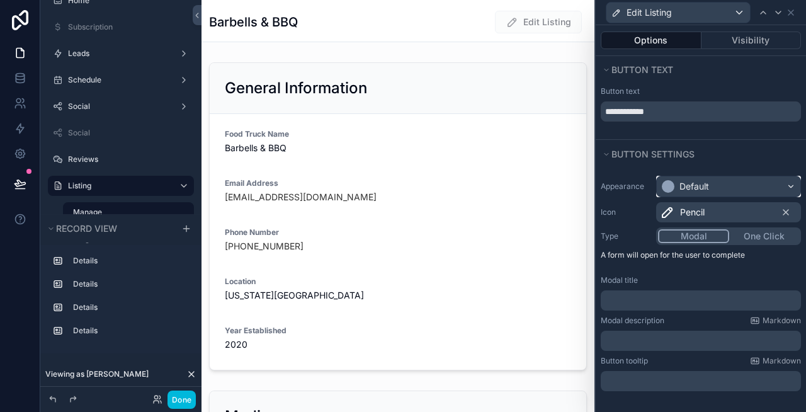
click at [723, 183] on div "Default" at bounding box center [729, 186] width 144 height 20
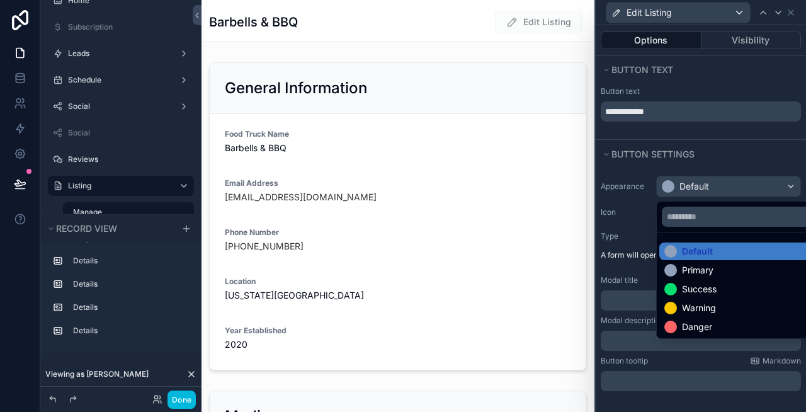
click at [732, 145] on div at bounding box center [701, 206] width 210 height 412
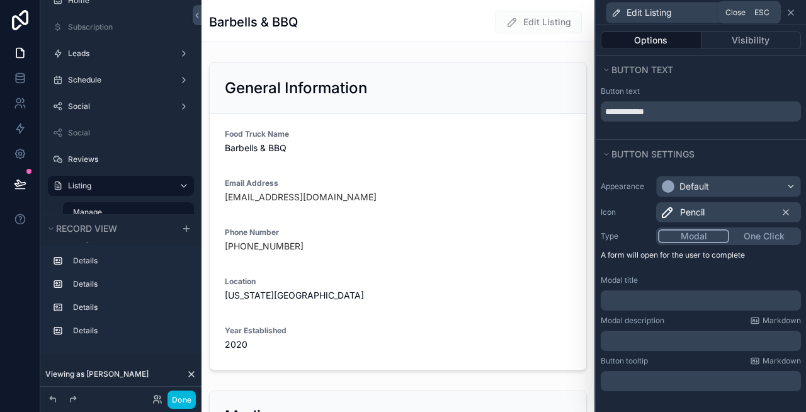
click at [794, 13] on icon at bounding box center [791, 13] width 10 height 10
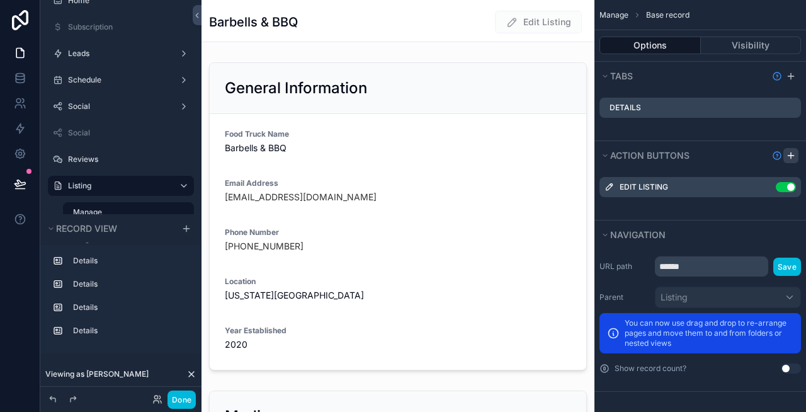
click at [791, 155] on icon "scrollable content" at bounding box center [791, 155] width 6 height 0
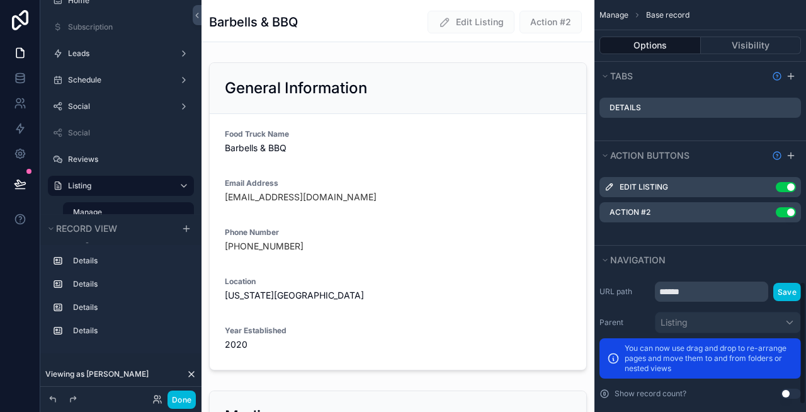
click at [0, 0] on icon "scrollable content" at bounding box center [0, 0] width 0 height 0
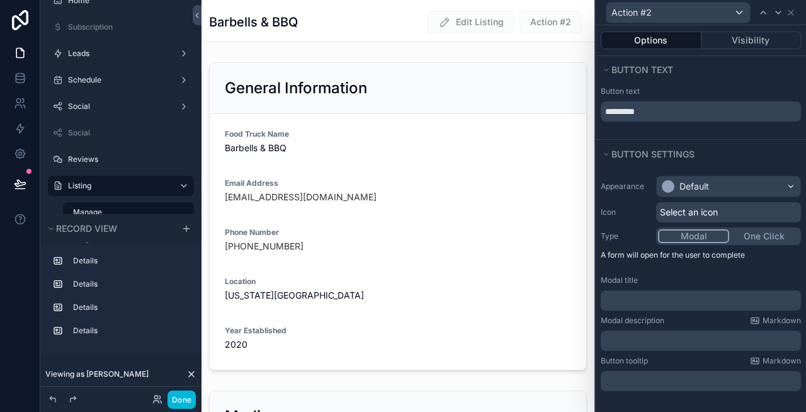
click at [686, 206] on span "Select an icon" at bounding box center [689, 212] width 58 height 13
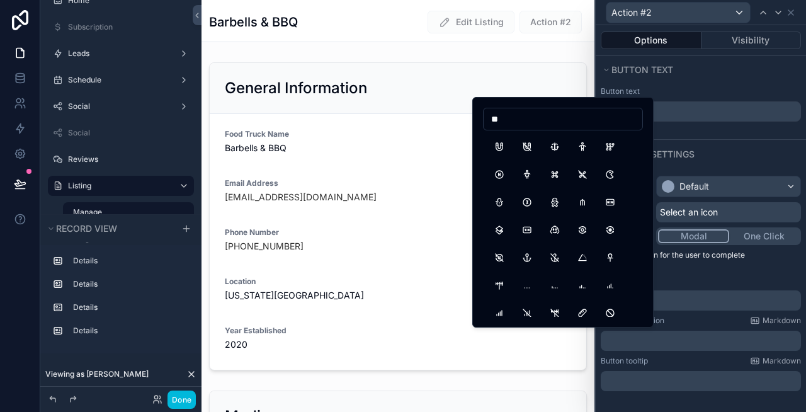
type input "*"
type input "****"
click at [528, 178] on button "ZoomIn" at bounding box center [527, 174] width 23 height 23
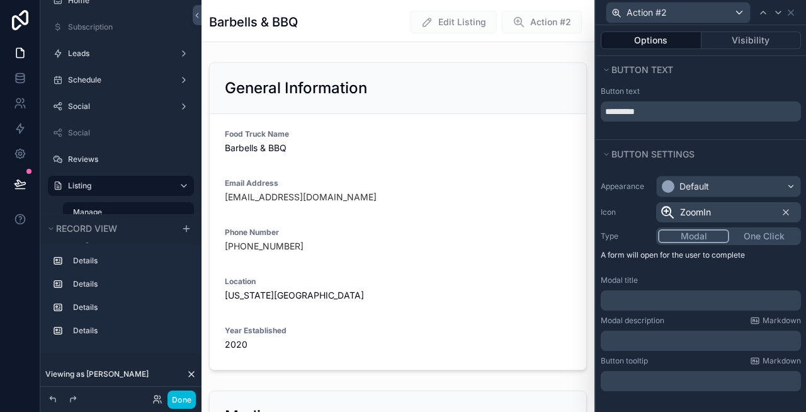
click at [684, 216] on span "ZoomIn" at bounding box center [695, 212] width 31 height 13
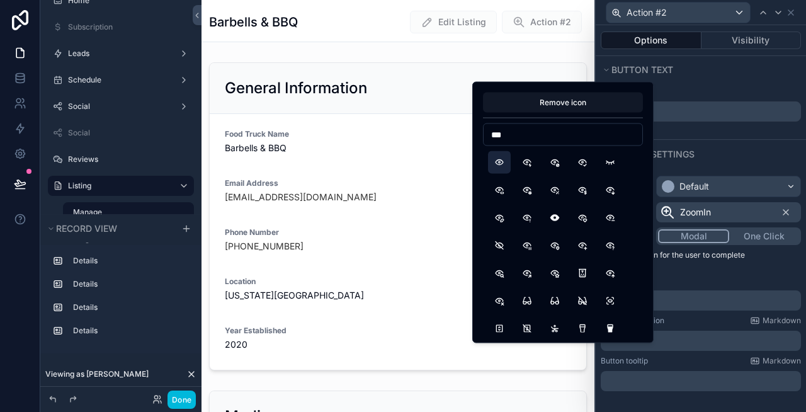
type input "***"
click at [507, 162] on button "Eye" at bounding box center [499, 162] width 23 height 23
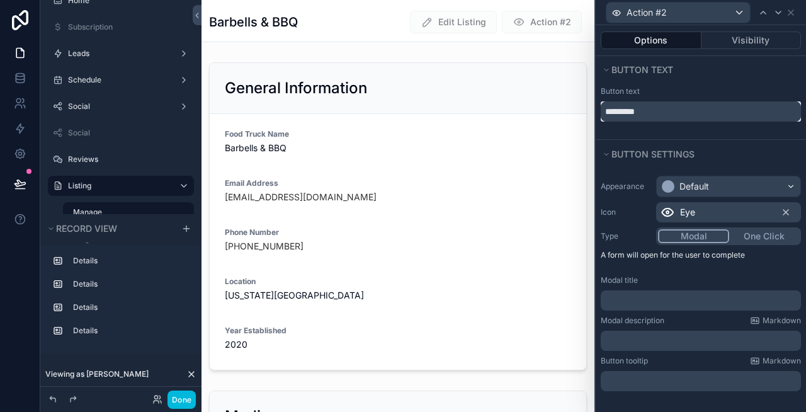
click at [693, 106] on input "*********" at bounding box center [701, 111] width 200 height 20
type input "**********"
click at [748, 233] on button "One Click" at bounding box center [764, 236] width 70 height 14
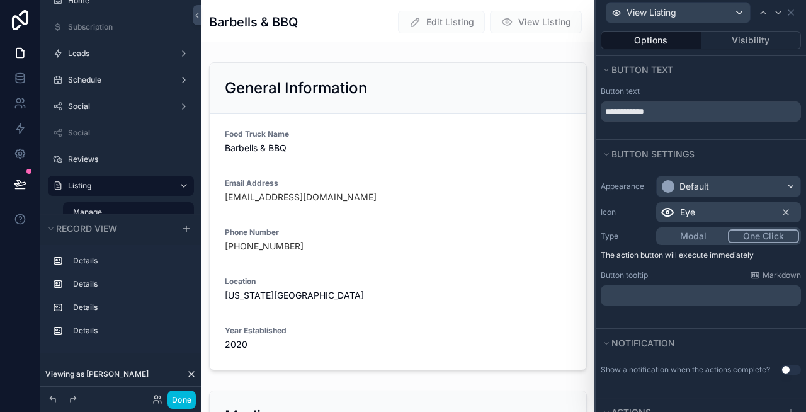
scroll to position [53, 0]
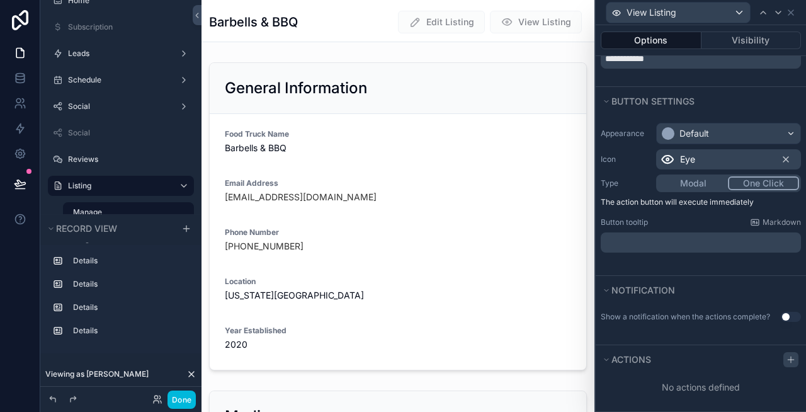
click at [788, 365] on div at bounding box center [790, 359] width 15 height 15
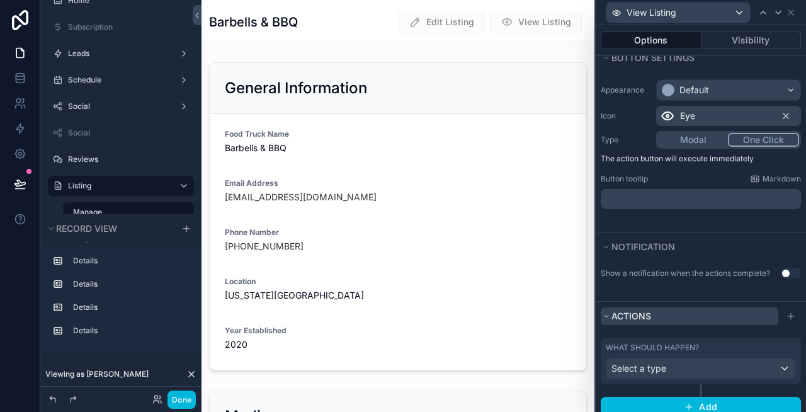
scroll to position [119, 0]
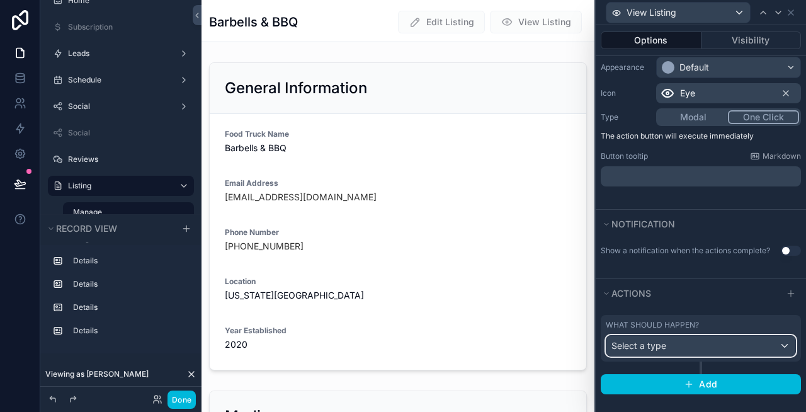
click at [680, 342] on div "Select a type" at bounding box center [700, 346] width 189 height 20
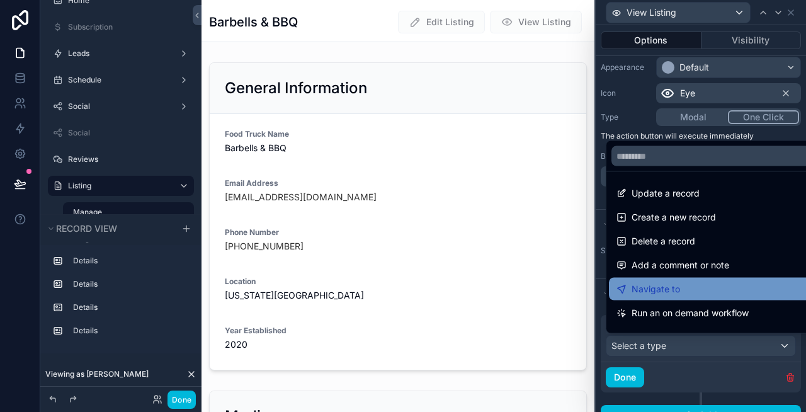
click at [685, 285] on div "Navigate to" at bounding box center [715, 288] width 198 height 15
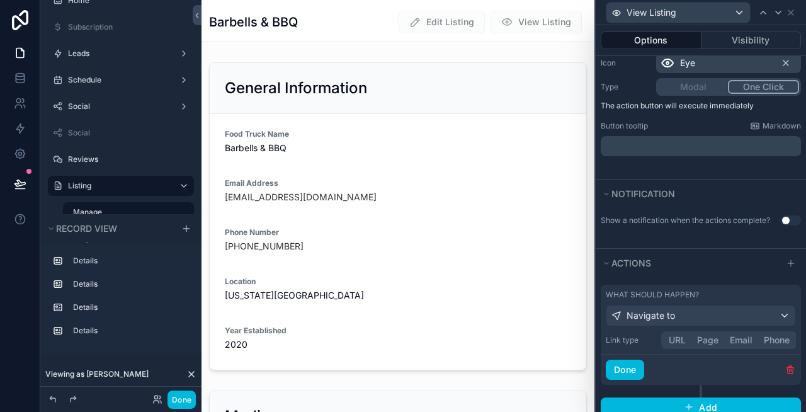
scroll to position [172, 0]
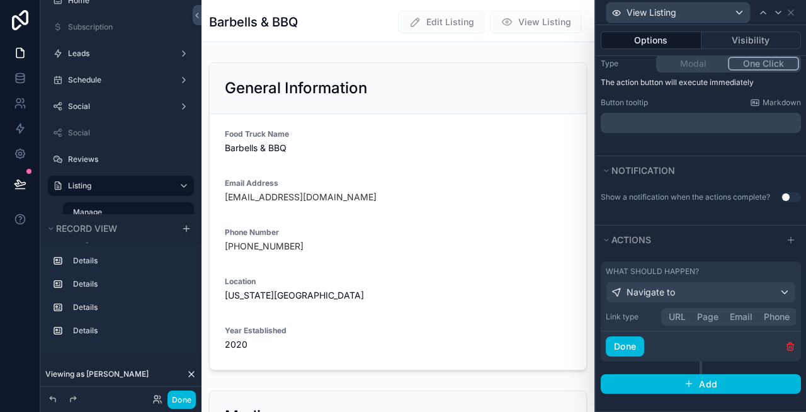
click at [681, 315] on button "URL" at bounding box center [677, 317] width 28 height 14
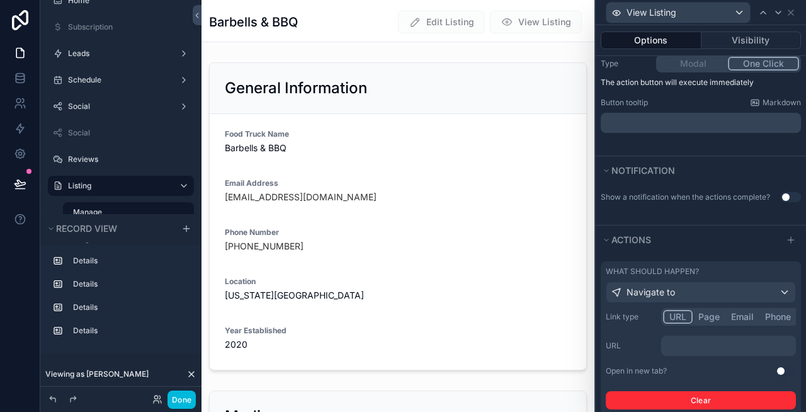
click at [699, 344] on p "﻿" at bounding box center [729, 345] width 127 height 13
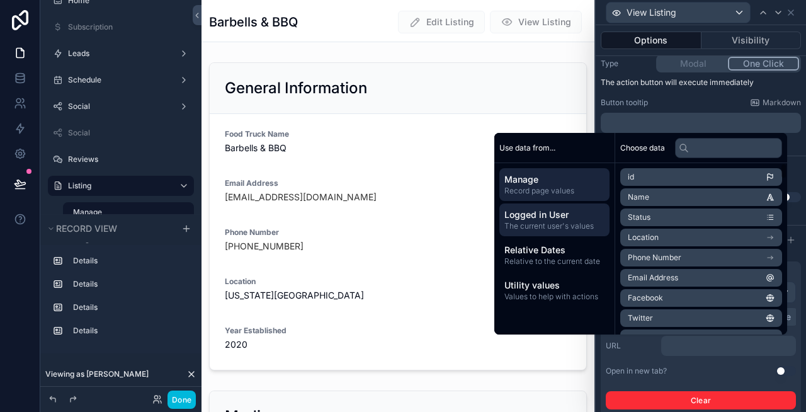
click at [574, 217] on span "Logged in User" at bounding box center [554, 214] width 100 height 13
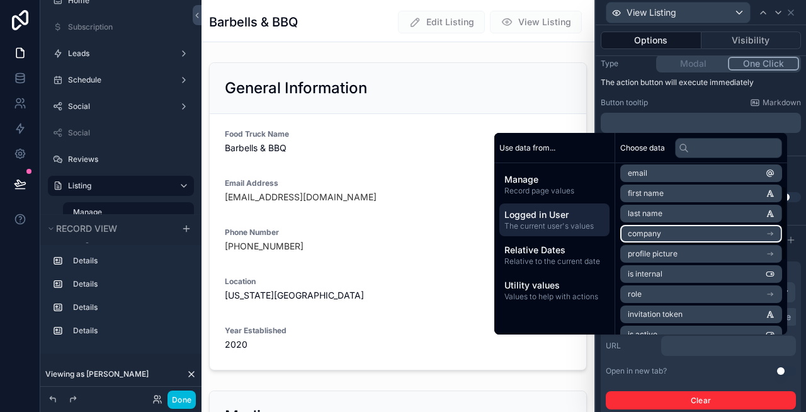
scroll to position [4, 0]
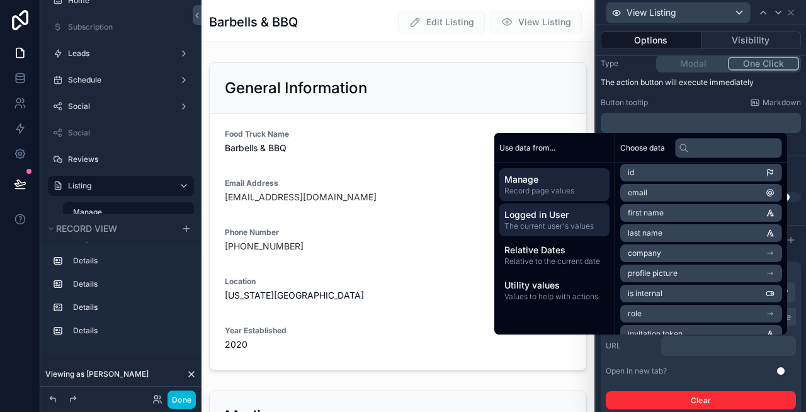
click at [541, 186] on span "Record page values" at bounding box center [554, 191] width 100 height 10
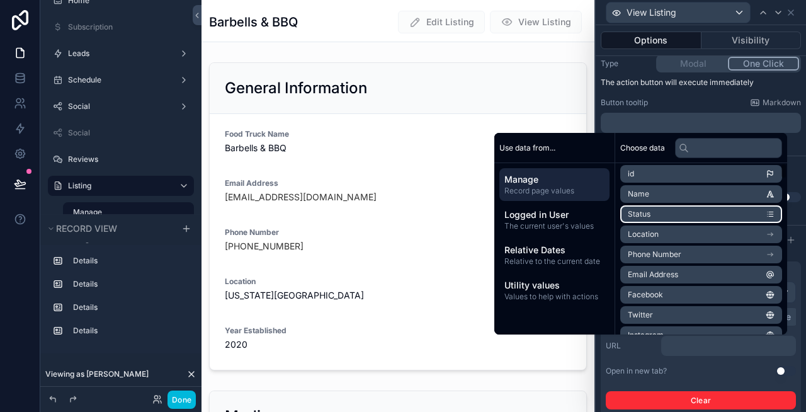
scroll to position [0, 0]
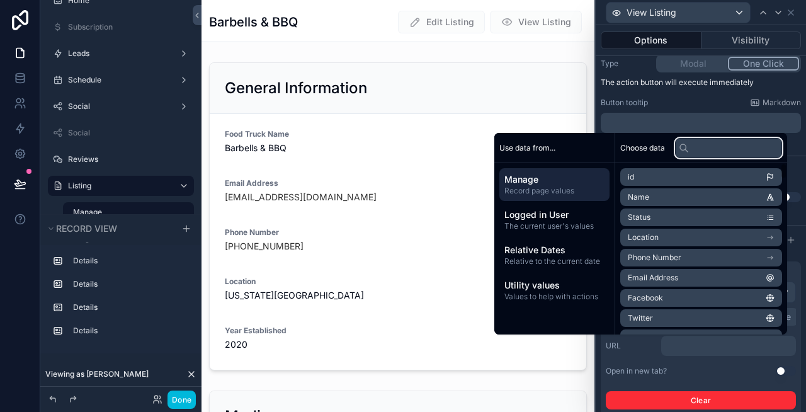
click at [696, 147] on input "text" at bounding box center [728, 148] width 107 height 20
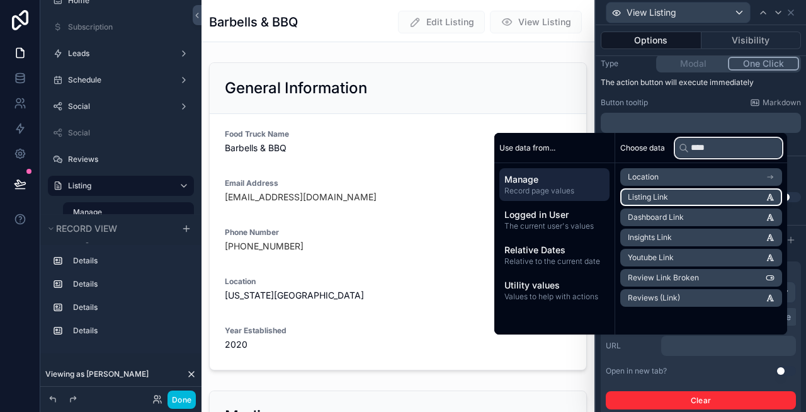
type input "****"
click at [728, 194] on li "Listing Link" at bounding box center [701, 197] width 162 height 18
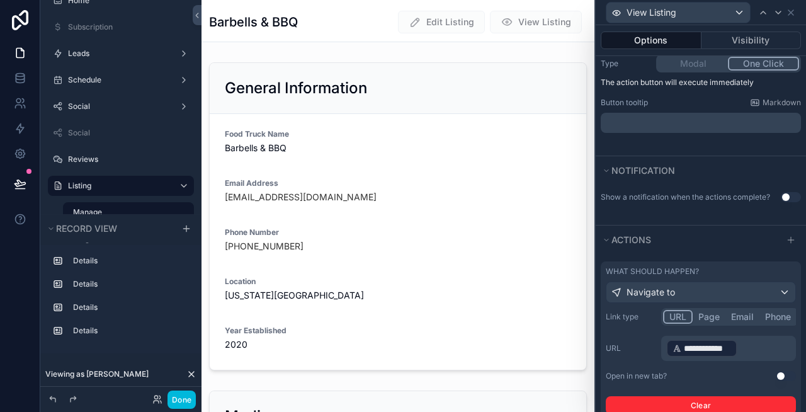
click at [784, 374] on button "Use setting" at bounding box center [786, 376] width 20 height 10
click at [791, 14] on icon at bounding box center [791, 13] width 10 height 10
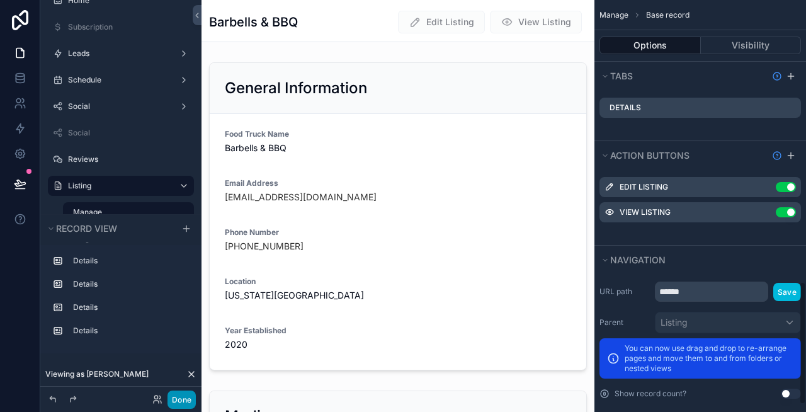
click at [189, 392] on button "Done" at bounding box center [181, 399] width 28 height 18
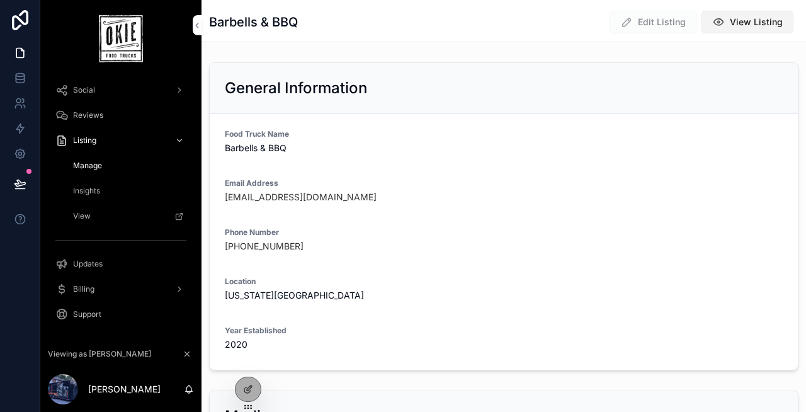
click at [759, 23] on span "View Listing" at bounding box center [756, 22] width 53 height 13
click at [293, 88] on h2 "General Information" at bounding box center [296, 88] width 142 height 20
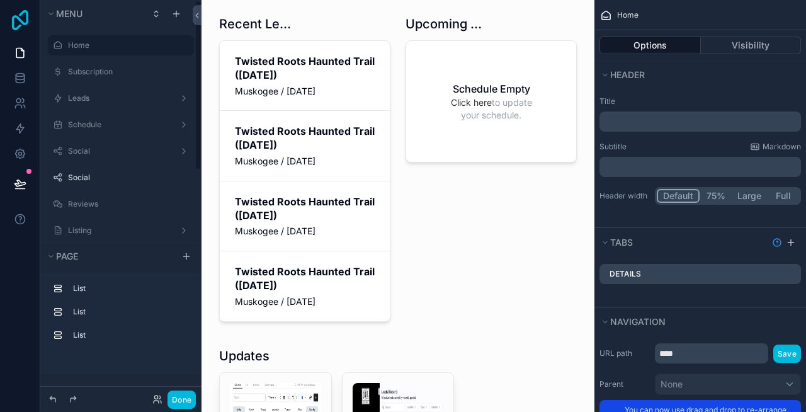
click at [27, 18] on icon at bounding box center [20, 20] width 16 height 20
